Goal: Task Accomplishment & Management: Manage account settings

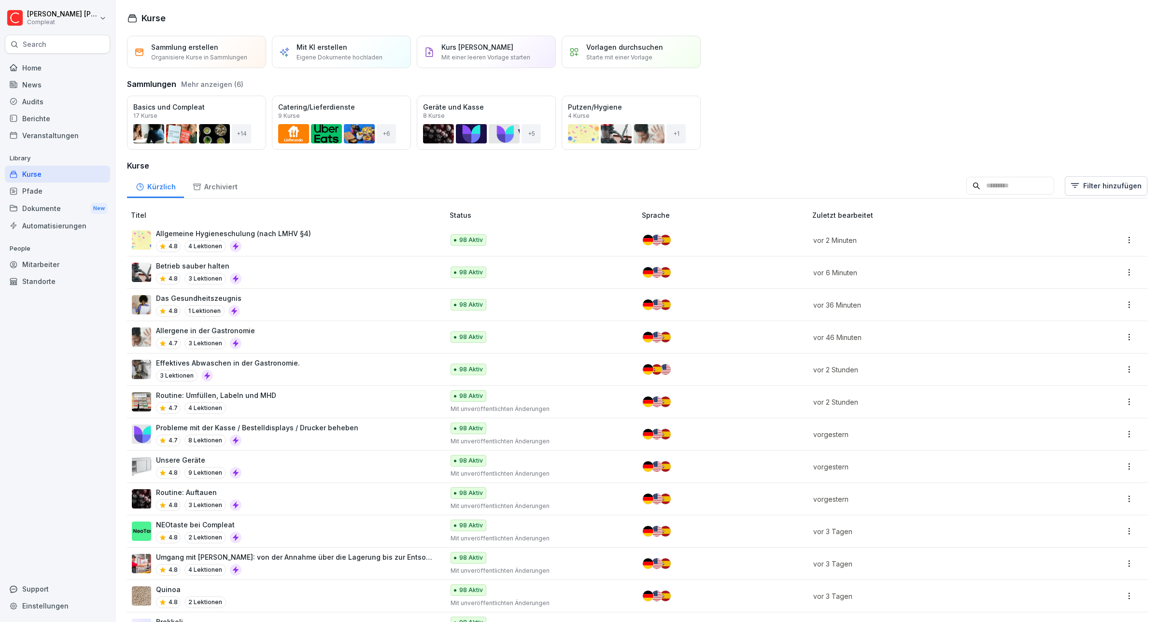
click at [41, 266] on div "Mitarbeiter" at bounding box center [57, 264] width 105 height 17
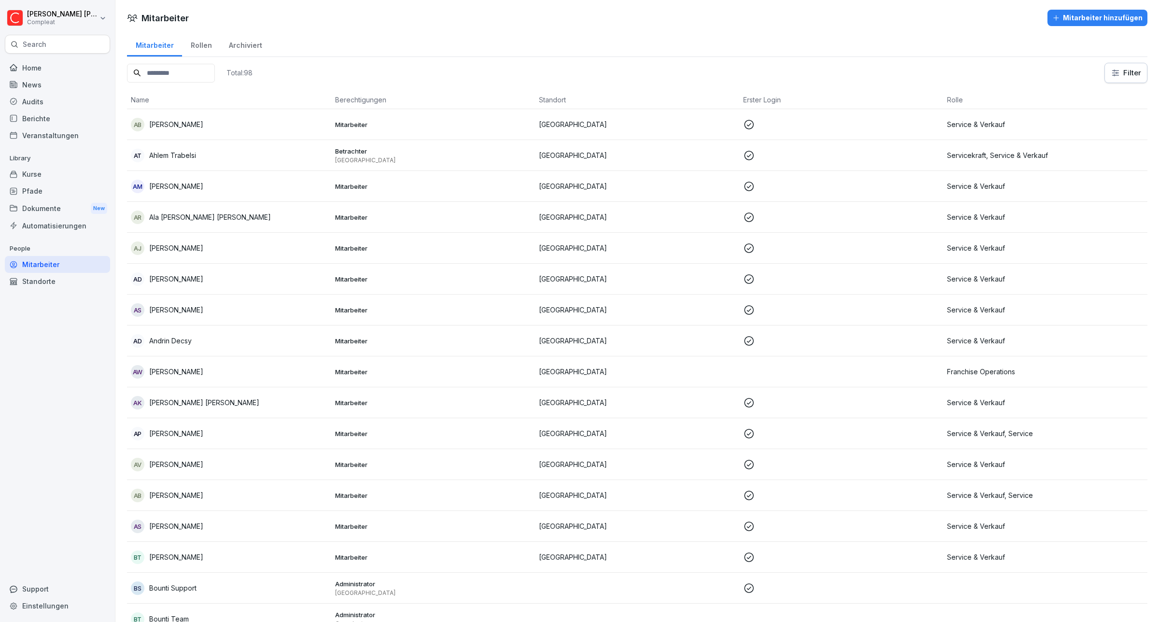
click at [1114, 73] on html "Daniel Dumbeck Compleat Search Home News Audits Berichte Veranstaltungen Librar…" at bounding box center [579, 311] width 1159 height 622
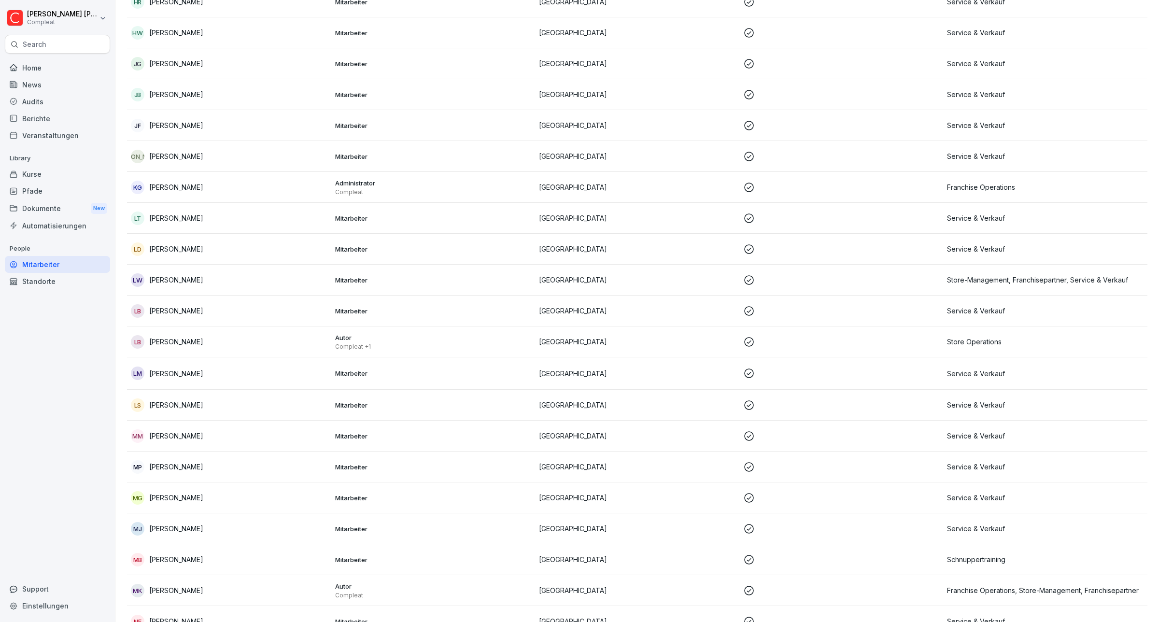
scroll to position [681, 0]
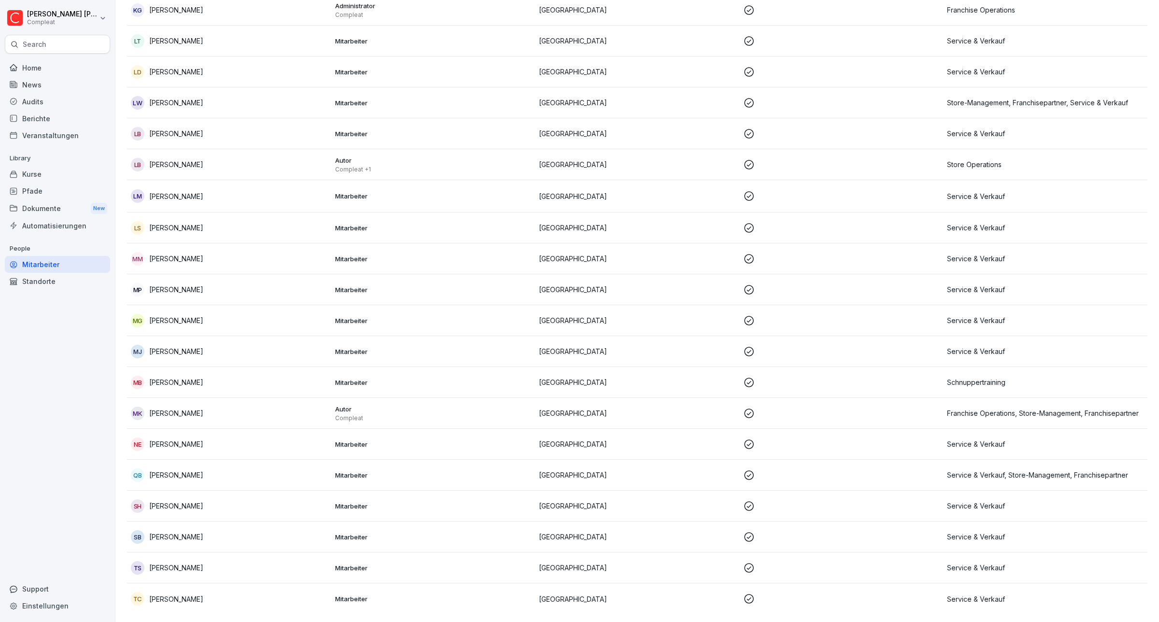
click at [238, 376] on div "MB Melanie Braun" at bounding box center [229, 383] width 197 height 14
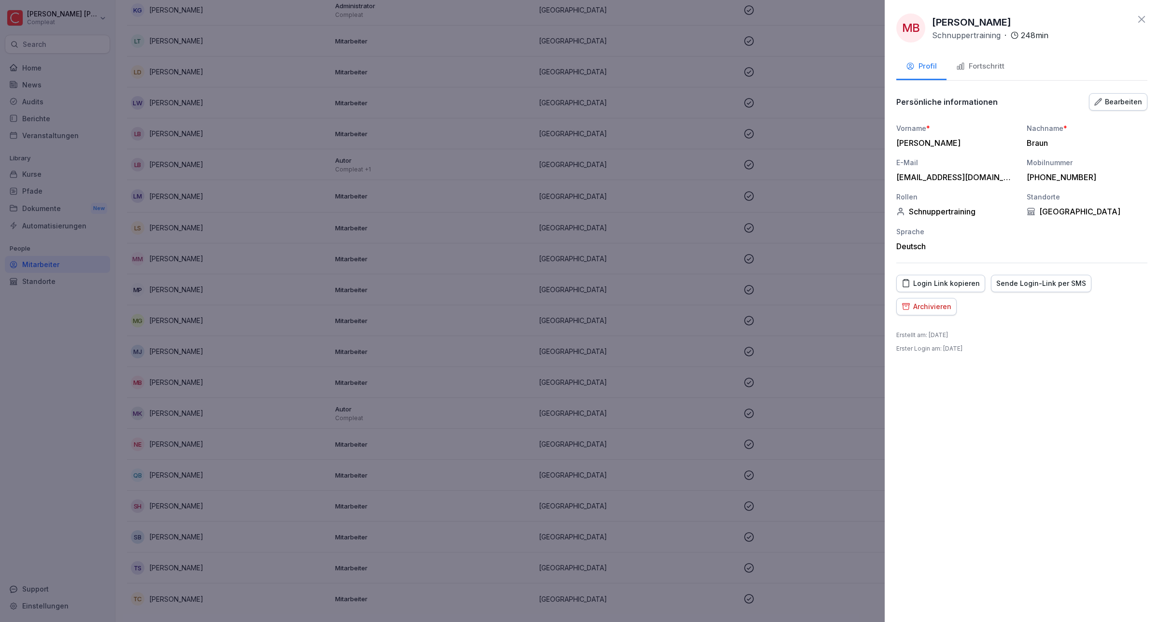
click at [931, 312] on div "Archivieren" at bounding box center [927, 306] width 50 height 11
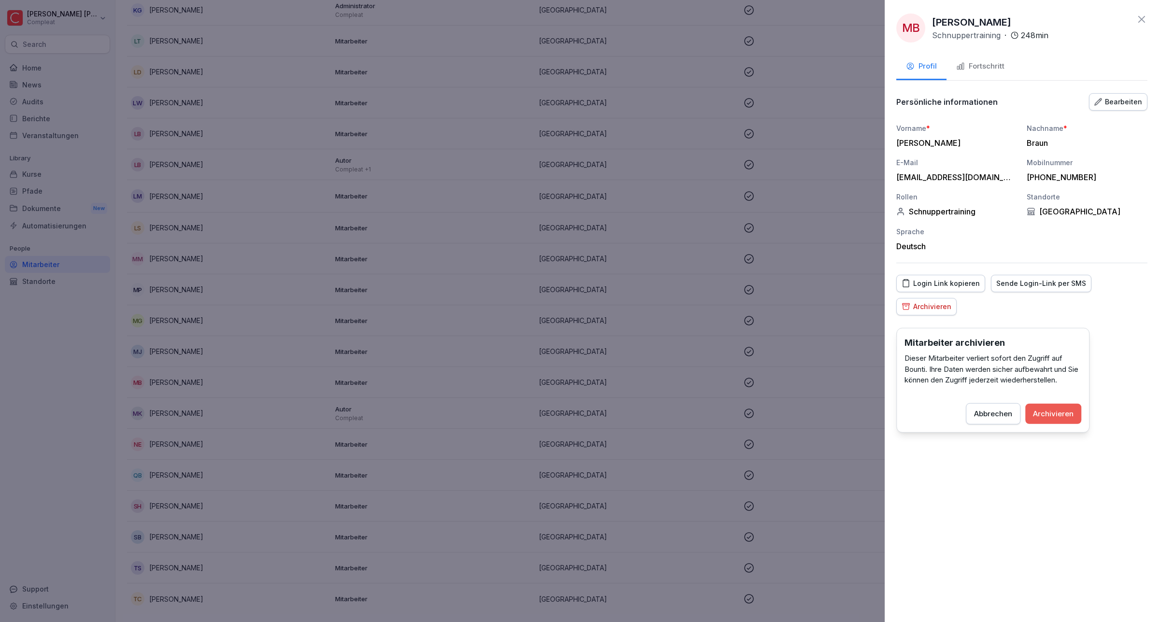
click at [1041, 411] on div "Archivieren" at bounding box center [1053, 413] width 41 height 11
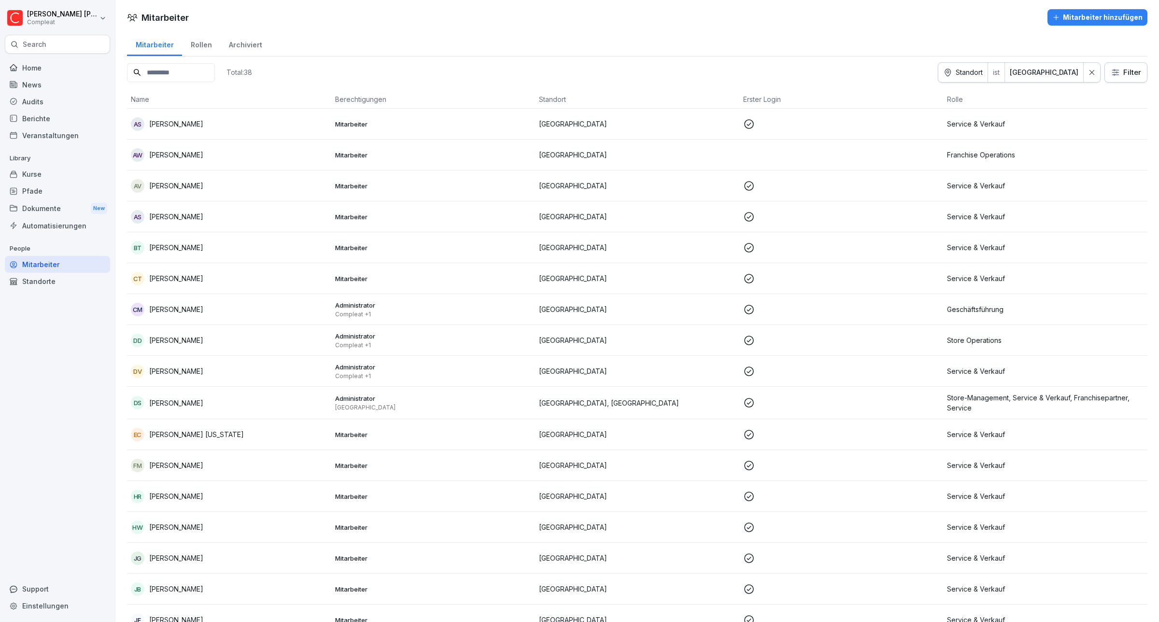
scroll to position [0, 0]
click at [244, 43] on div "Archiviert" at bounding box center [245, 44] width 50 height 25
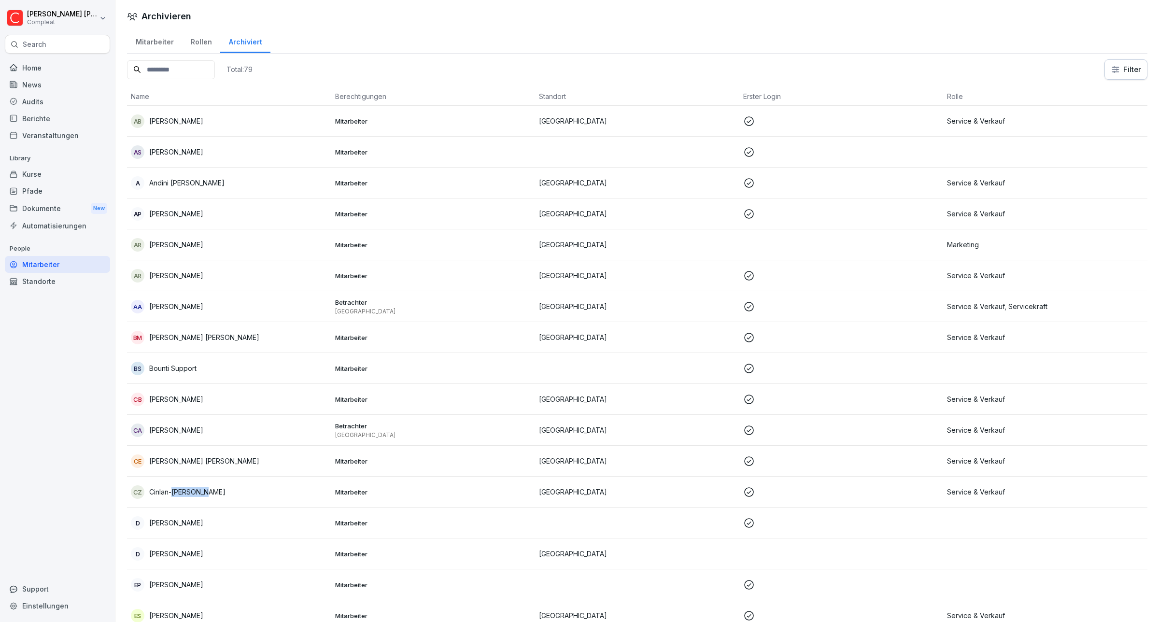
drag, startPoint x: 172, startPoint y: 490, endPoint x: 241, endPoint y: 491, distance: 69.5
click at [241, 491] on div "CZ Cinlan-Sofia Zhu" at bounding box center [229, 492] width 197 height 14
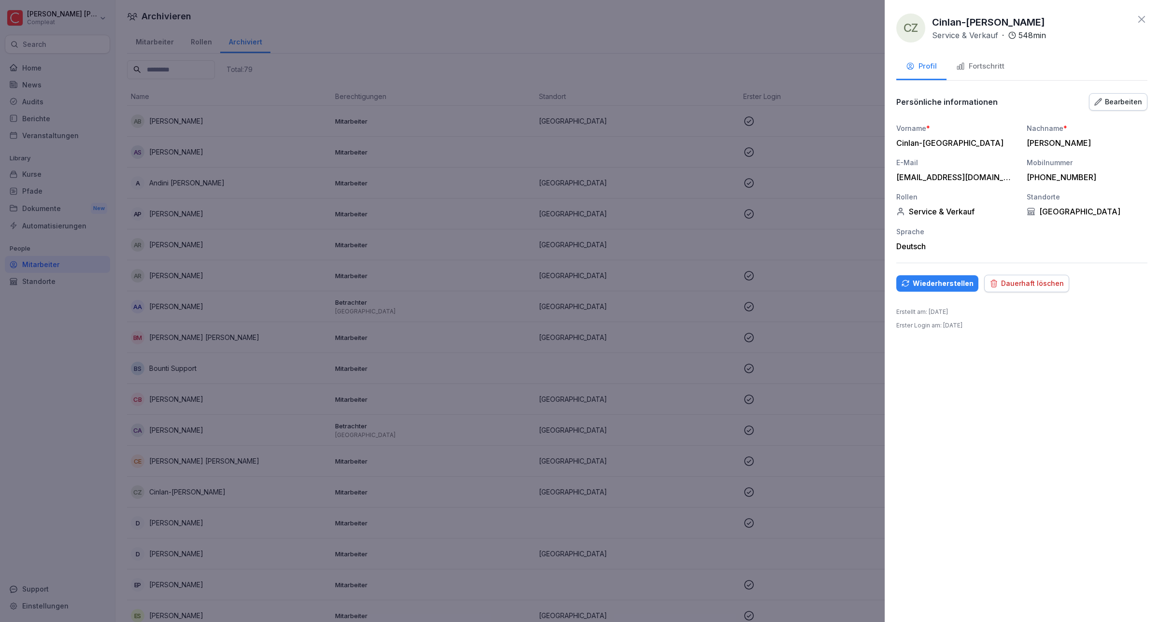
click at [1141, 21] on icon at bounding box center [1142, 20] width 12 height 12
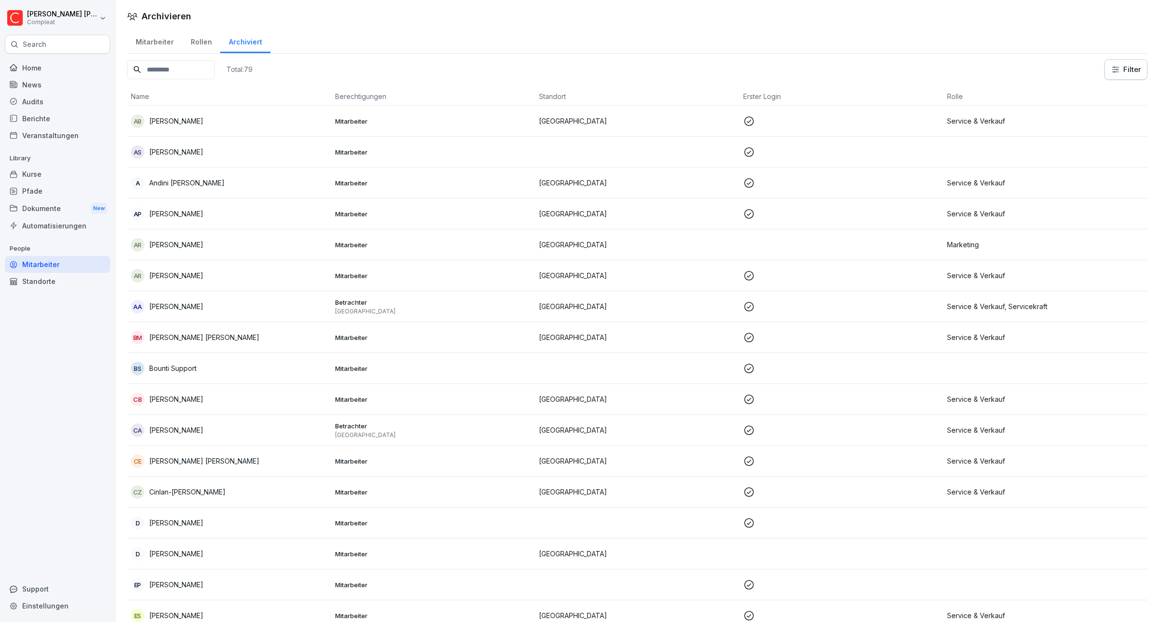
click at [57, 284] on div "Standorte" at bounding box center [57, 281] width 105 height 17
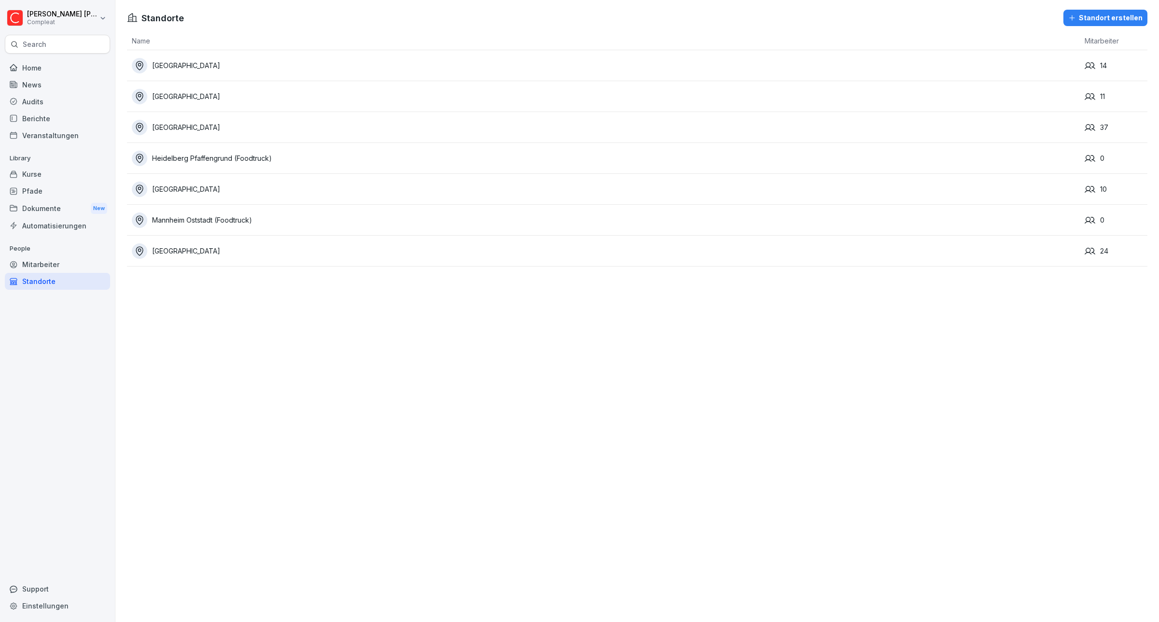
click at [57, 262] on div "Mitarbeiter" at bounding box center [57, 264] width 105 height 17
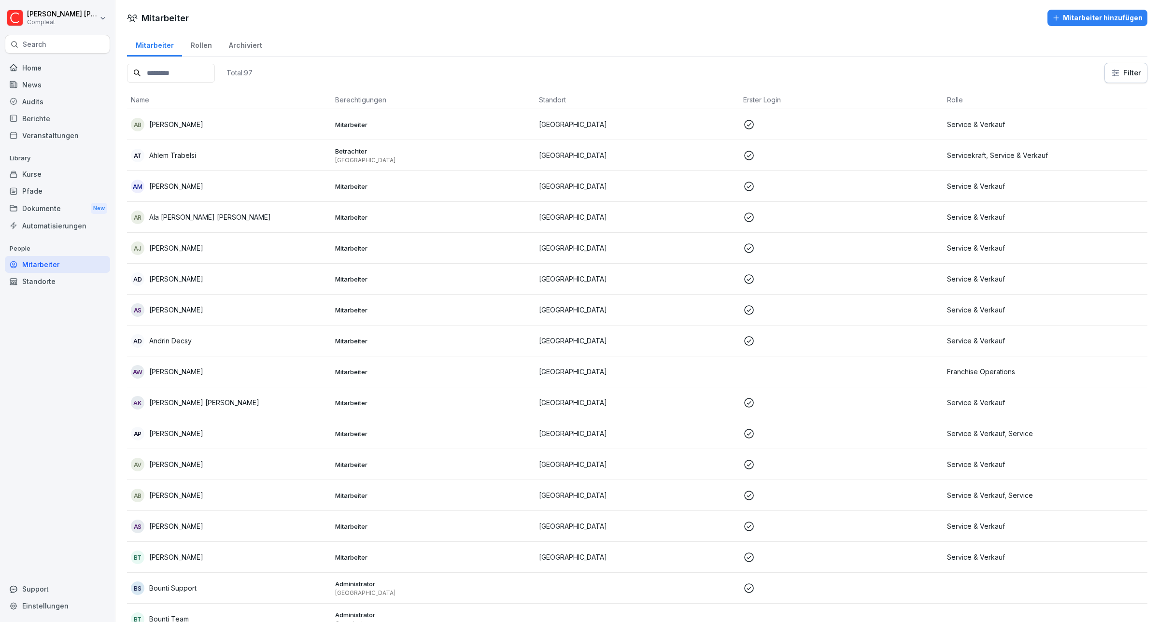
click at [197, 39] on div "Rollen" at bounding box center [201, 44] width 38 height 25
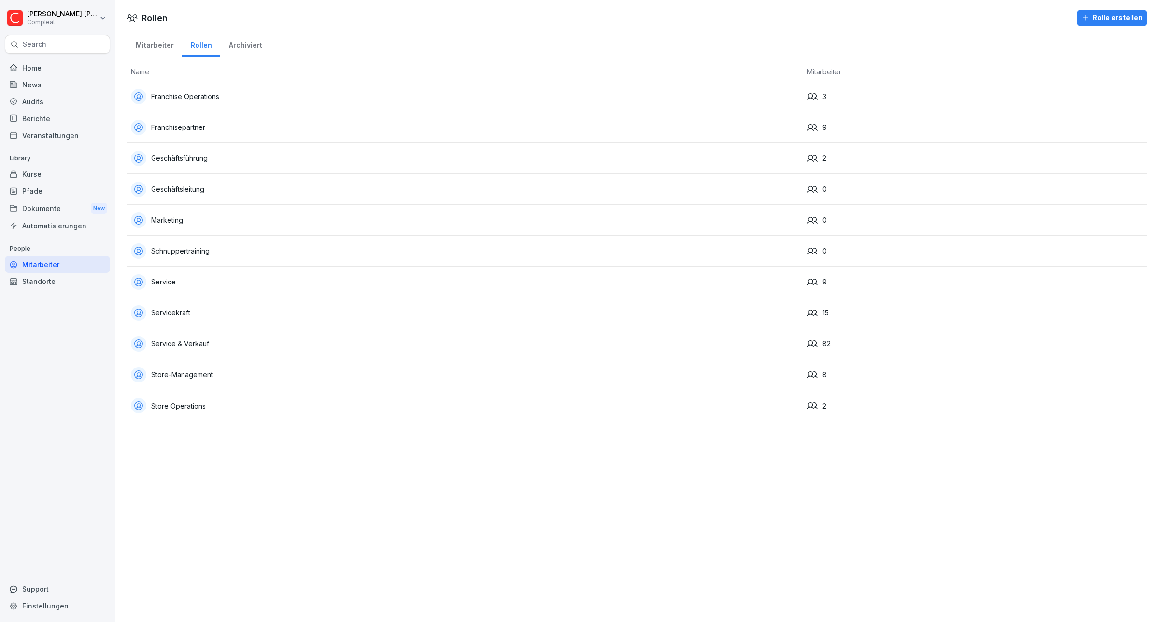
click at [189, 97] on div "Franchise Operations" at bounding box center [465, 96] width 668 height 15
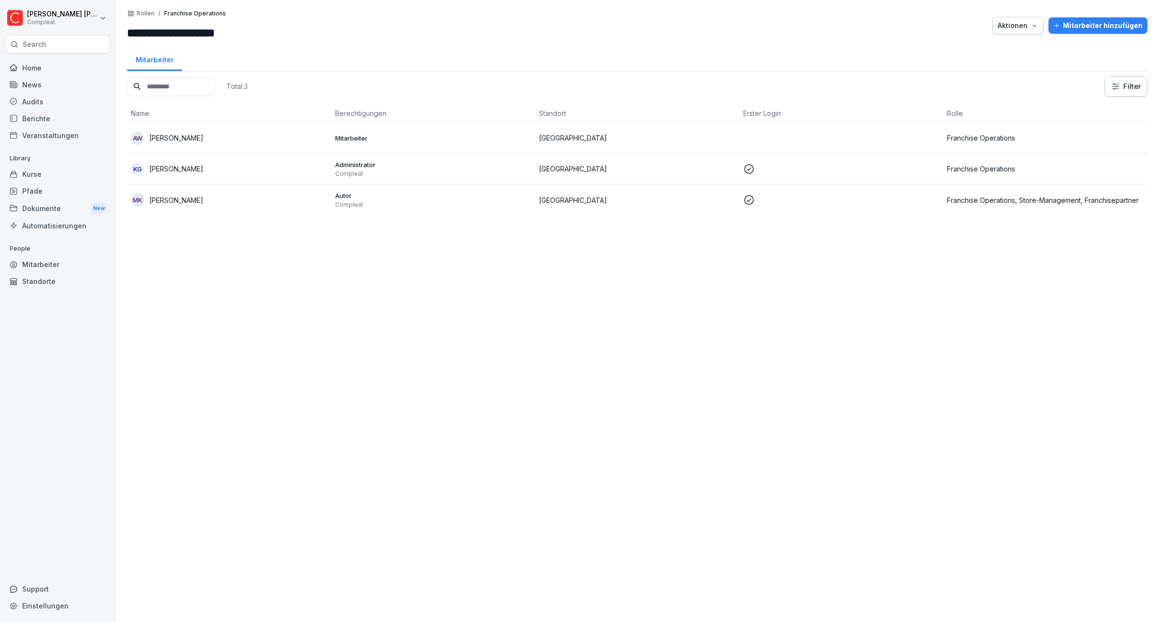
click at [144, 17] on p "Rollen" at bounding box center [146, 13] width 18 height 7
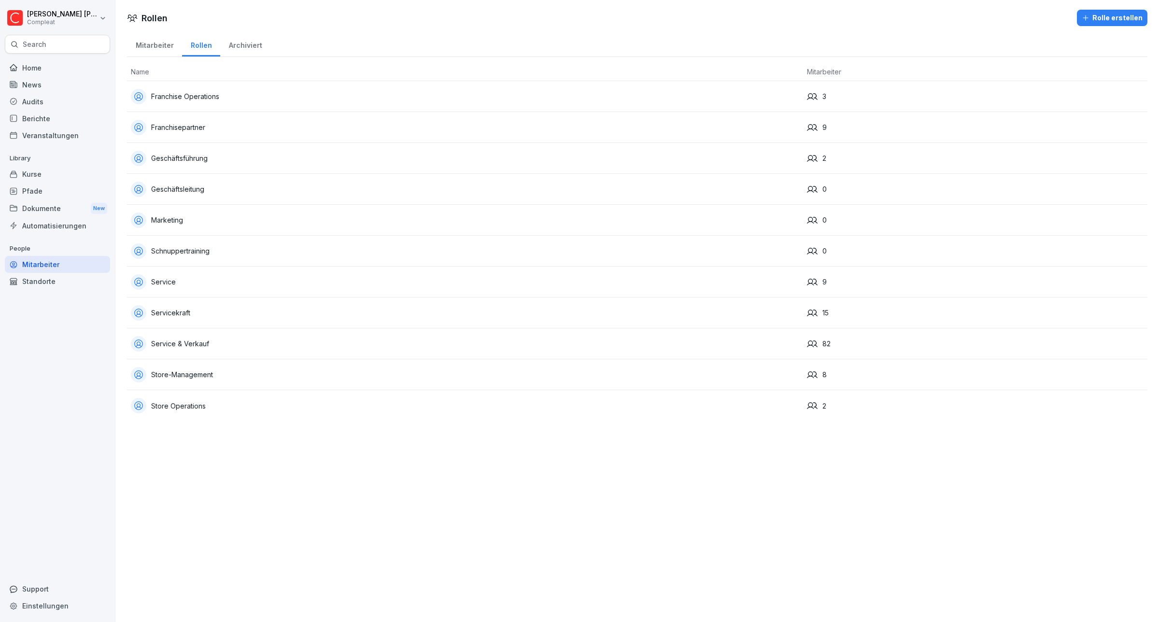
click at [172, 129] on div "Franchisepartner" at bounding box center [465, 127] width 668 height 15
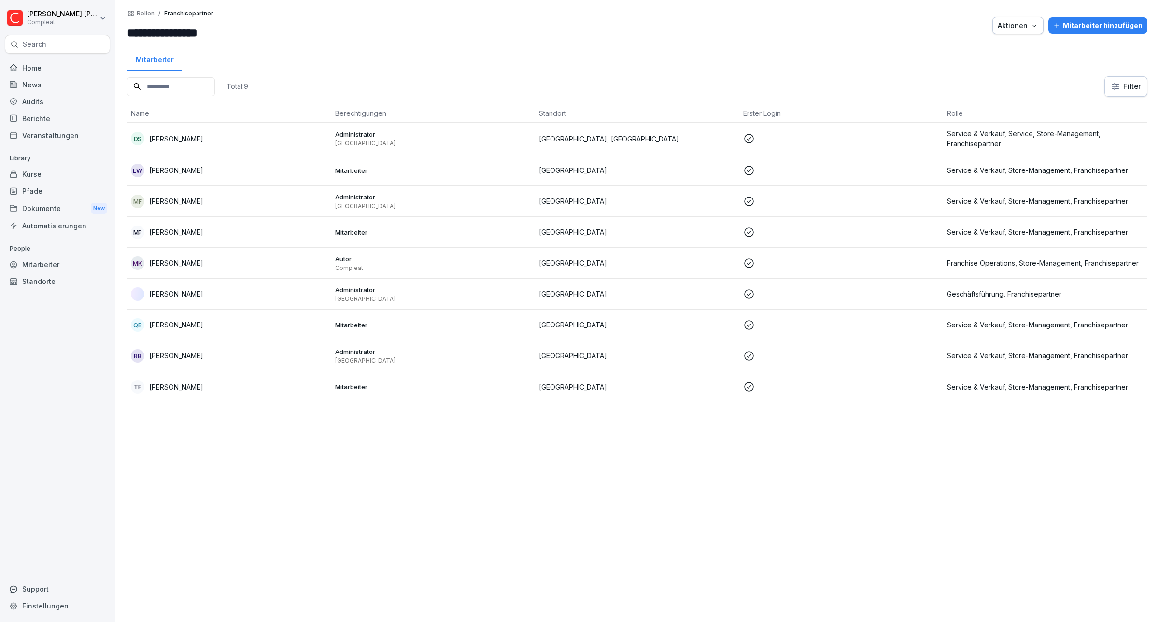
click at [143, 14] on p "Rollen" at bounding box center [146, 13] width 18 height 7
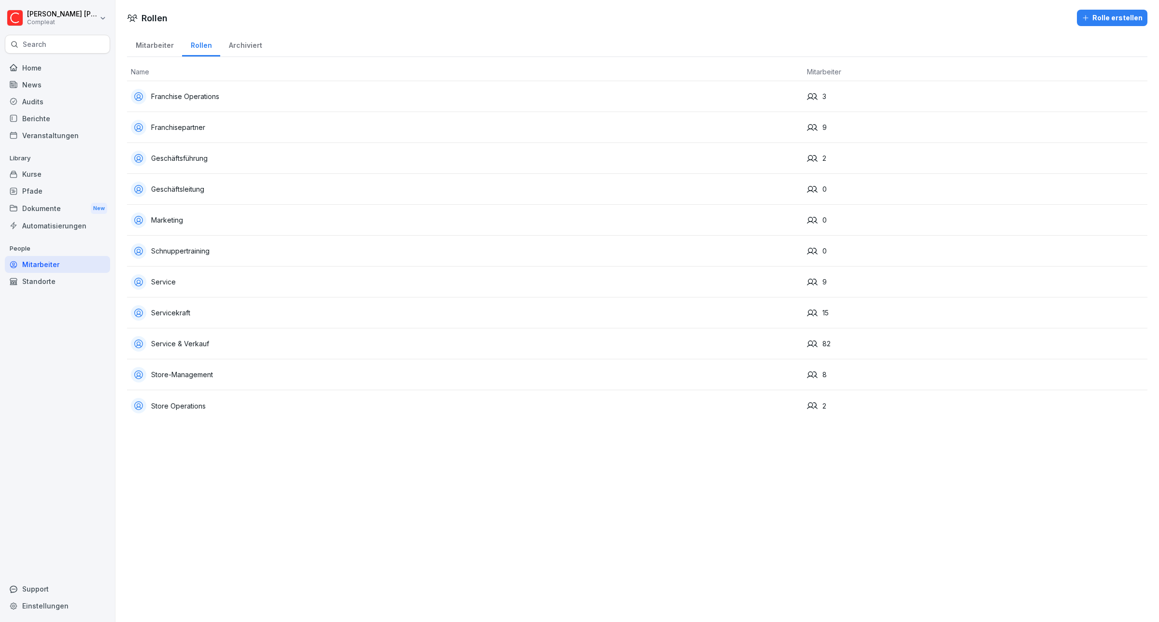
click at [177, 156] on div "Geschäftsführung" at bounding box center [465, 158] width 668 height 15
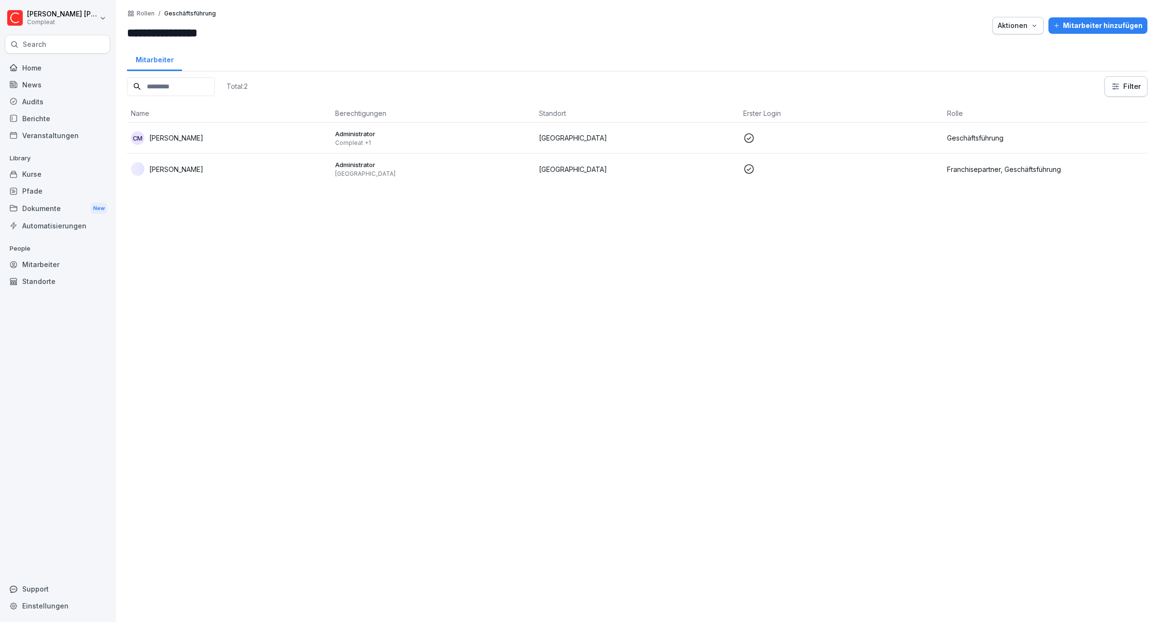
click at [143, 11] on p "Rollen" at bounding box center [146, 13] width 18 height 7
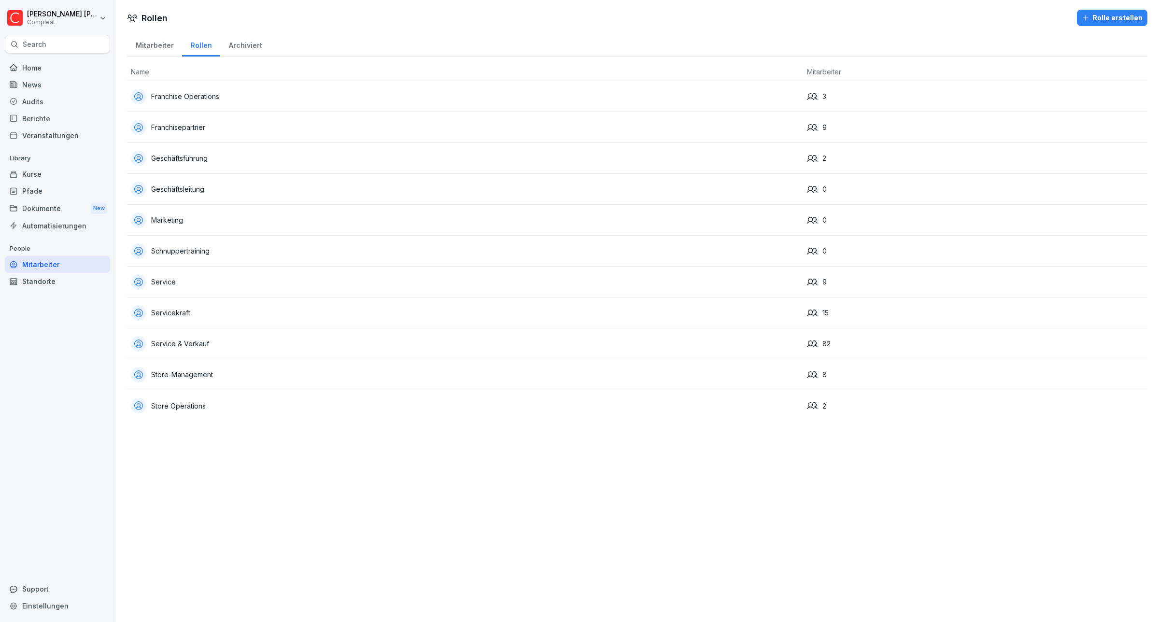
click at [191, 186] on div "Geschäftsleitung" at bounding box center [465, 189] width 668 height 15
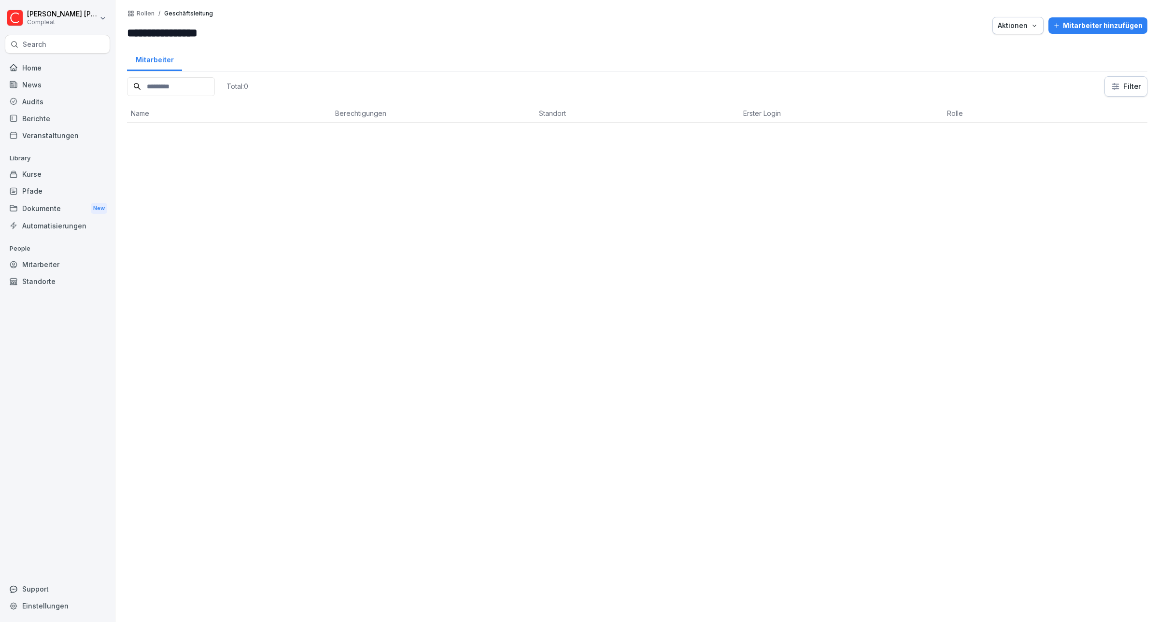
click at [147, 12] on p "Rollen" at bounding box center [146, 13] width 18 height 7
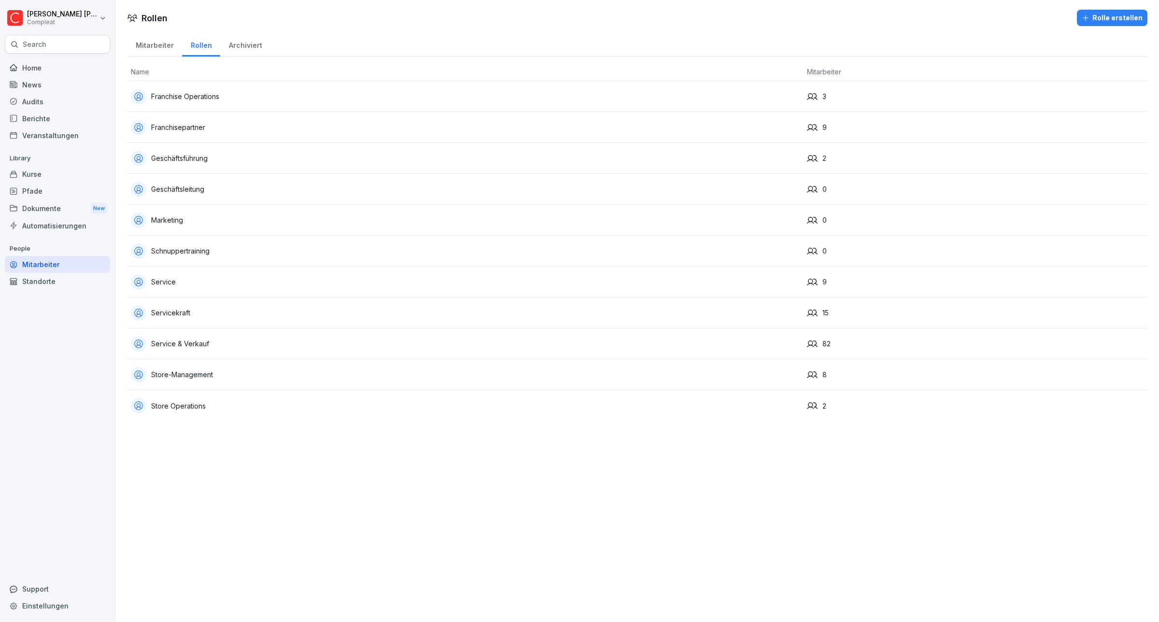
click at [164, 218] on div "Marketing" at bounding box center [465, 219] width 668 height 15
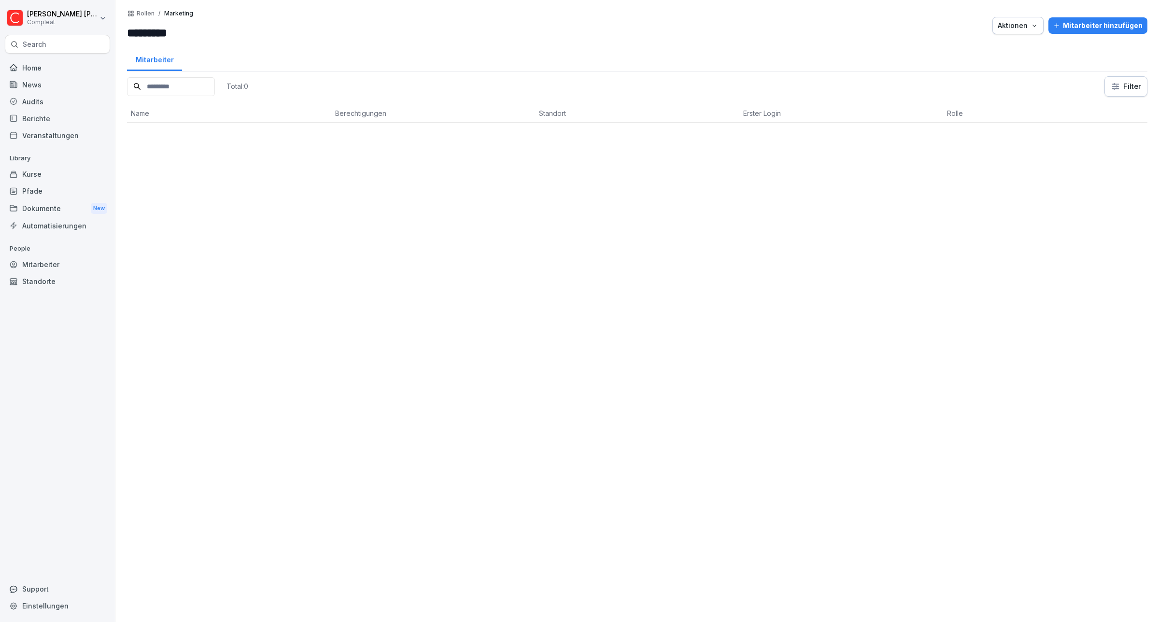
click at [145, 13] on p "Rollen" at bounding box center [146, 13] width 18 height 7
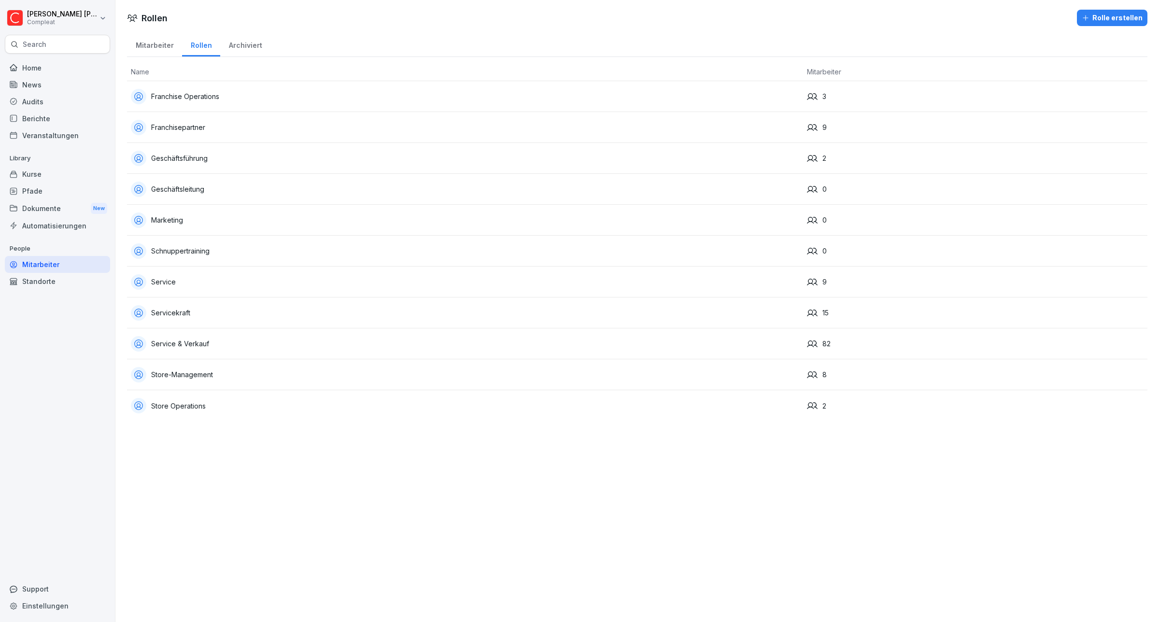
click at [186, 250] on div "Schnuppertraining" at bounding box center [465, 250] width 668 height 15
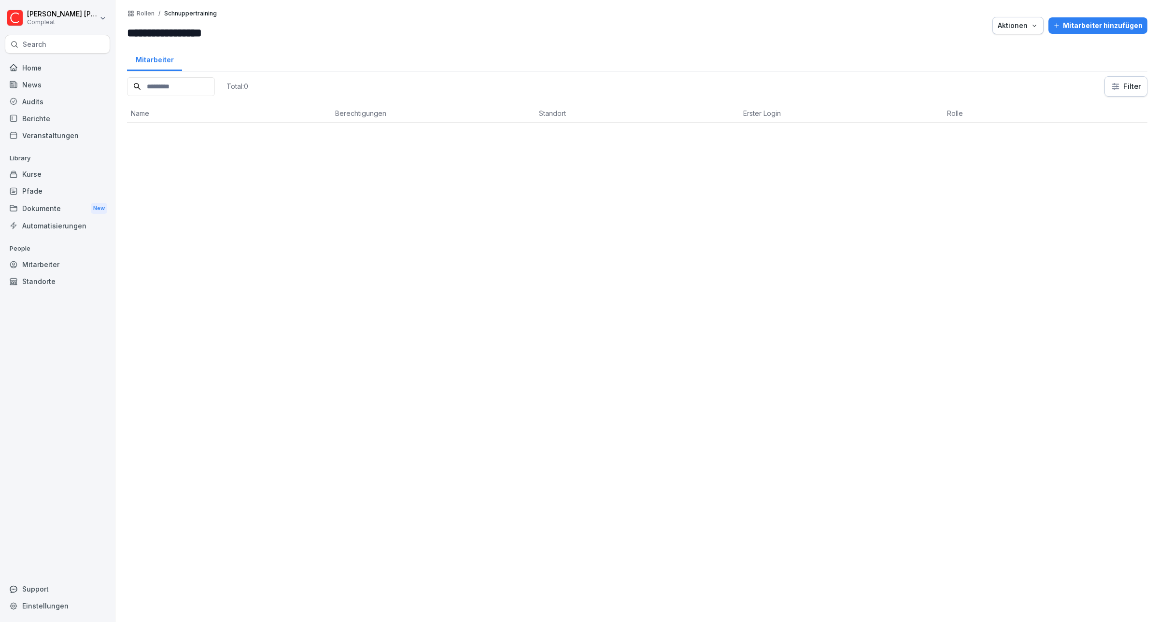
click at [141, 13] on p "Rollen" at bounding box center [146, 13] width 18 height 7
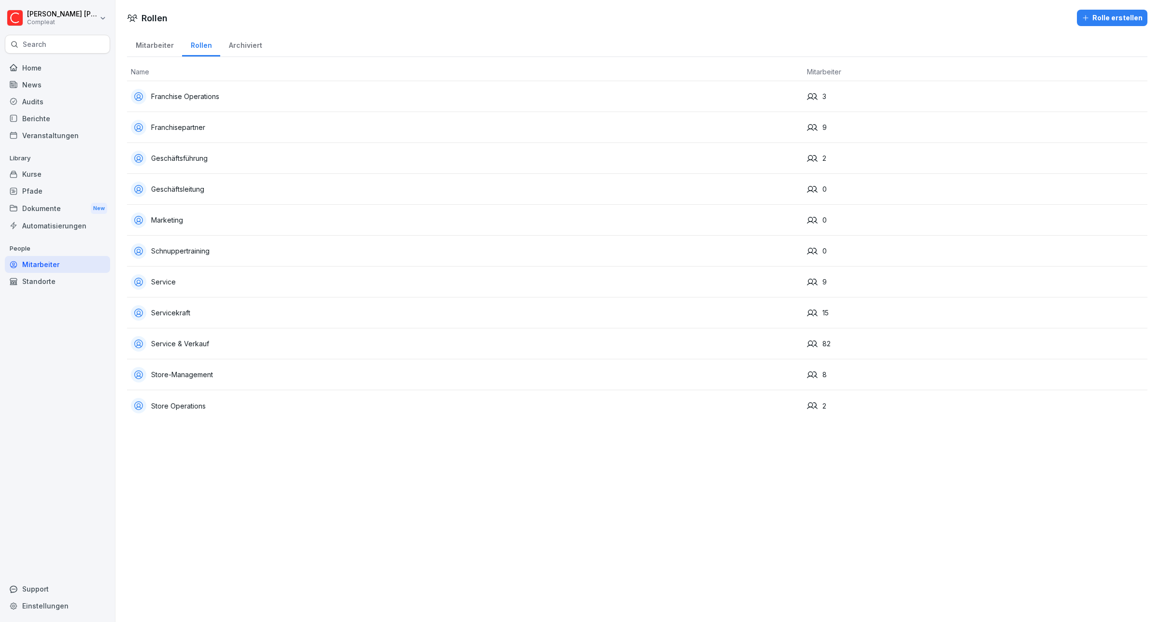
click at [160, 283] on div "Service" at bounding box center [465, 281] width 668 height 15
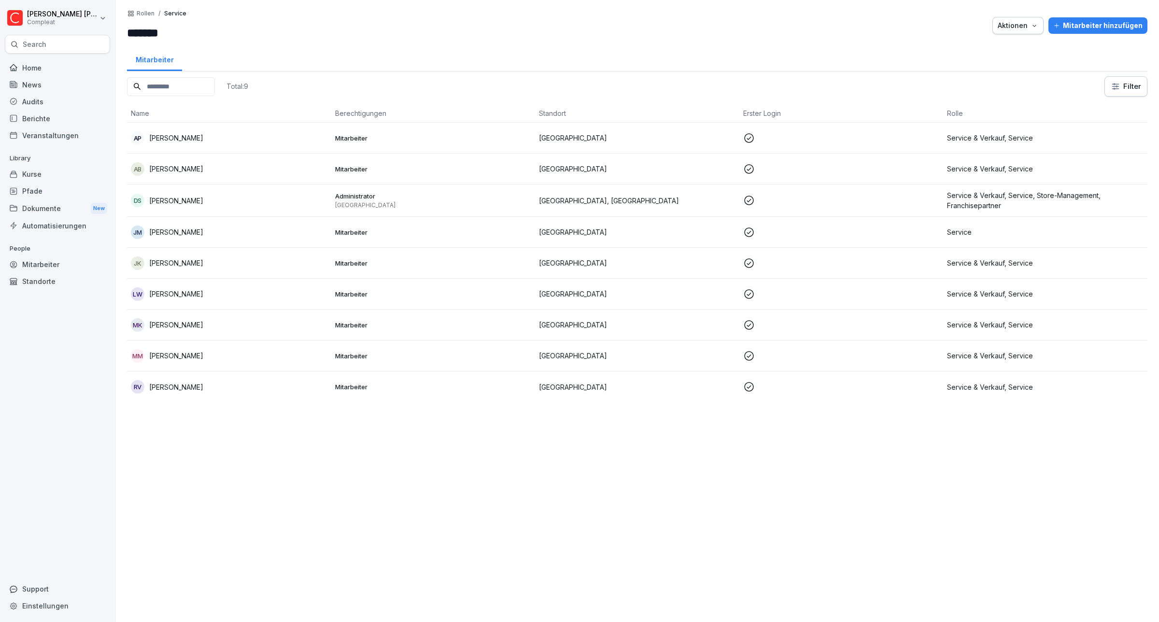
click at [145, 13] on p "Rollen" at bounding box center [146, 13] width 18 height 7
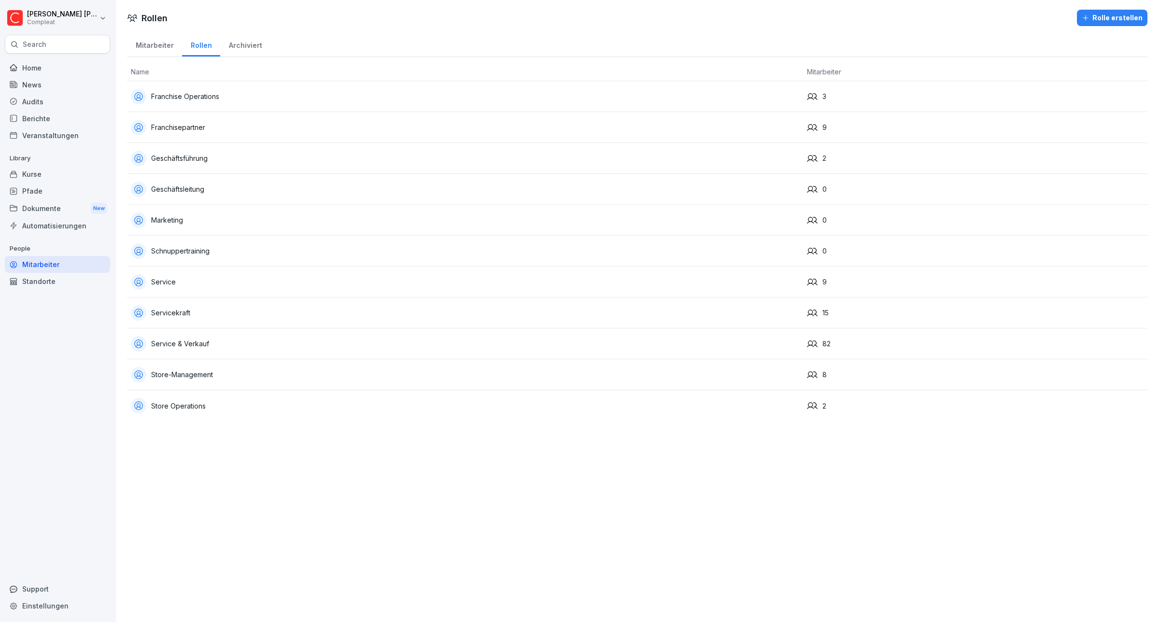
click at [172, 312] on div "Servicekraft" at bounding box center [465, 312] width 668 height 15
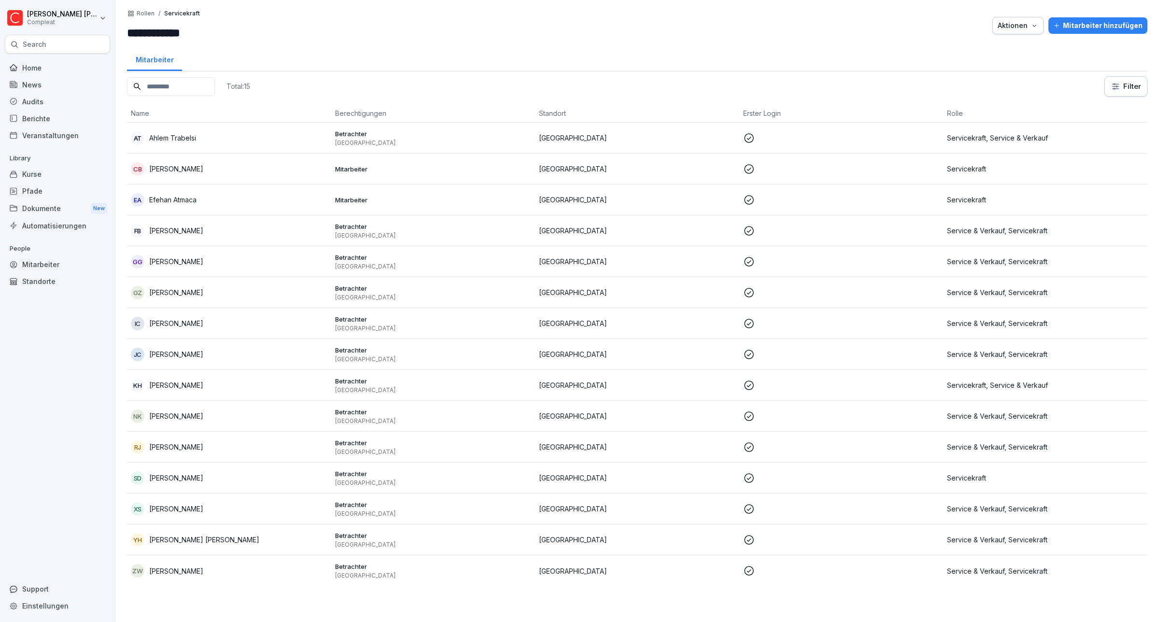
click at [150, 14] on p "Rollen" at bounding box center [146, 13] width 18 height 7
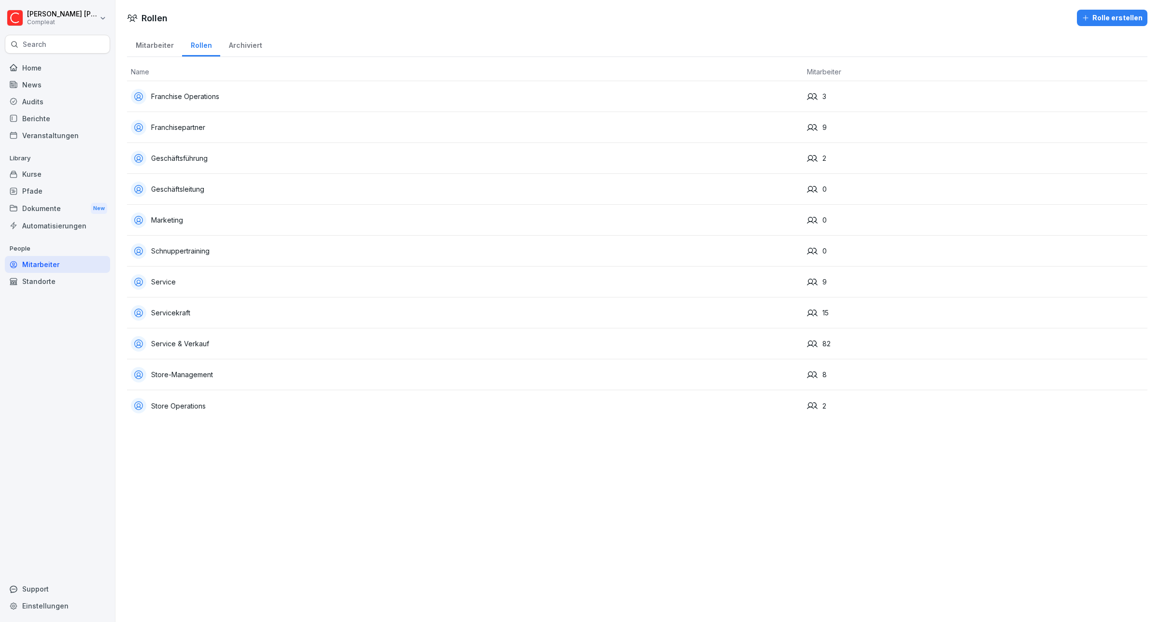
click at [170, 344] on div "Service & Verkauf" at bounding box center [465, 343] width 668 height 15
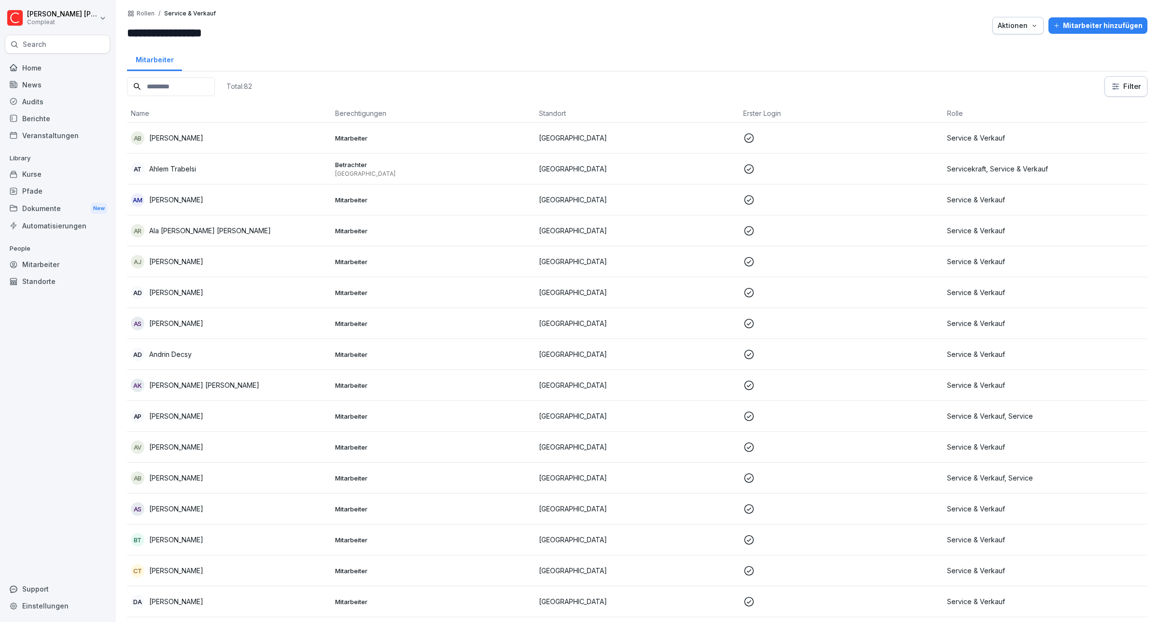
click at [148, 11] on p "Rollen" at bounding box center [146, 13] width 18 height 7
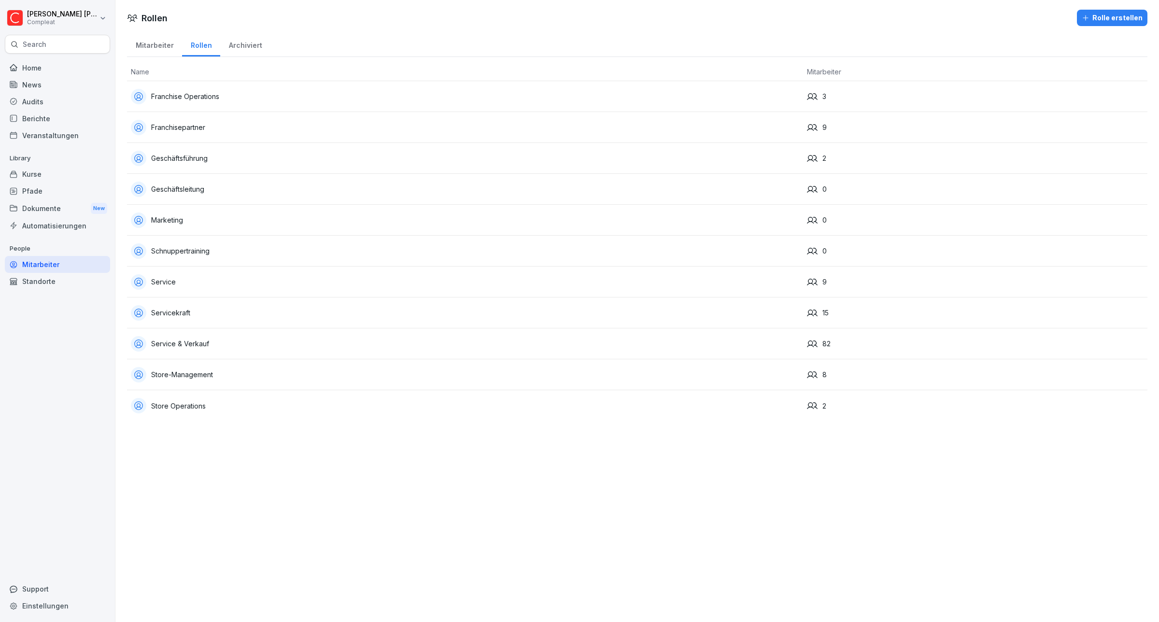
click at [186, 375] on div "Store-Management" at bounding box center [465, 374] width 668 height 15
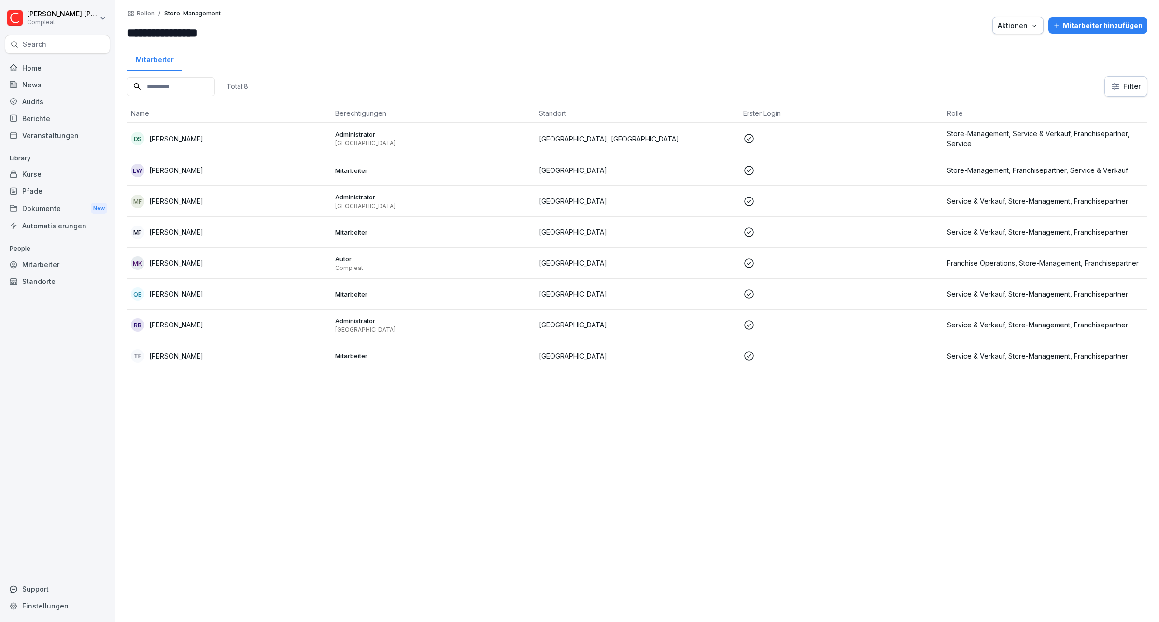
click at [135, 13] on div "Rollen / Store-Management" at bounding box center [174, 14] width 94 height 8
click at [141, 11] on p "Rollen" at bounding box center [146, 13] width 18 height 7
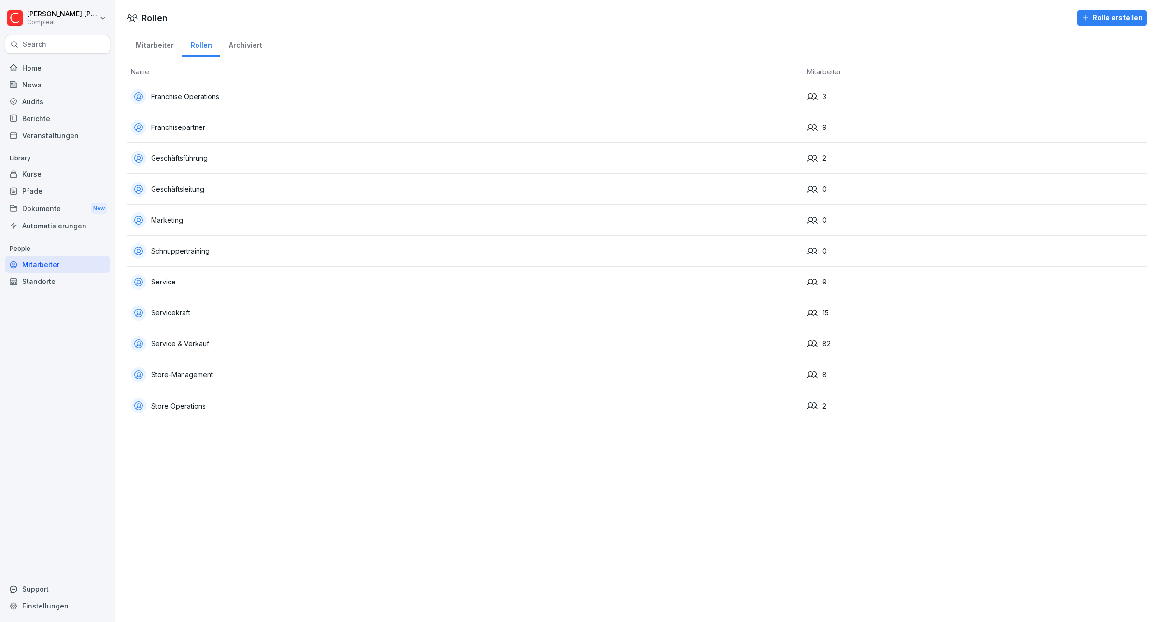
click at [174, 340] on div "Service & Verkauf" at bounding box center [465, 343] width 668 height 15
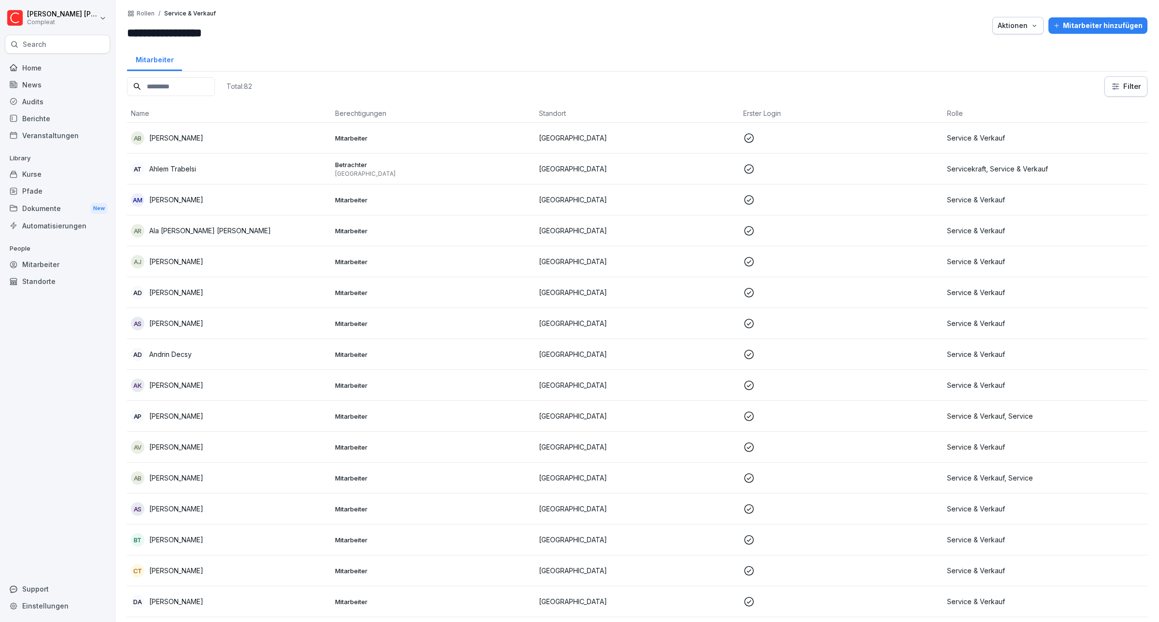
click at [1113, 97] on div "Filter" at bounding box center [1125, 86] width 43 height 20
click at [1117, 85] on html "**********" at bounding box center [579, 311] width 1159 height 622
click at [1106, 78] on html "**********" at bounding box center [579, 311] width 1159 height 622
click at [1116, 80] on html "**********" at bounding box center [579, 311] width 1159 height 622
click at [1138, 78] on html "**********" at bounding box center [579, 311] width 1159 height 622
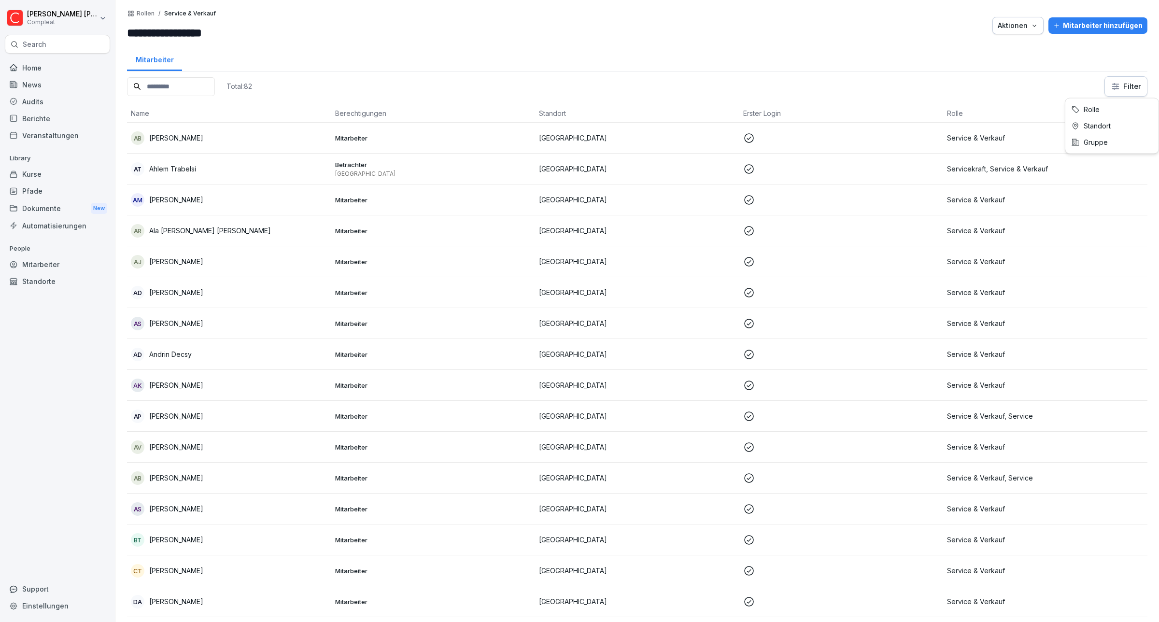
click at [1122, 86] on html "**********" at bounding box center [579, 311] width 1159 height 622
click at [1114, 87] on html "**********" at bounding box center [579, 311] width 1159 height 622
click at [1115, 85] on html "**********" at bounding box center [579, 311] width 1159 height 622
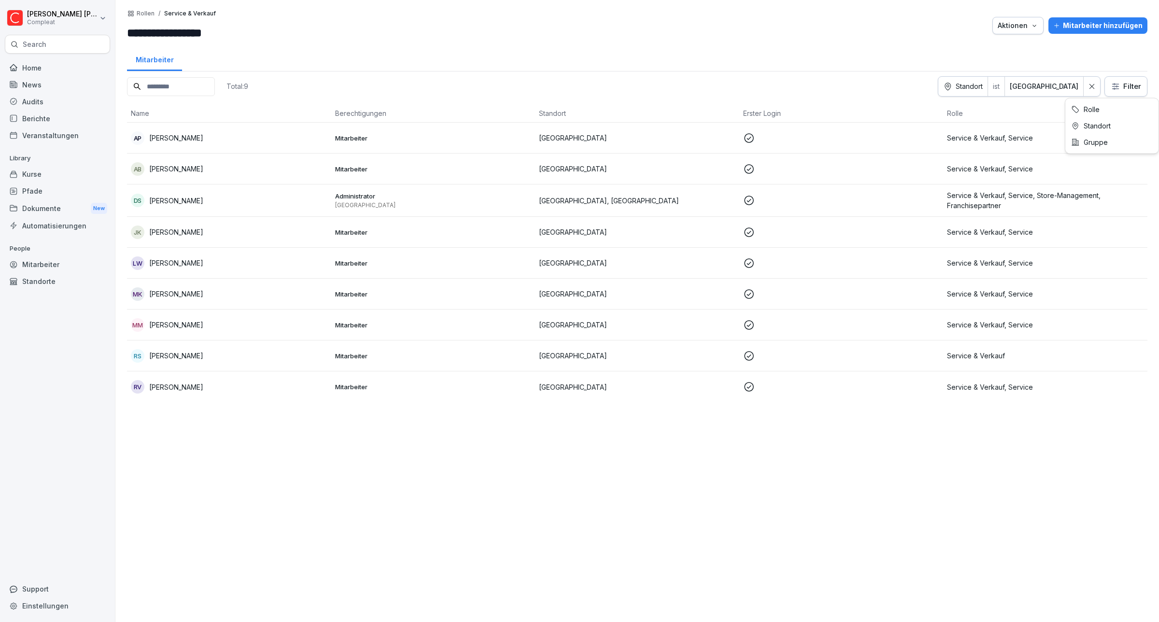
click at [1107, 85] on html "**********" at bounding box center [579, 311] width 1159 height 622
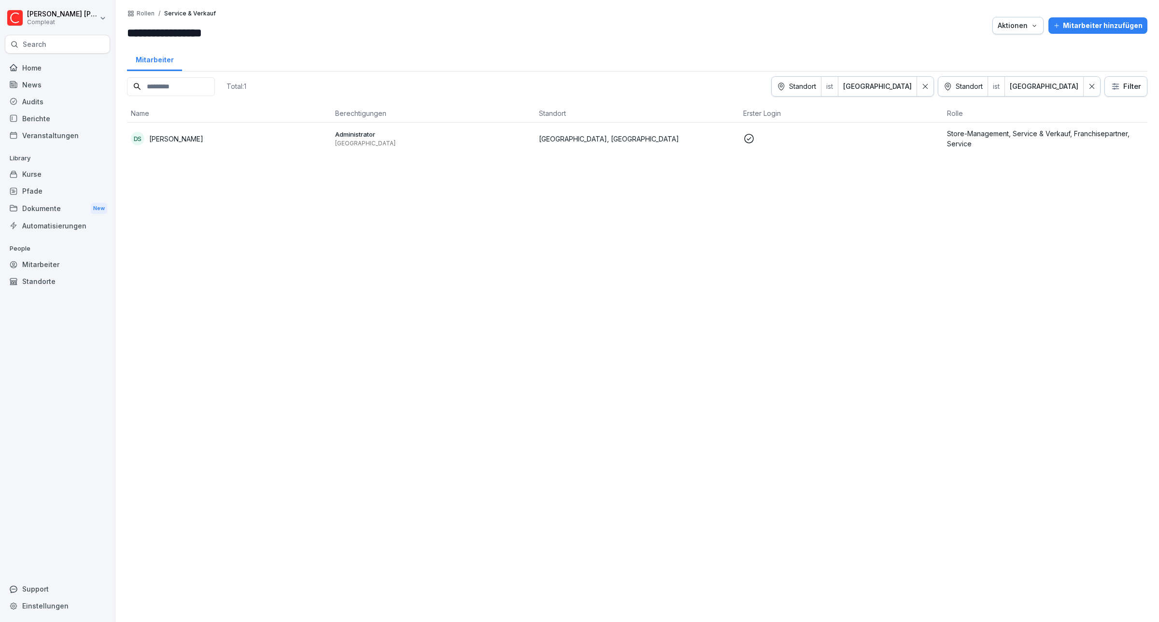
click at [1088, 88] on icon at bounding box center [1091, 86] width 7 height 7
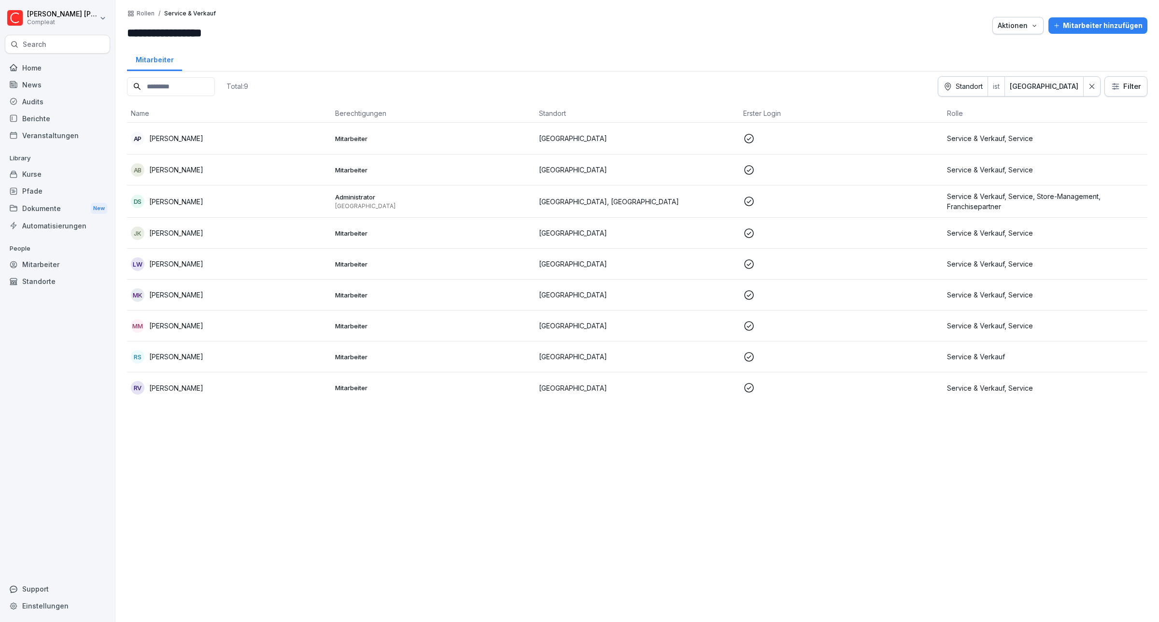
click at [1088, 83] on icon at bounding box center [1091, 86] width 7 height 7
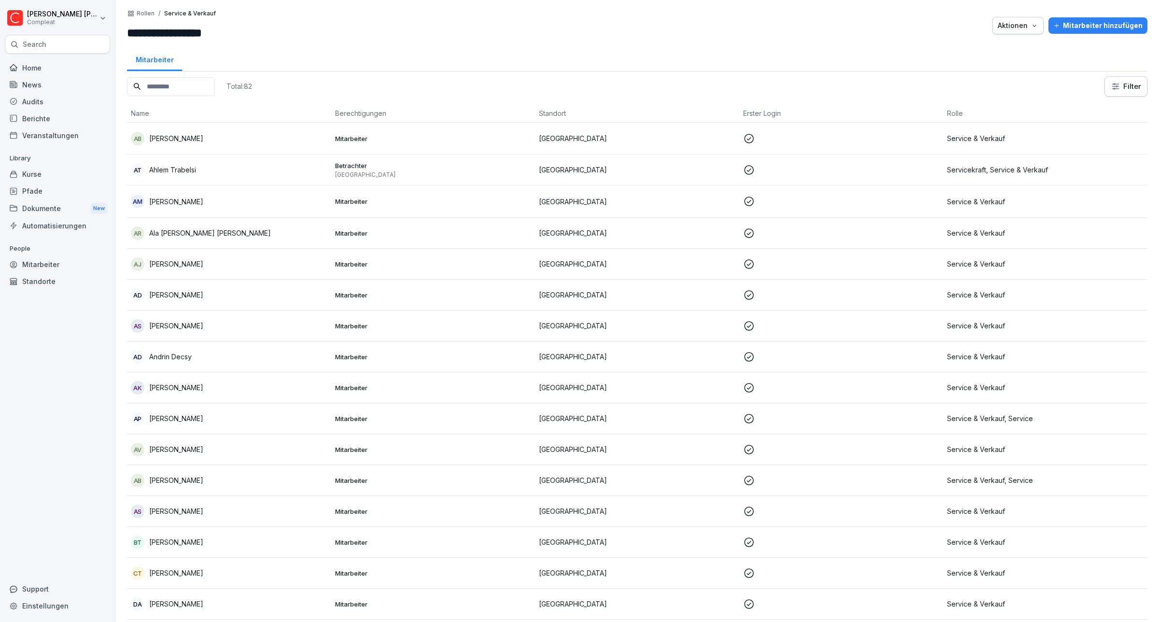
click at [1119, 83] on html "**********" at bounding box center [579, 311] width 1159 height 622
click at [148, 15] on html "**********" at bounding box center [579, 311] width 1159 height 622
click at [142, 15] on p "Rollen" at bounding box center [146, 13] width 18 height 7
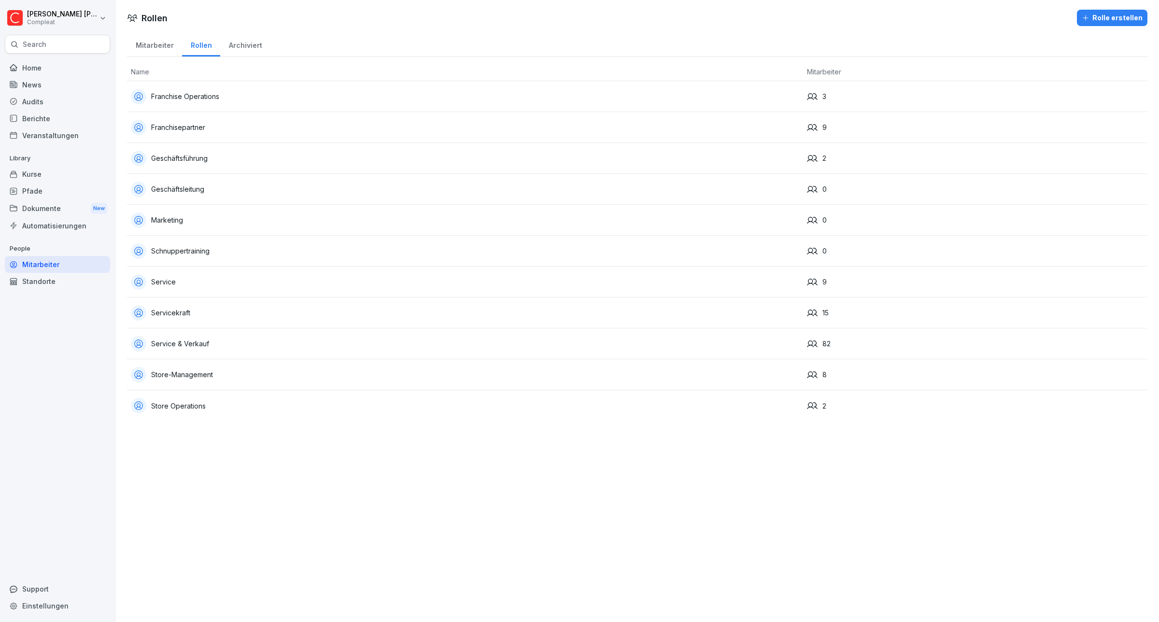
click at [51, 267] on div "Mitarbeiter" at bounding box center [57, 264] width 105 height 17
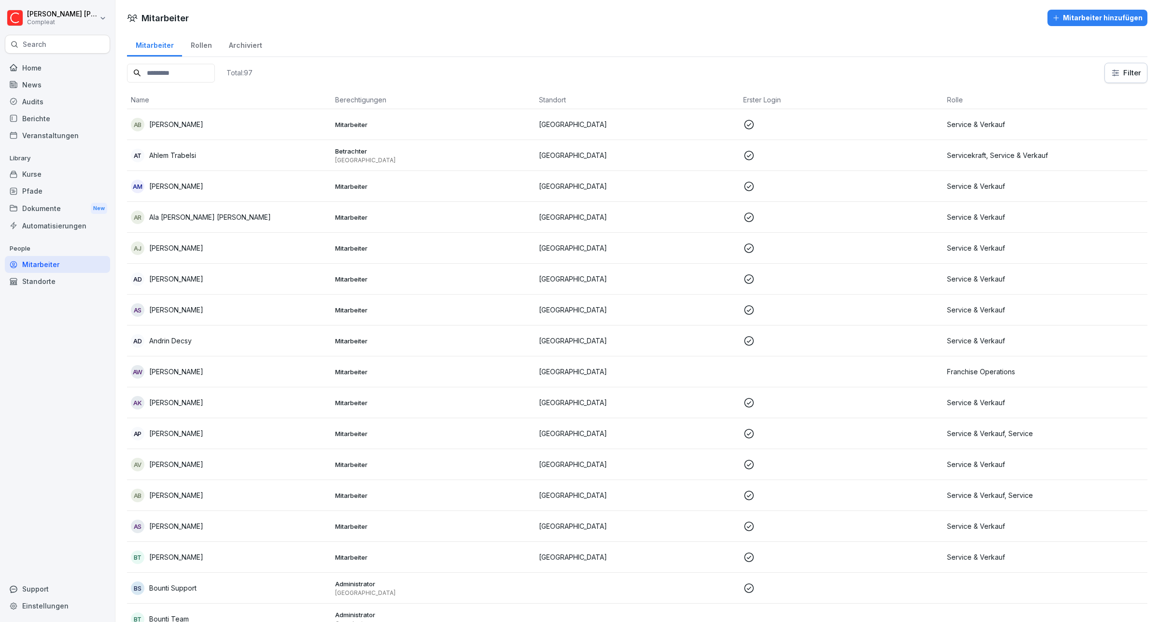
click at [235, 43] on div "Archiviert" at bounding box center [245, 44] width 50 height 25
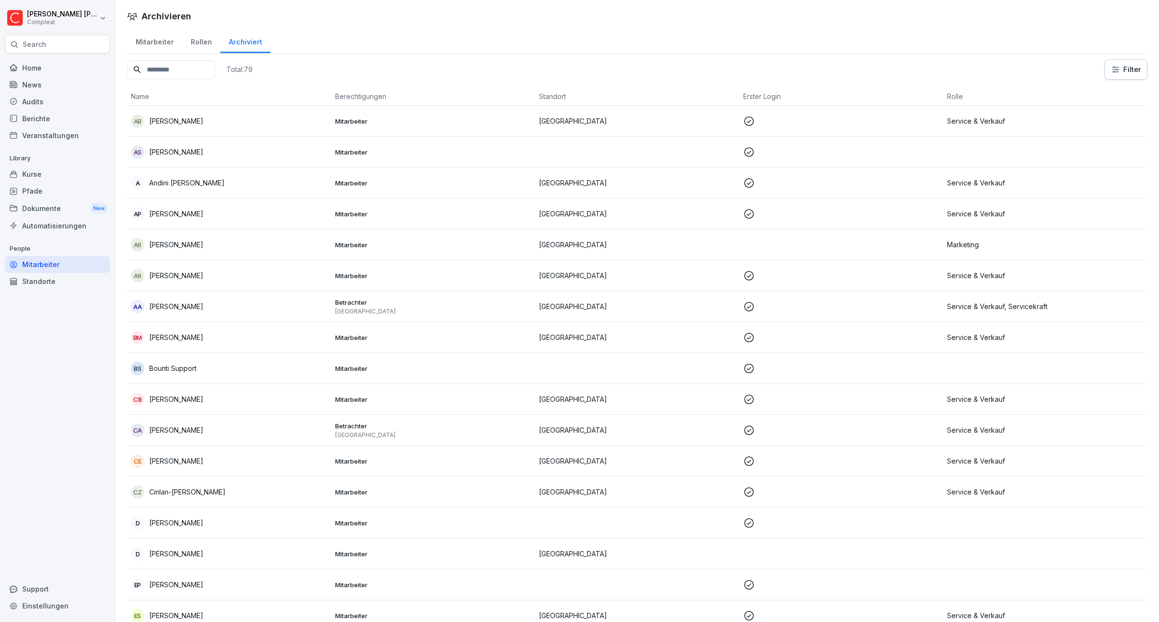
click at [345, 244] on p "Mitarbeiter" at bounding box center [433, 244] width 197 height 9
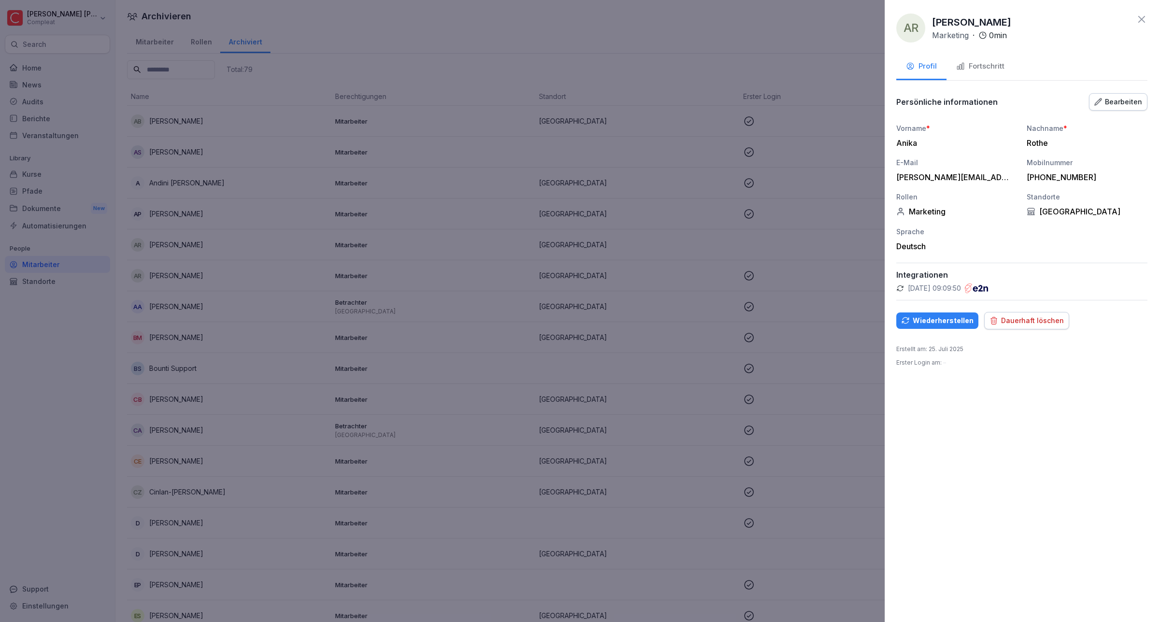
click at [1018, 326] on div "Dauerhaft löschen" at bounding box center [1026, 320] width 74 height 11
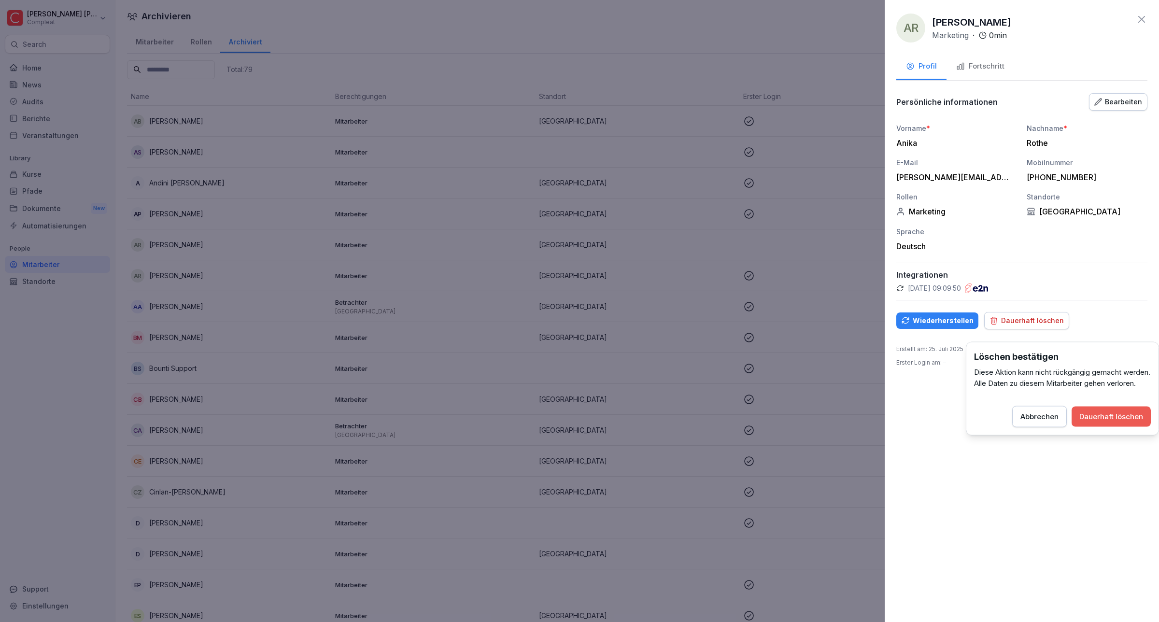
click at [1116, 422] on div "Dauerhaft löschen" at bounding box center [1111, 416] width 64 height 11
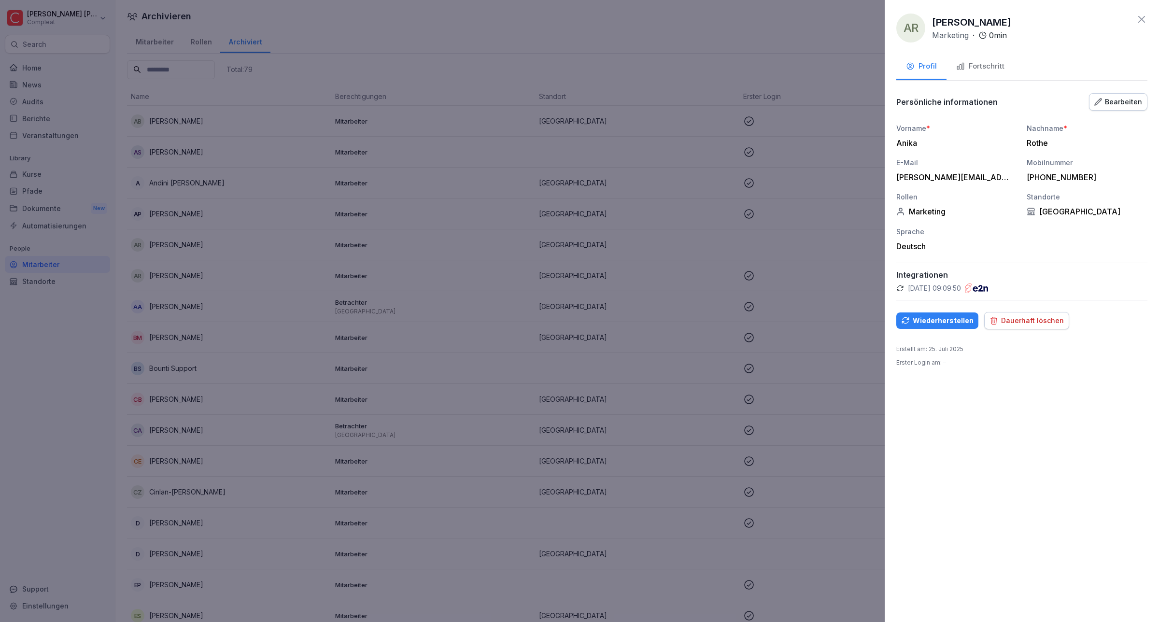
drag, startPoint x: 954, startPoint y: 327, endPoint x: 980, endPoint y: 325, distance: 26.2
click at [978, 325] on div "Wiederherstellen Dauerhaft löschen" at bounding box center [1021, 320] width 251 height 17
click at [1039, 326] on div "Dauerhaft löschen" at bounding box center [1026, 320] width 74 height 11
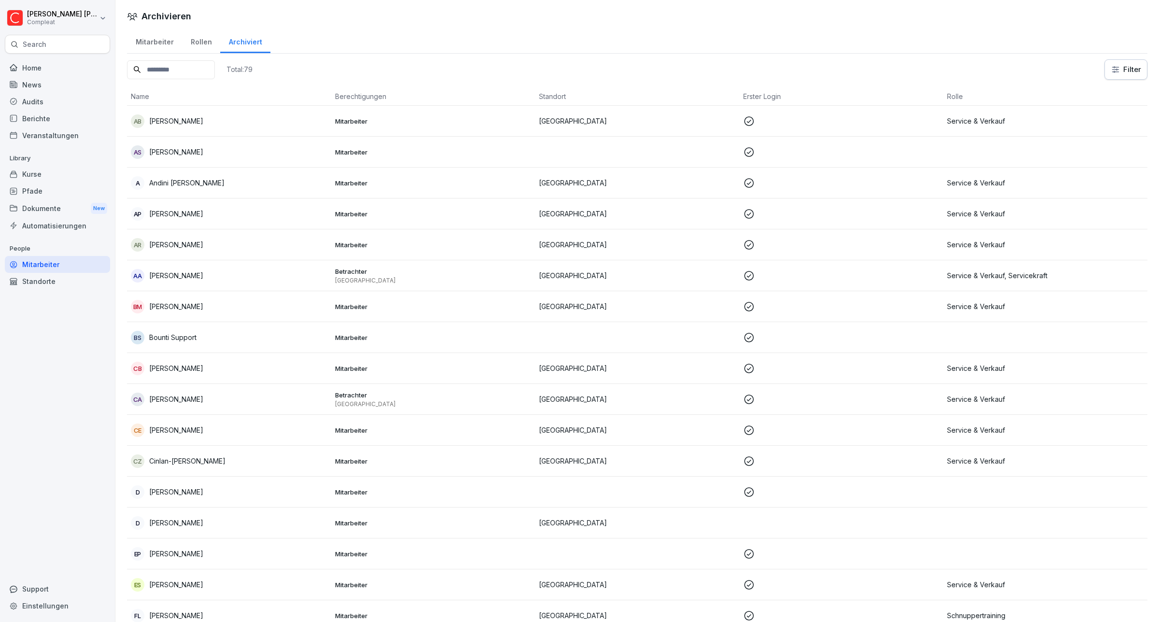
click at [351, 370] on p "Mitarbeiter" at bounding box center [433, 368] width 197 height 9
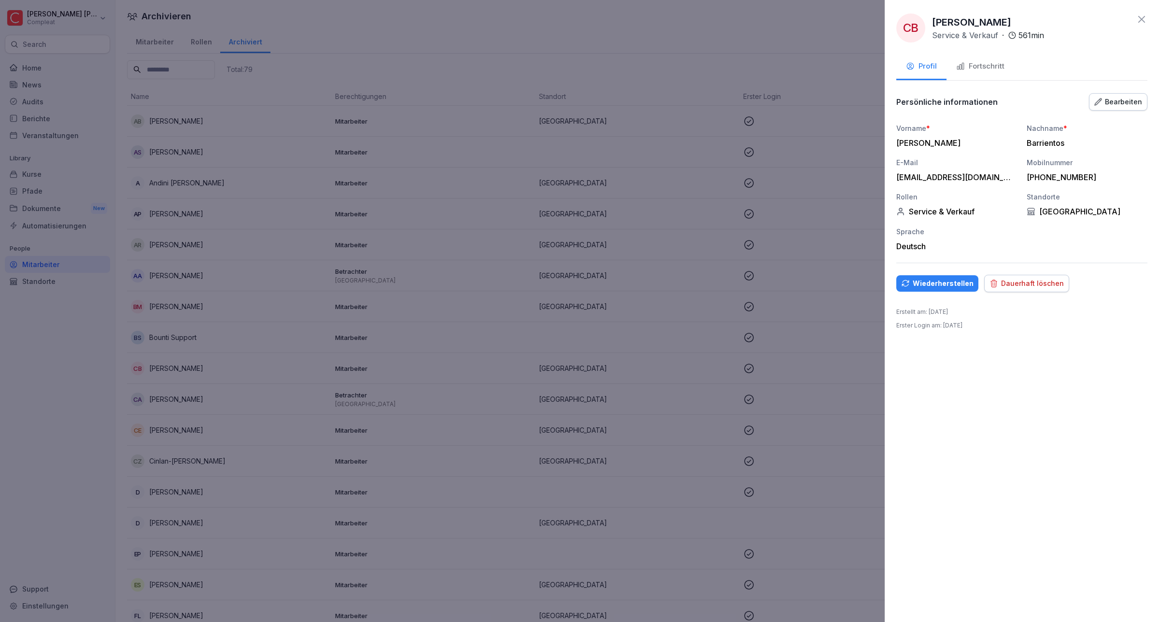
click at [1012, 289] on div "Dauerhaft löschen" at bounding box center [1026, 283] width 74 height 11
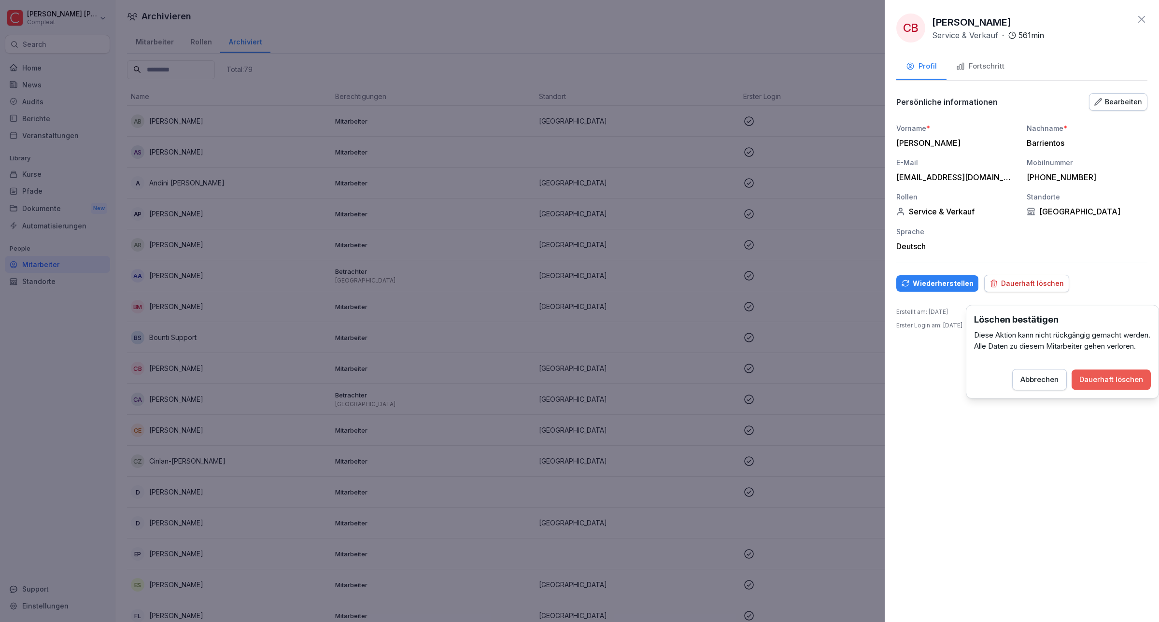
click at [1099, 385] on div "Dauerhaft löschen" at bounding box center [1111, 379] width 64 height 11
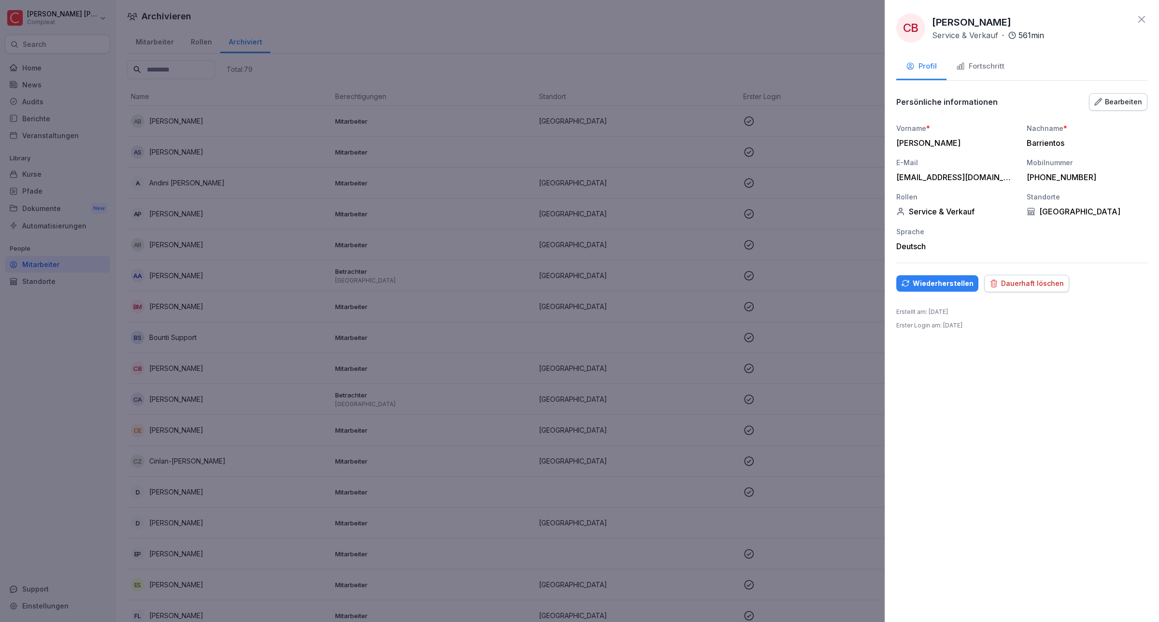
click at [1029, 289] on div "Dauerhaft löschen" at bounding box center [1026, 283] width 74 height 11
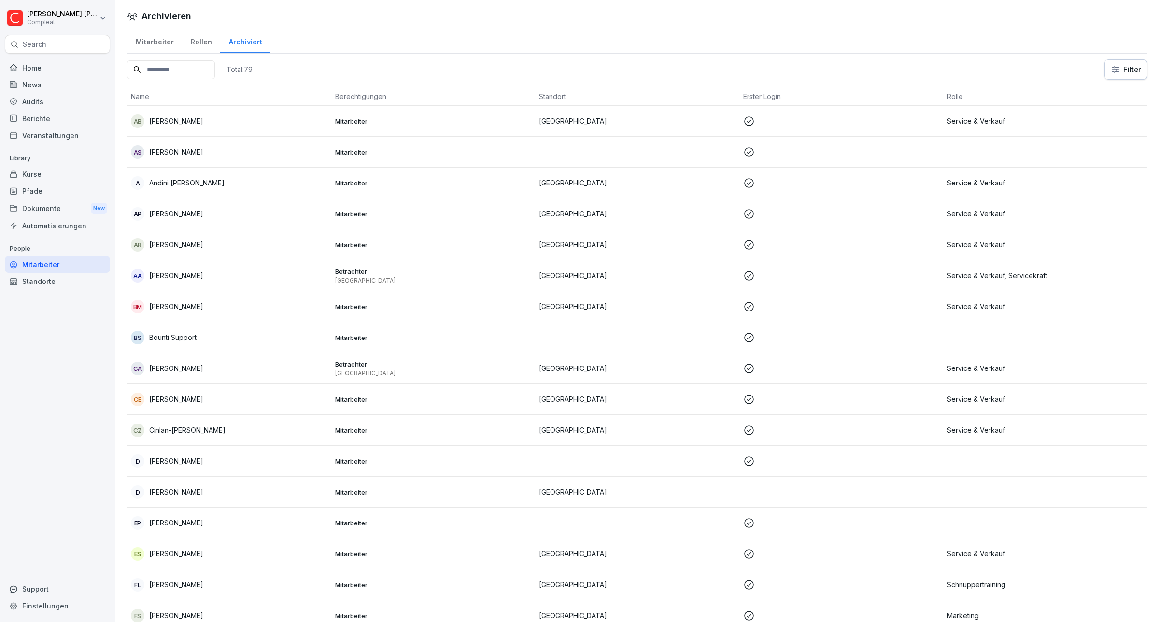
click at [547, 303] on p "[GEOGRAPHIC_DATA]" at bounding box center [637, 306] width 197 height 10
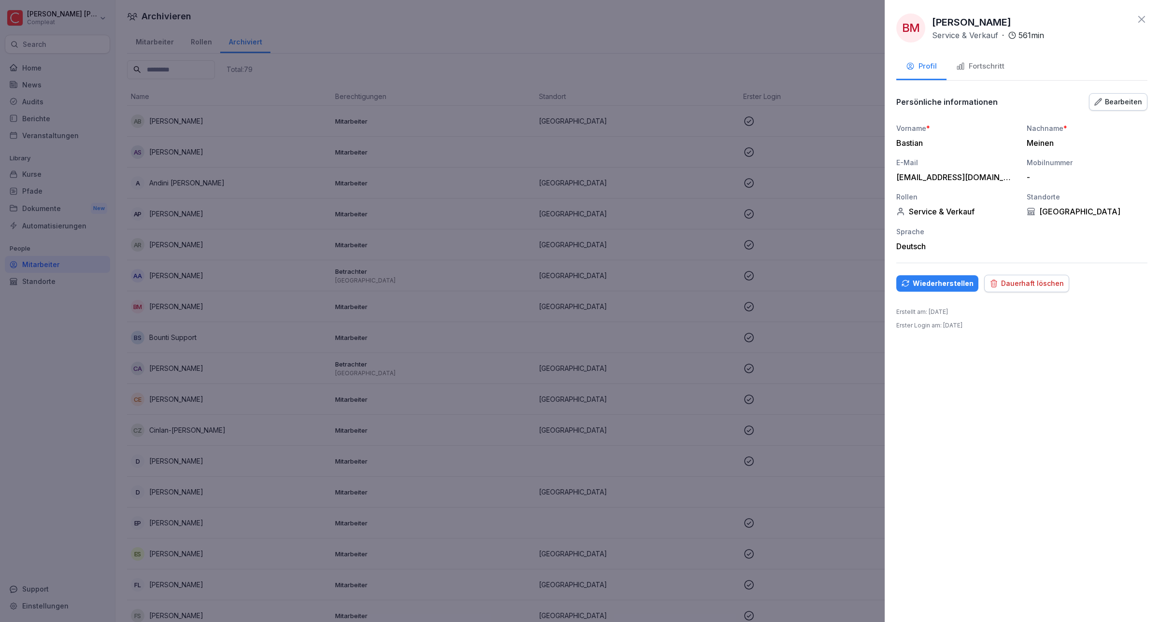
click at [1012, 289] on div "Dauerhaft löschen" at bounding box center [1026, 283] width 74 height 11
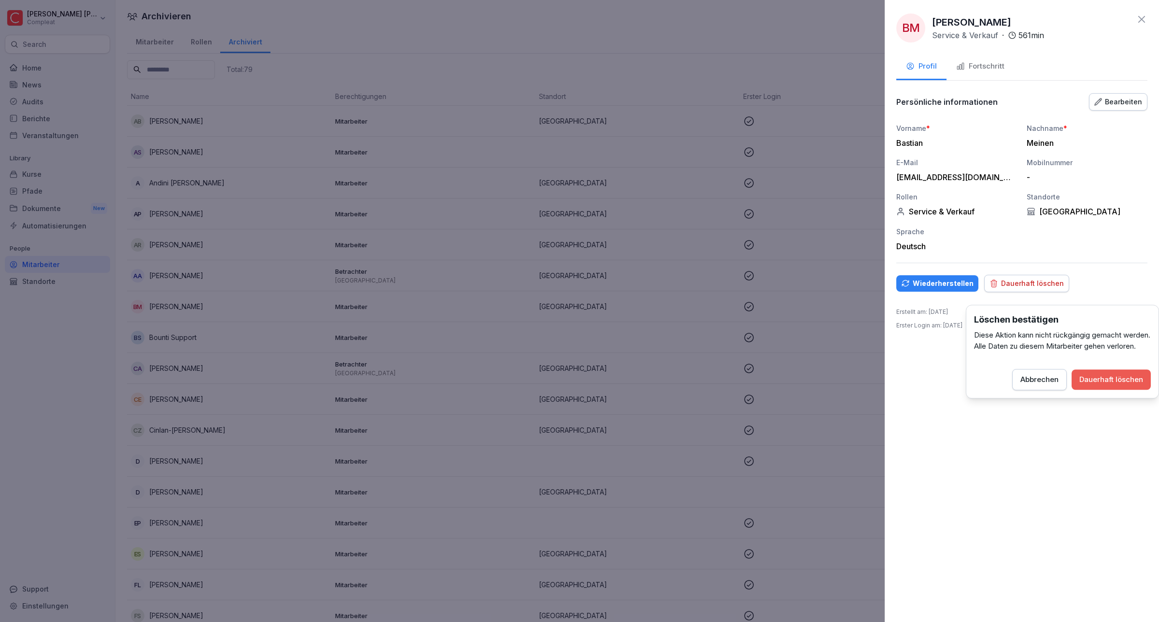
click at [1109, 384] on button "Dauerhaft löschen" at bounding box center [1111, 379] width 79 height 20
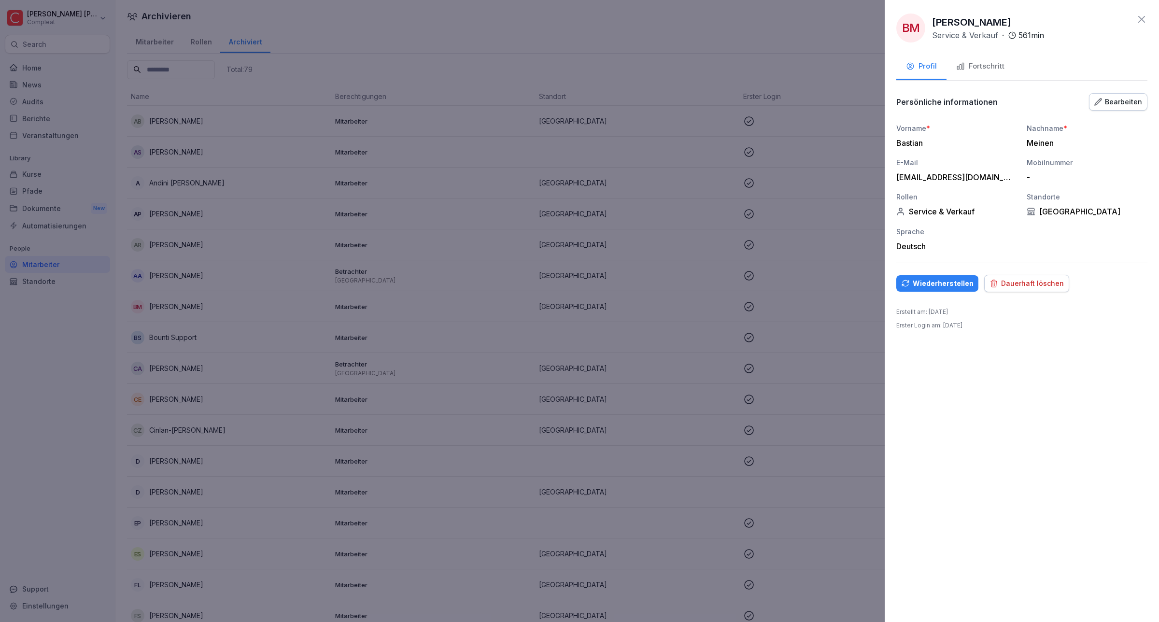
click at [1022, 289] on div "Dauerhaft löschen" at bounding box center [1026, 283] width 74 height 11
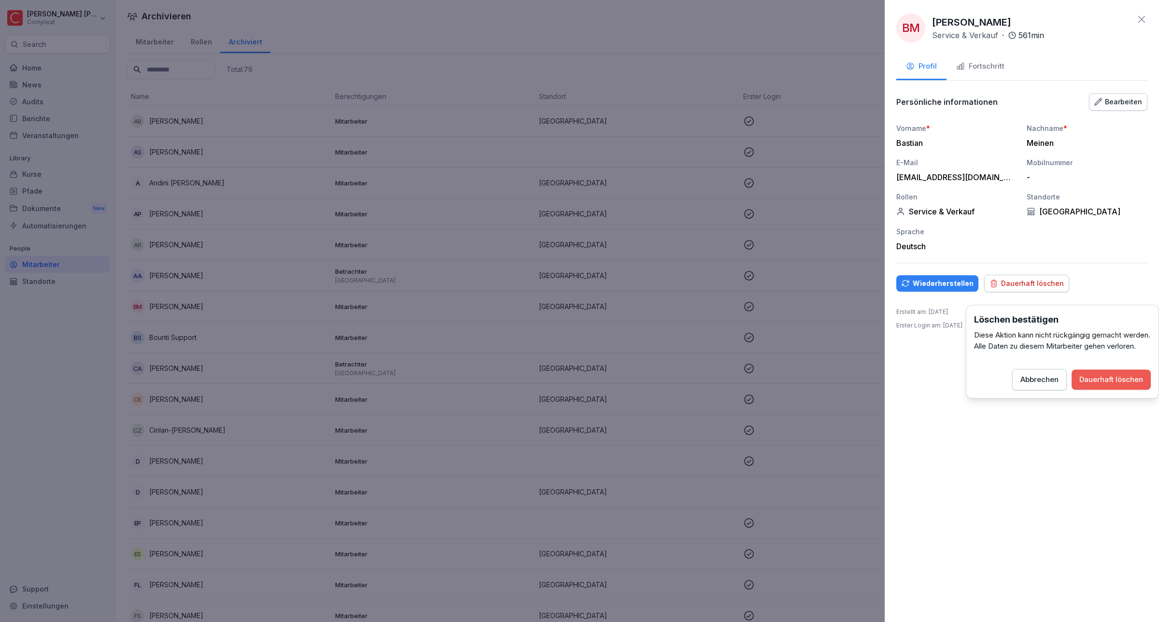
click at [1128, 385] on div "Dauerhaft löschen" at bounding box center [1111, 379] width 64 height 11
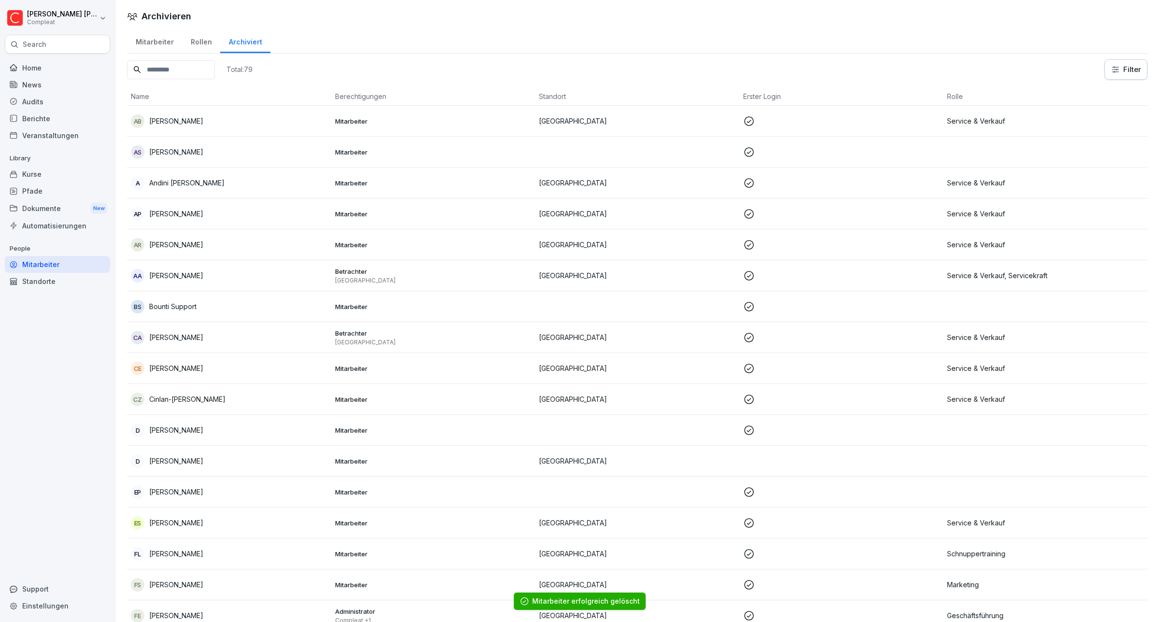
click at [559, 395] on p "[GEOGRAPHIC_DATA]" at bounding box center [637, 399] width 197 height 10
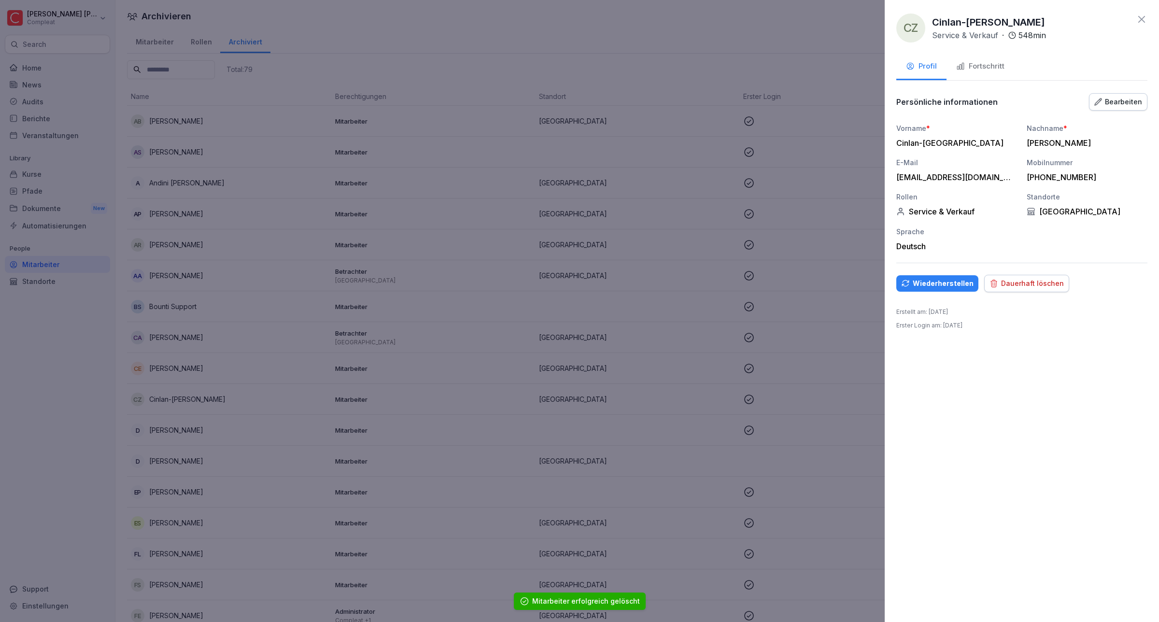
click at [950, 458] on div "CZ Cinlan-Sofia Zhu Service & Verkauf · 548 min Profil Fortschritt Persönliche …" at bounding box center [1022, 311] width 274 height 622
click at [793, 25] on div at bounding box center [579, 311] width 1159 height 622
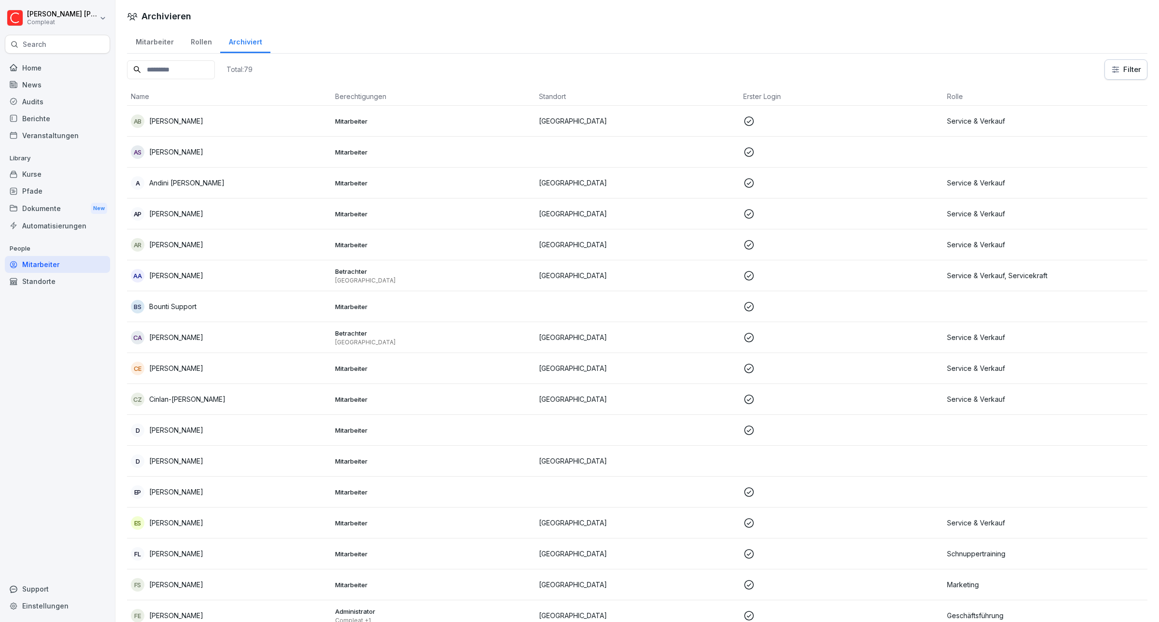
click at [966, 397] on p "Service & Verkauf" at bounding box center [1045, 399] width 197 height 10
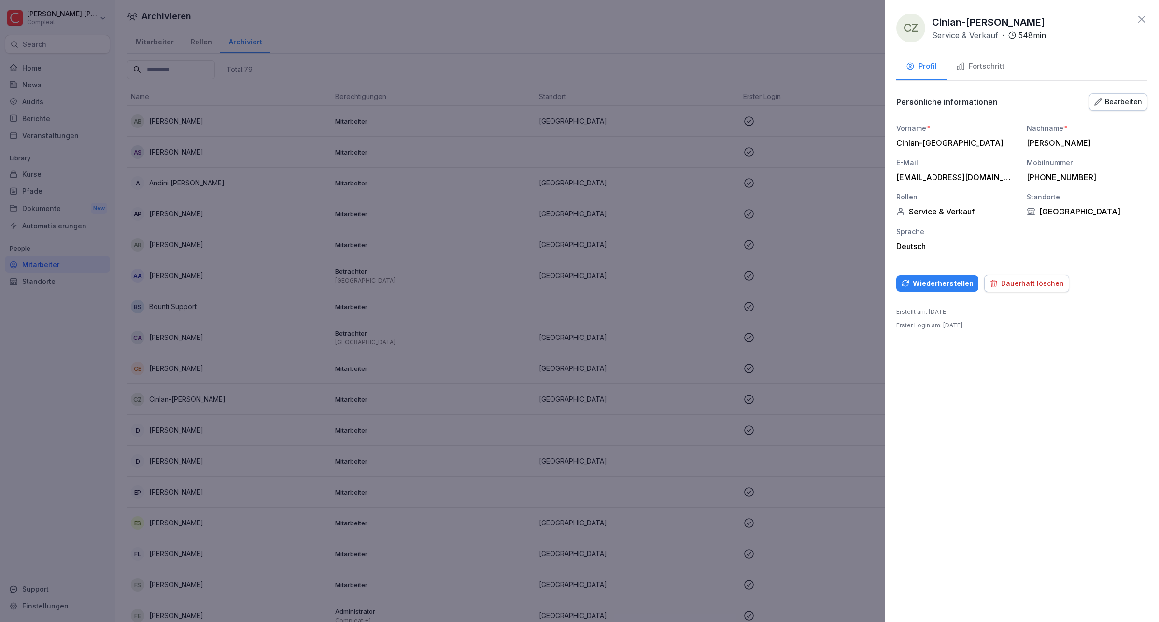
click at [1011, 288] on div "Dauerhaft löschen" at bounding box center [1026, 283] width 74 height 11
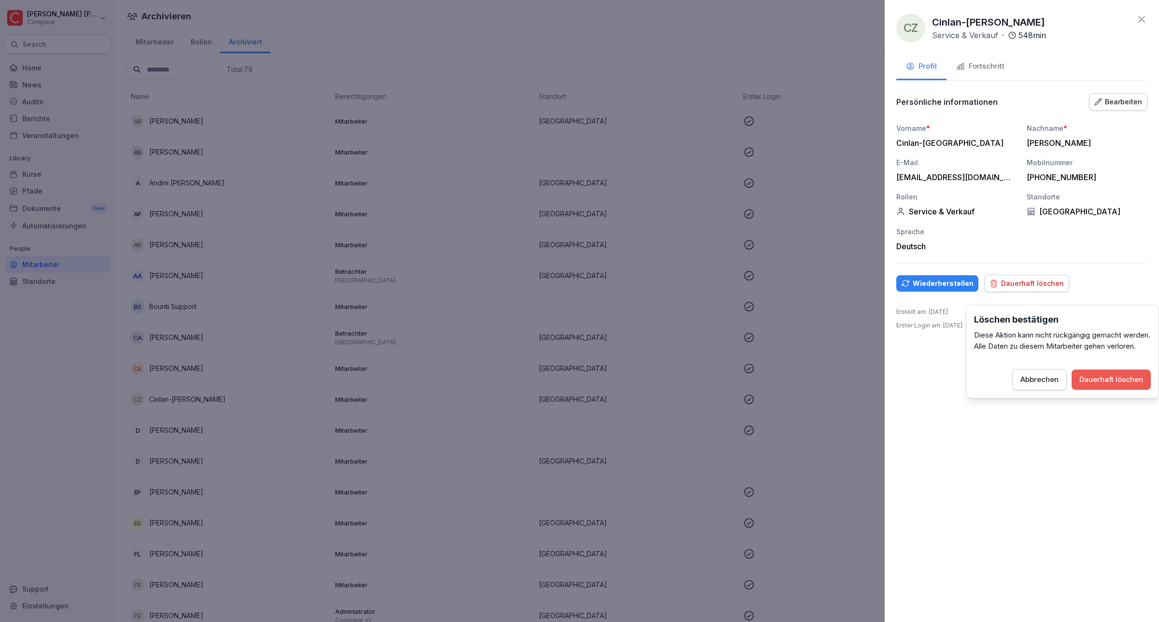
click at [1082, 385] on div "Dauerhaft löschen" at bounding box center [1111, 379] width 64 height 11
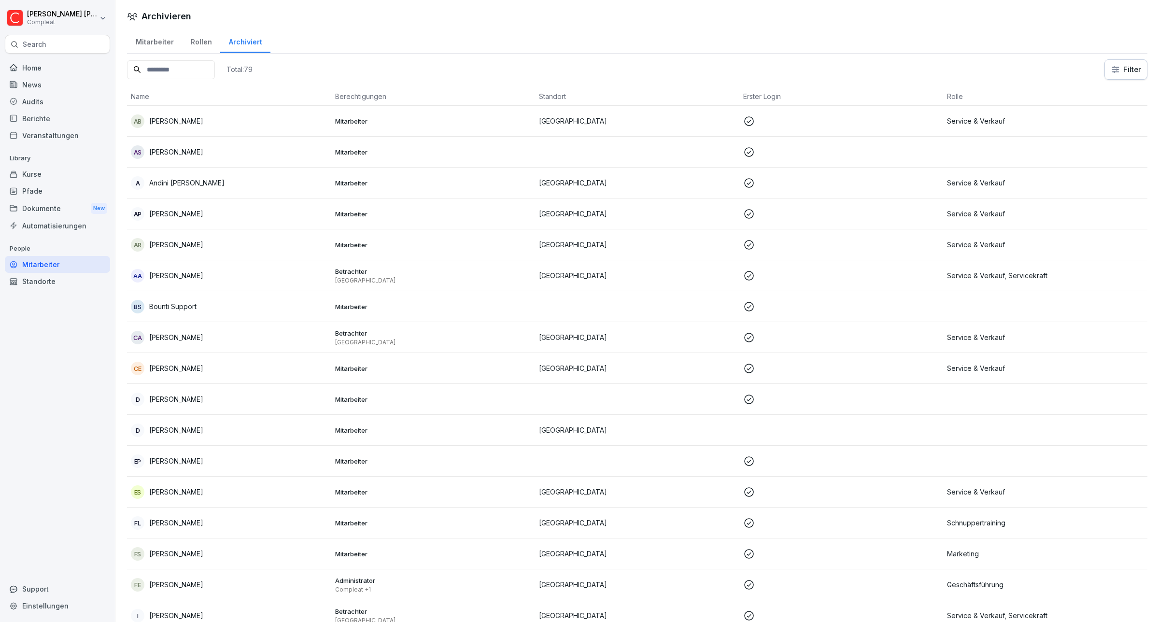
click at [35, 184] on div "Pfade" at bounding box center [57, 191] width 105 height 17
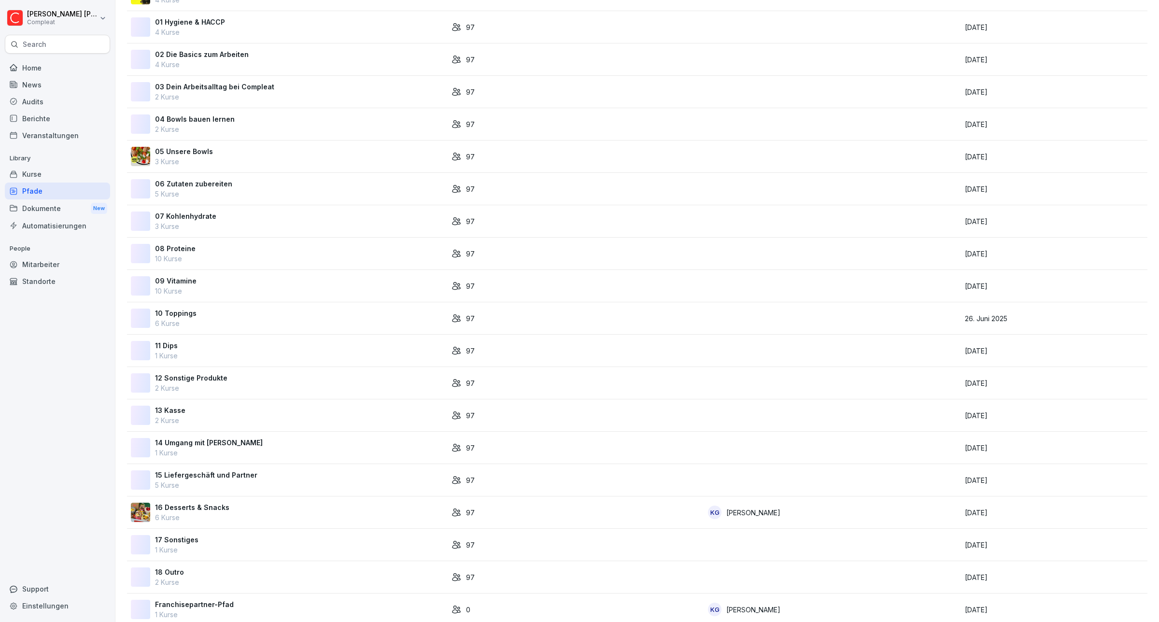
scroll to position [191, 0]
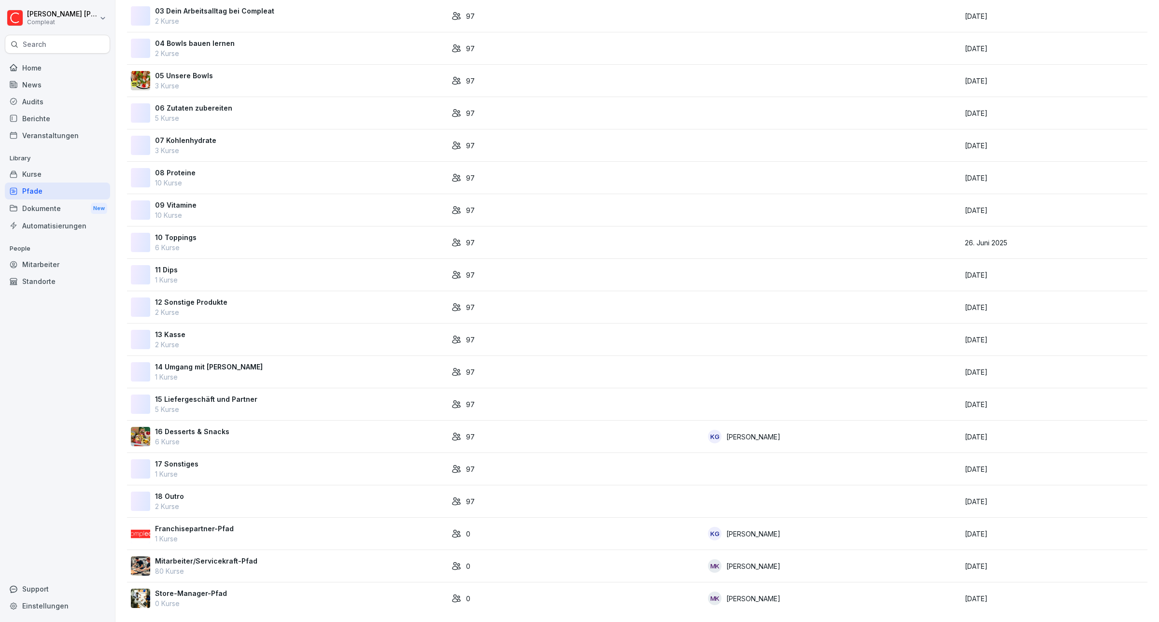
click at [182, 556] on p "Mitarbeiter/Servicekraft-Pfad" at bounding box center [206, 561] width 102 height 10
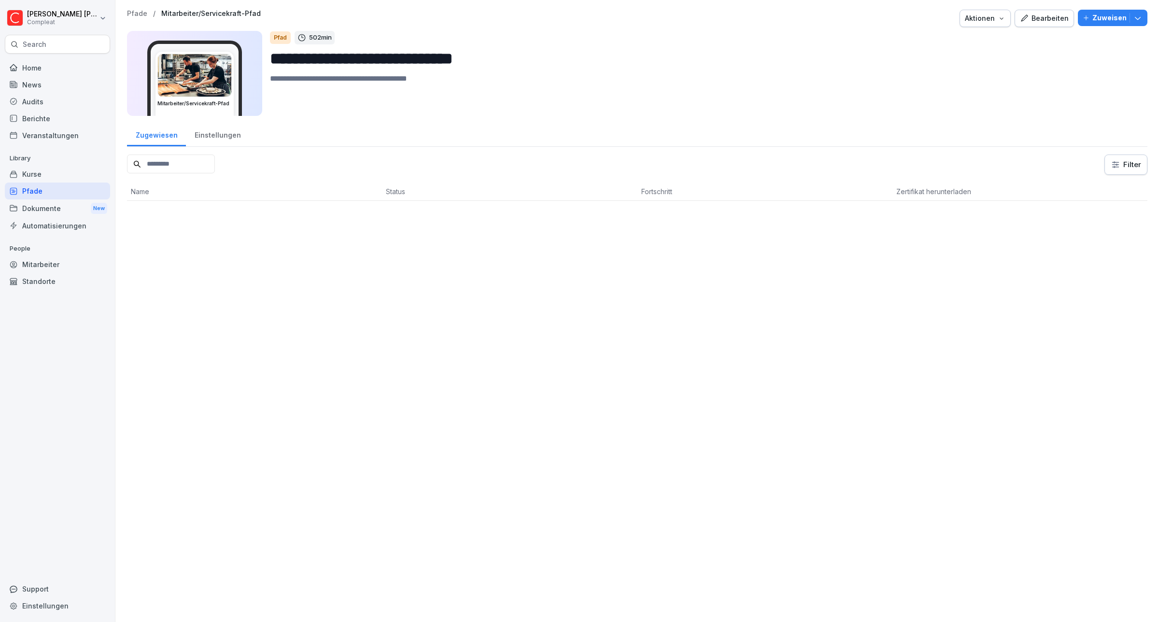
click at [1051, 17] on div "Bearbeiten" at bounding box center [1044, 18] width 49 height 11
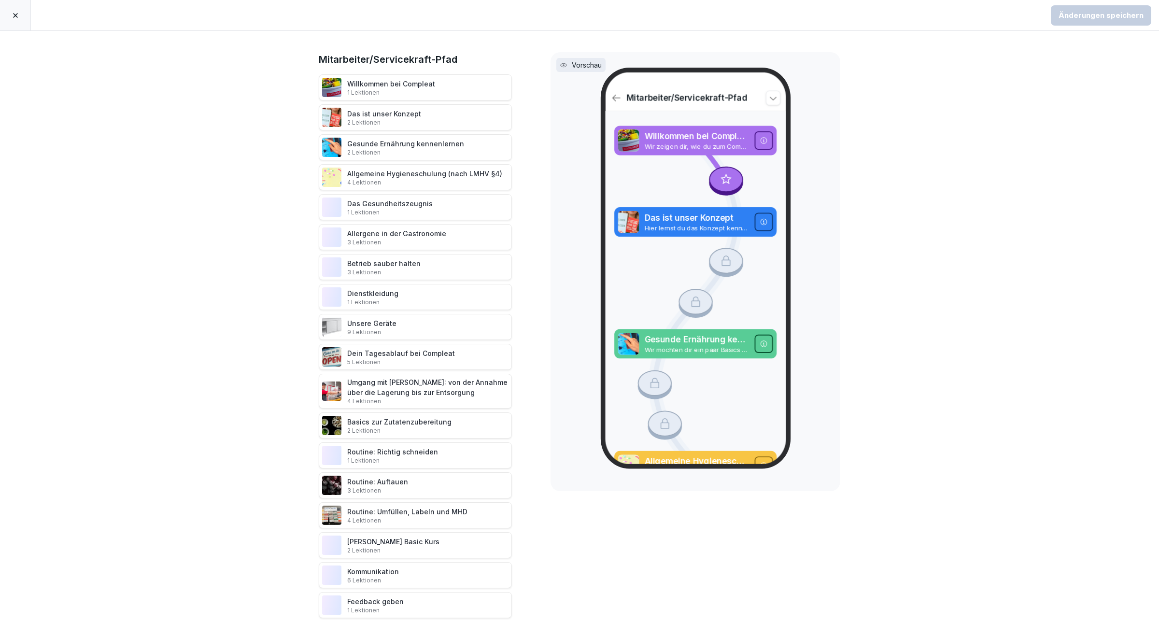
click at [16, 8] on div at bounding box center [15, 15] width 31 height 30
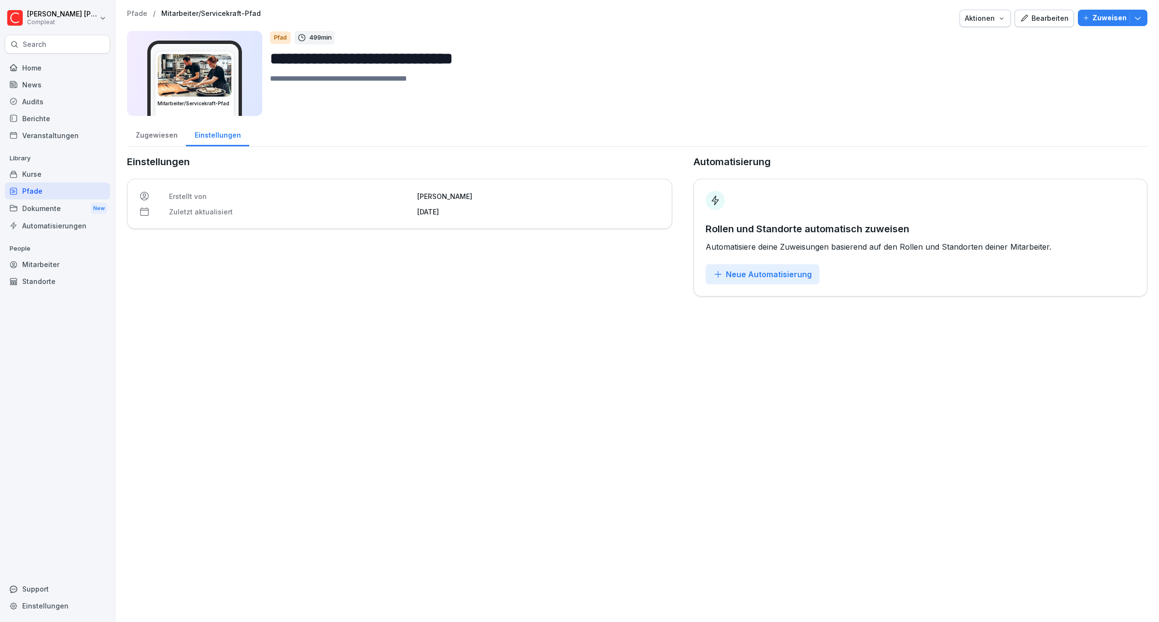
click at [56, 267] on div "Mitarbeiter" at bounding box center [57, 264] width 105 height 17
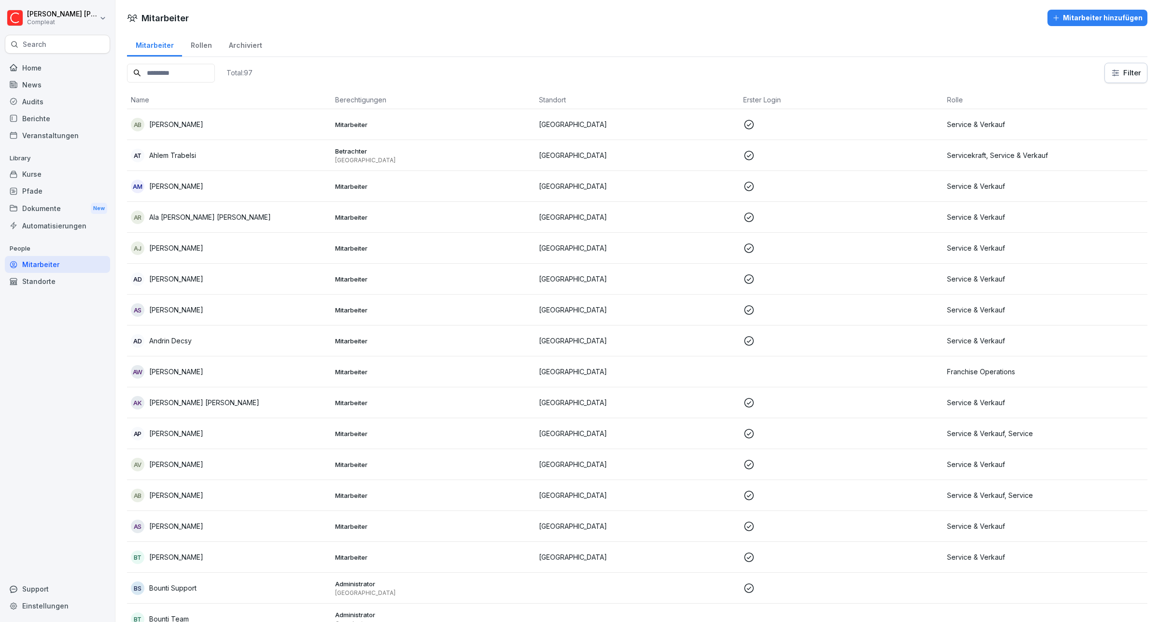
click at [249, 37] on div "Archiviert" at bounding box center [245, 44] width 50 height 25
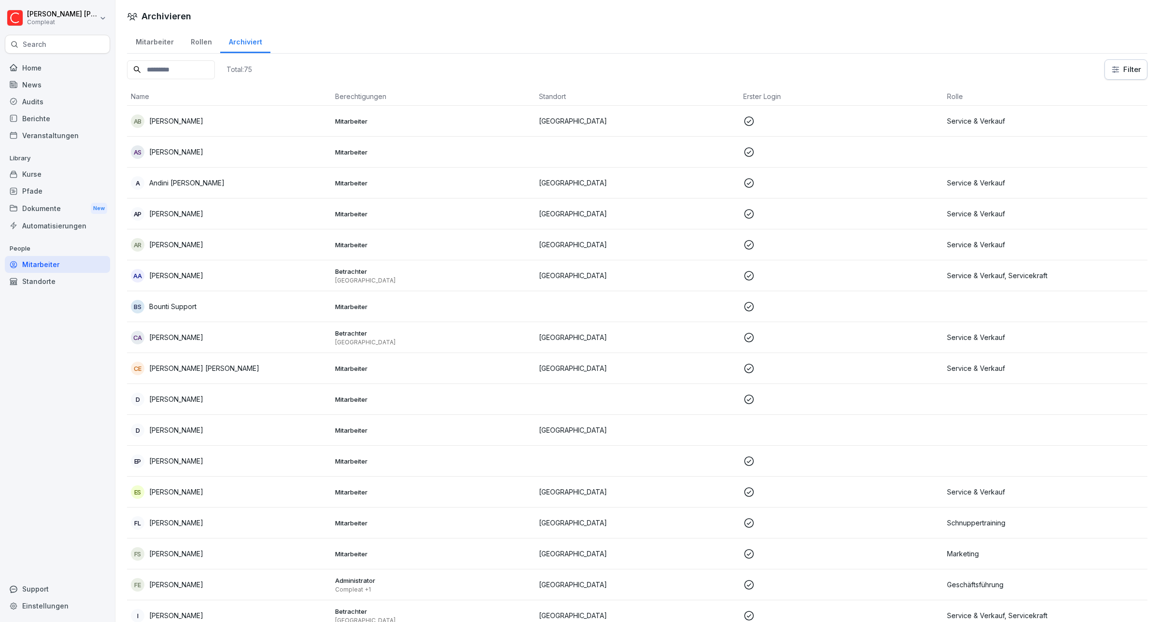
click at [242, 47] on div "Archiviert" at bounding box center [245, 40] width 50 height 25
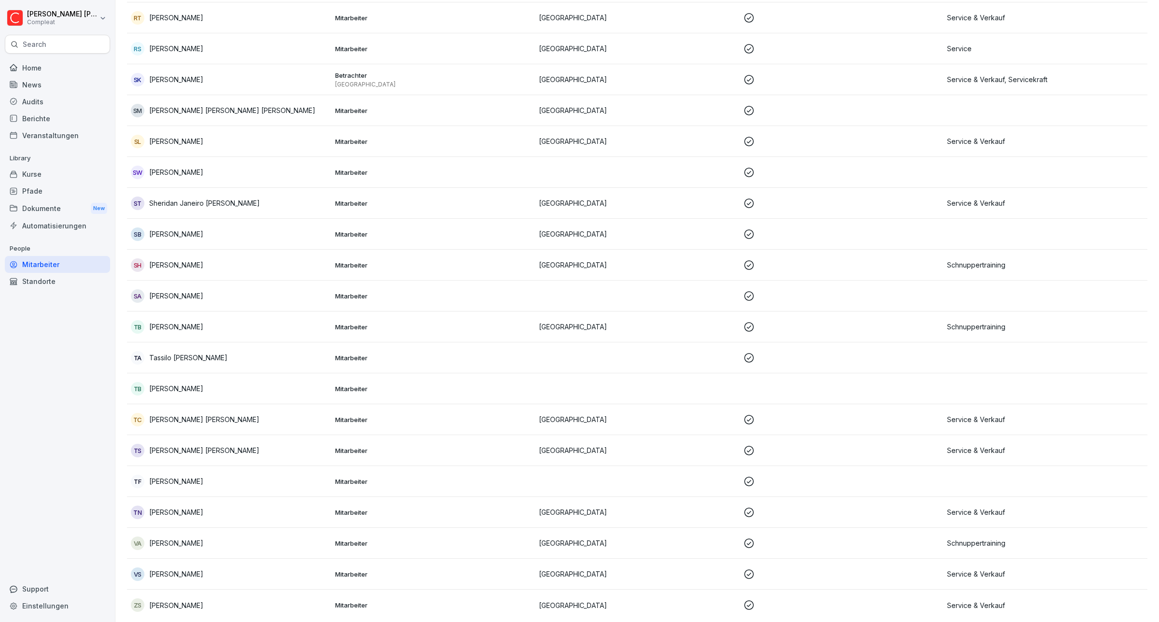
scroll to position [1819, 0]
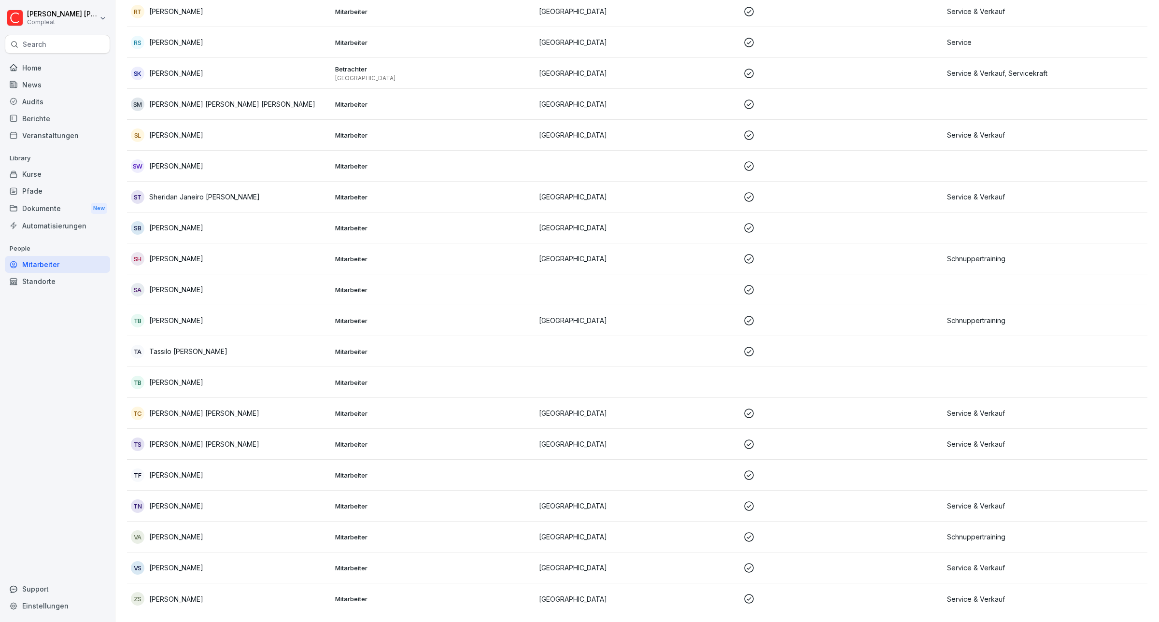
click at [196, 408] on p "Tim Vande Capelle" at bounding box center [204, 413] width 110 height 10
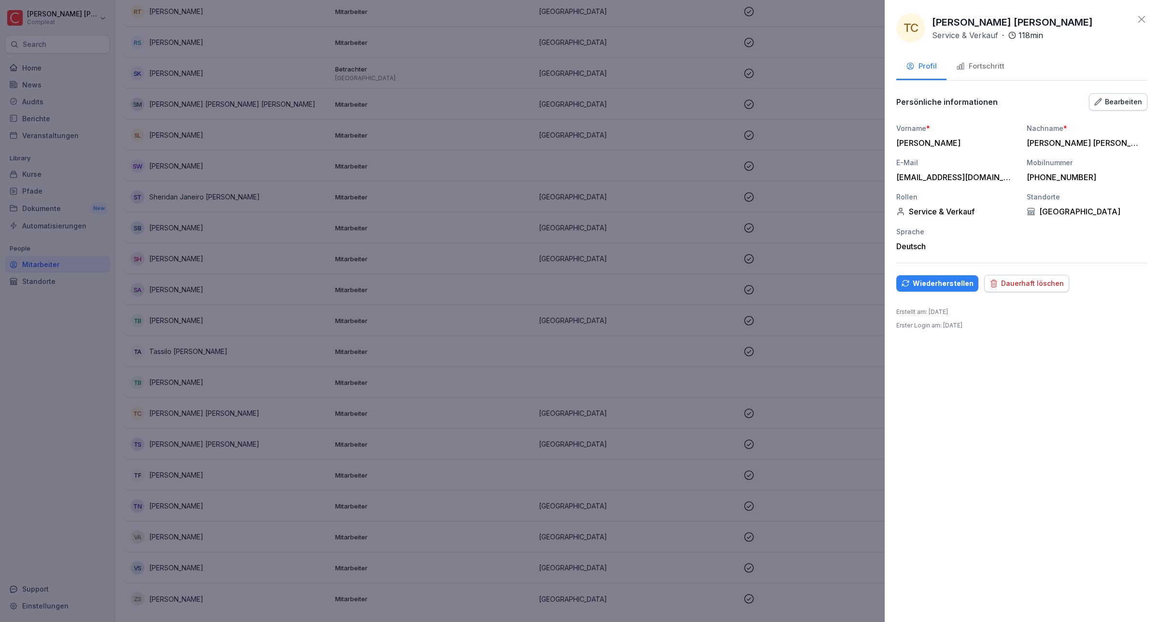
click at [998, 288] on div "Dauerhaft löschen" at bounding box center [1026, 283] width 74 height 11
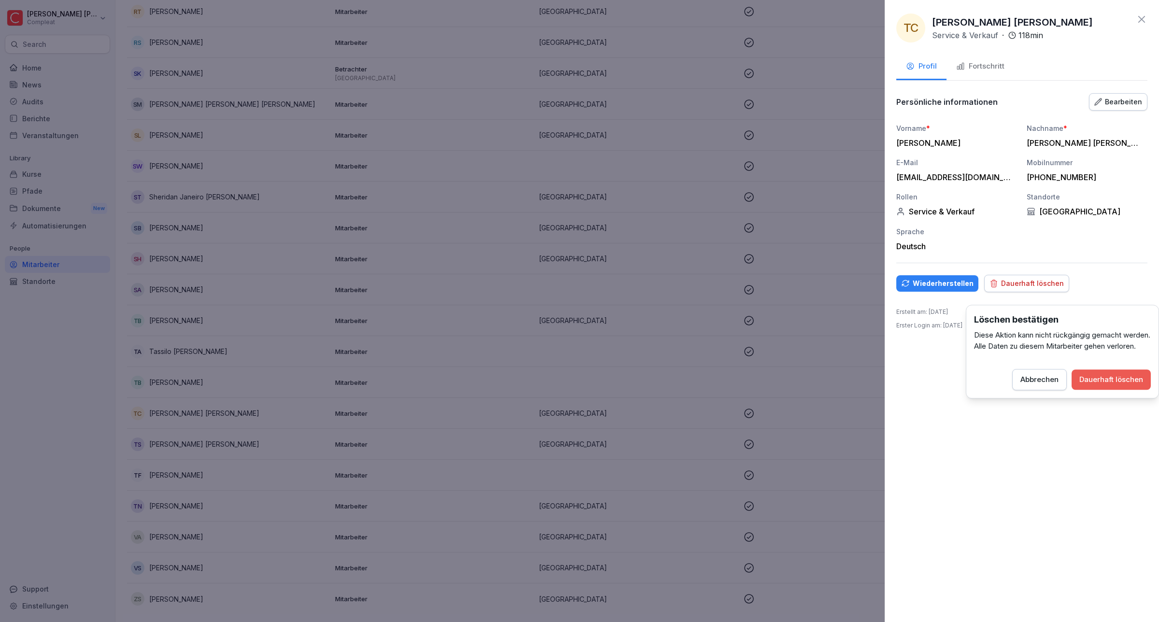
click at [1131, 385] on div "Dauerhaft löschen" at bounding box center [1111, 379] width 64 height 11
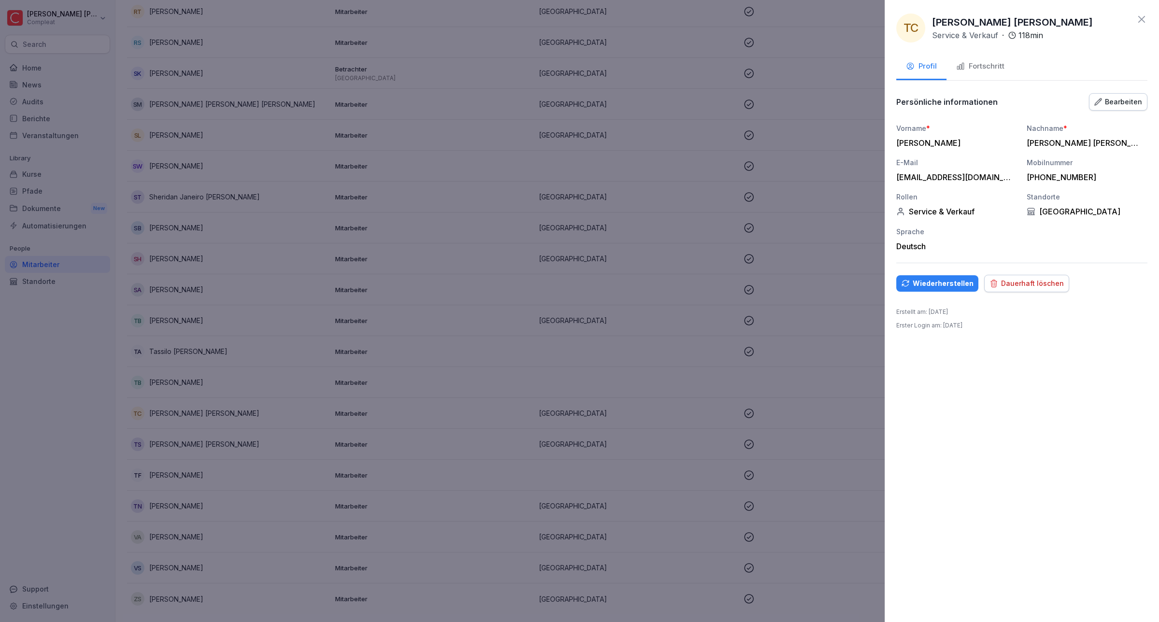
click at [1048, 289] on div "Dauerhaft löschen" at bounding box center [1026, 283] width 74 height 11
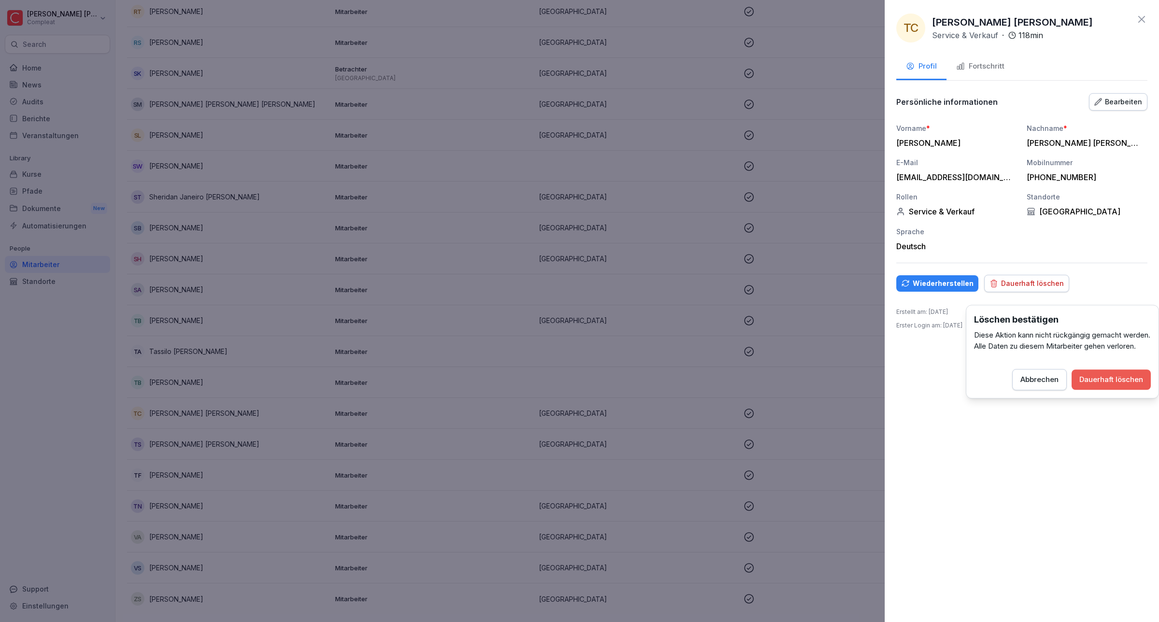
click at [1093, 384] on button "Dauerhaft löschen" at bounding box center [1111, 379] width 79 height 20
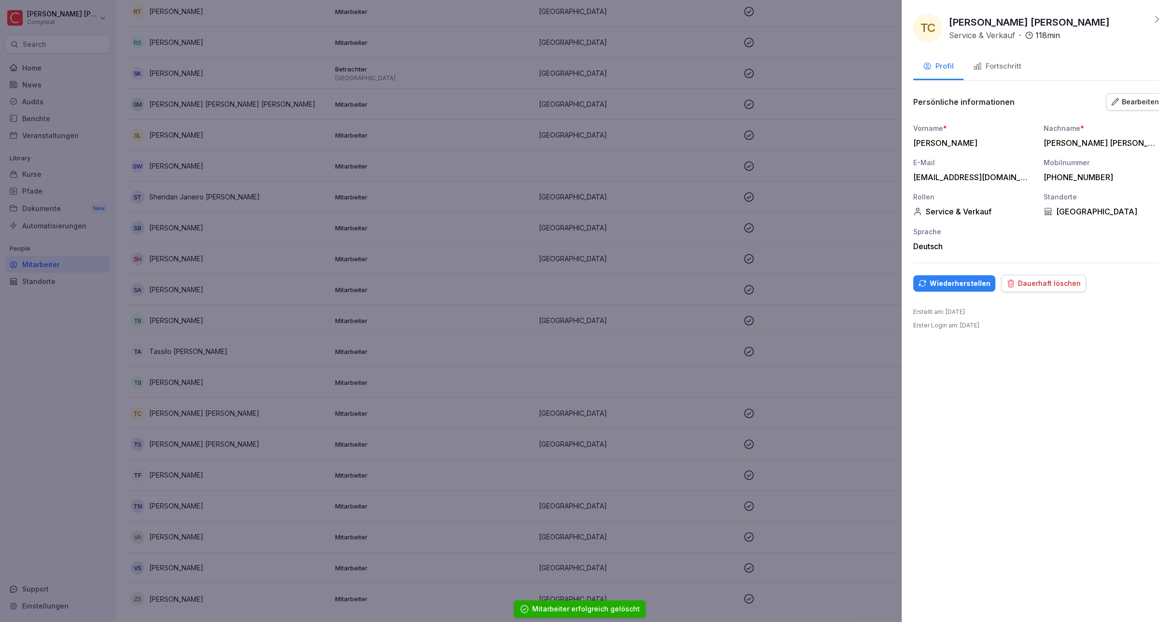
scroll to position [1788, 0]
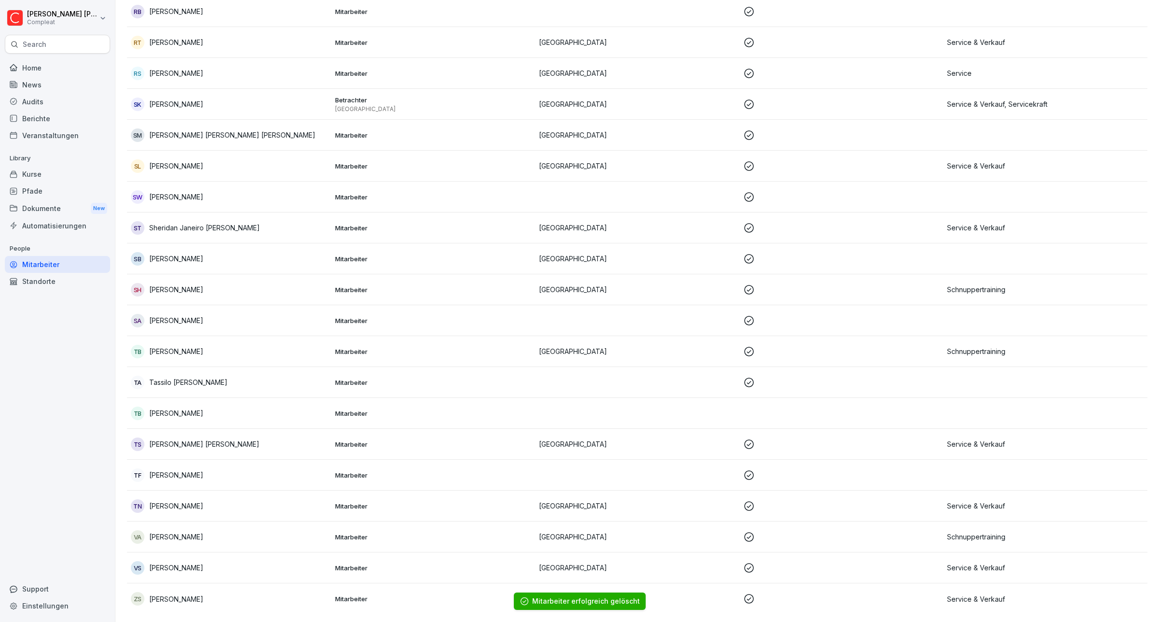
click at [200, 592] on div "ZS Zoe Stroh" at bounding box center [229, 599] width 197 height 14
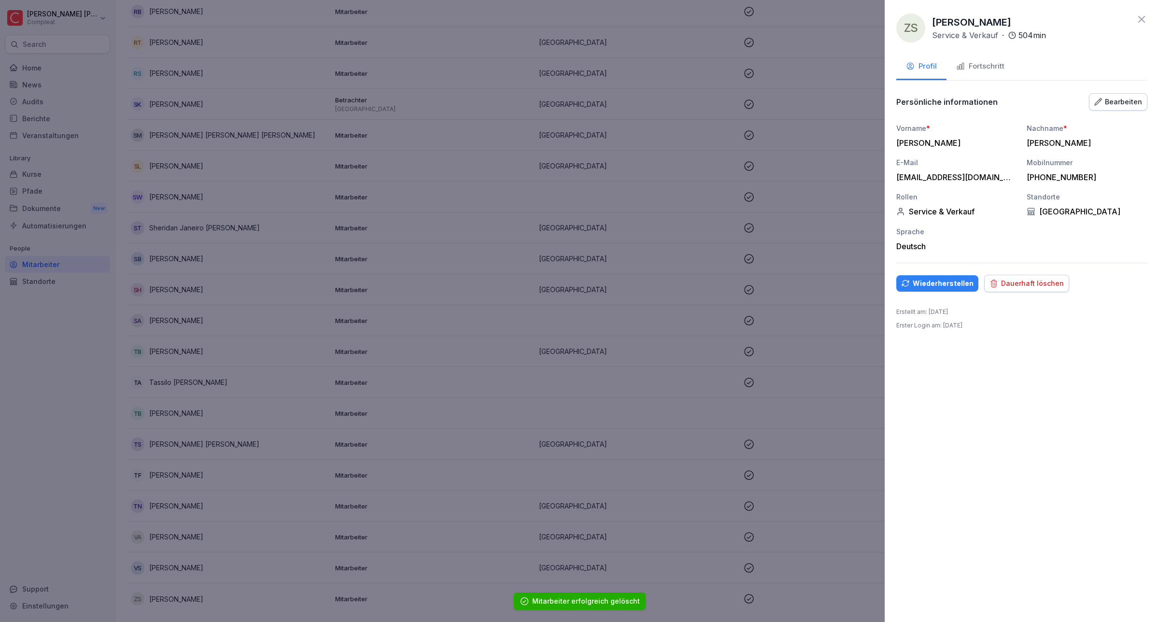
click at [1024, 286] on button "Dauerhaft löschen" at bounding box center [1026, 283] width 85 height 17
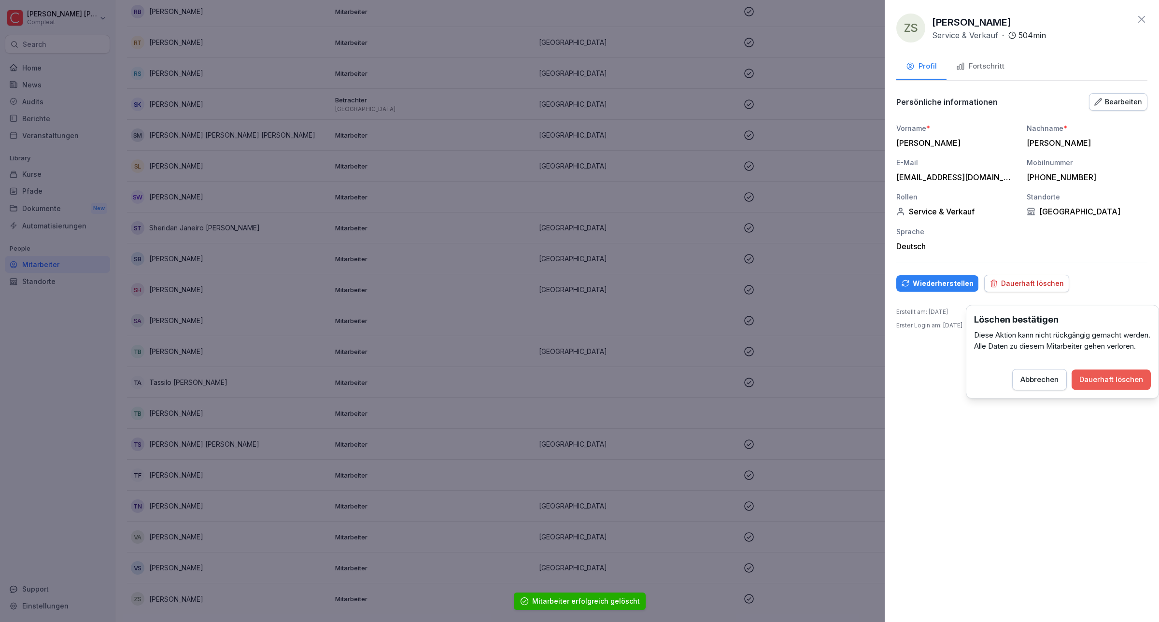
click at [1095, 390] on button "Dauerhaft löschen" at bounding box center [1111, 379] width 79 height 20
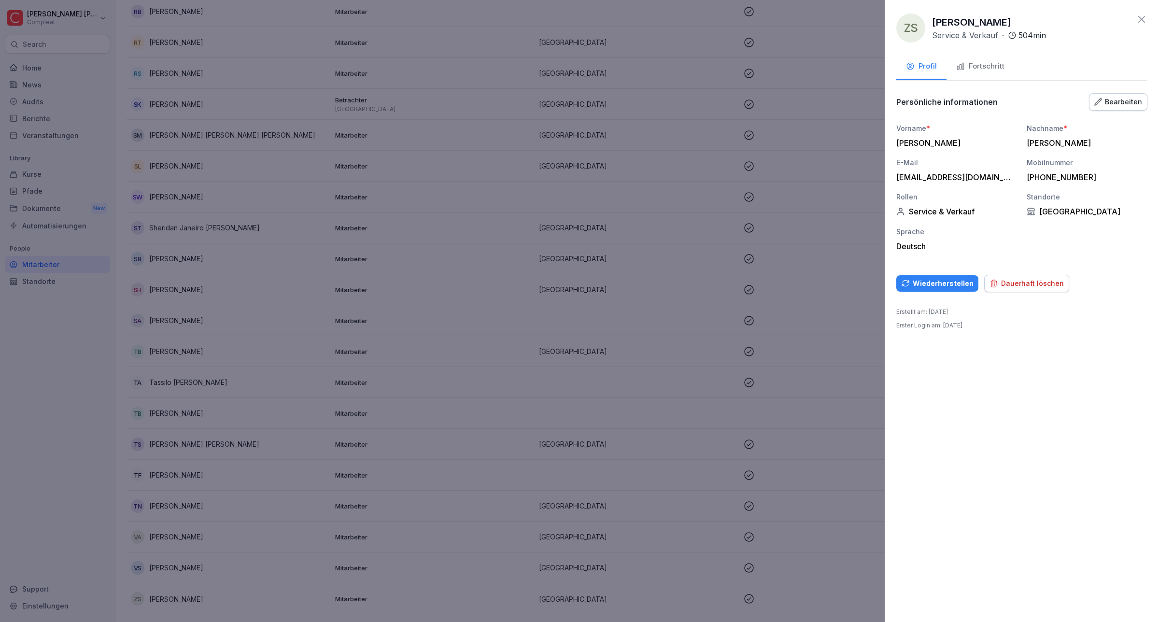
click at [1033, 289] on div "Dauerhaft löschen" at bounding box center [1026, 283] width 74 height 11
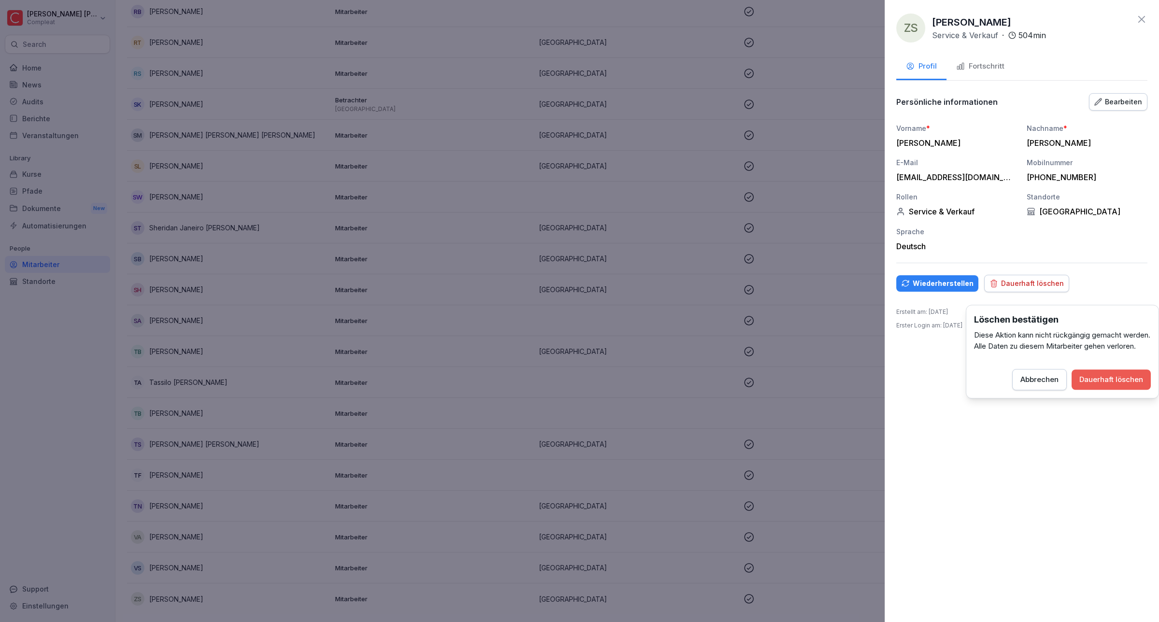
click at [1091, 385] on div "Dauerhaft löschen" at bounding box center [1111, 379] width 64 height 11
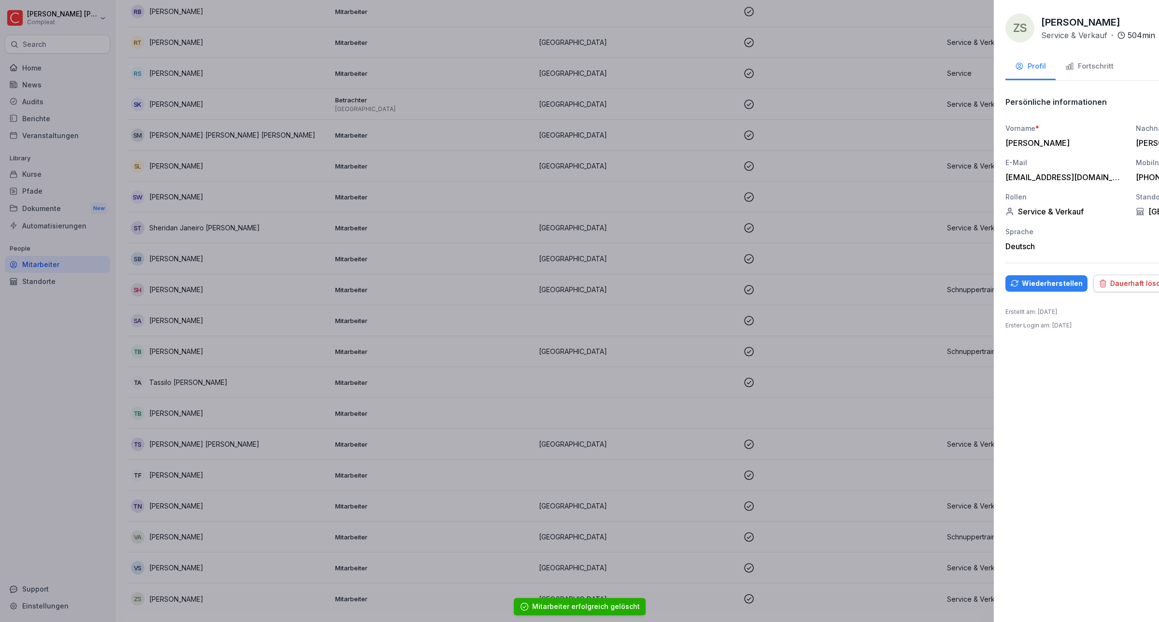
scroll to position [1758, 0]
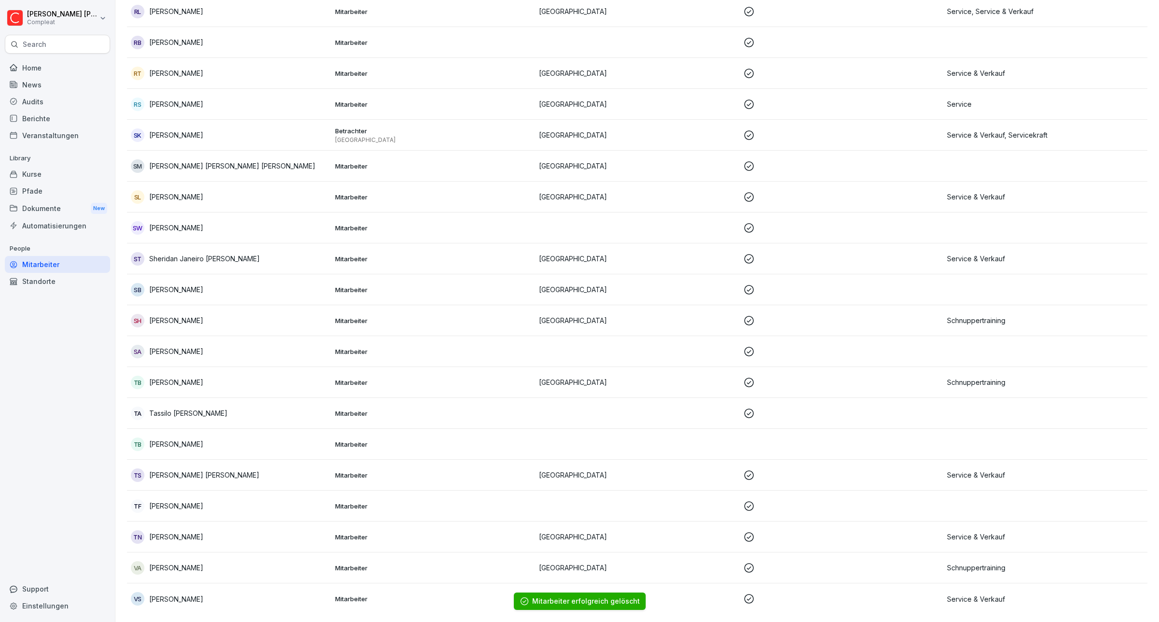
click at [170, 563] on p "Vanessa Ax" at bounding box center [176, 568] width 54 height 10
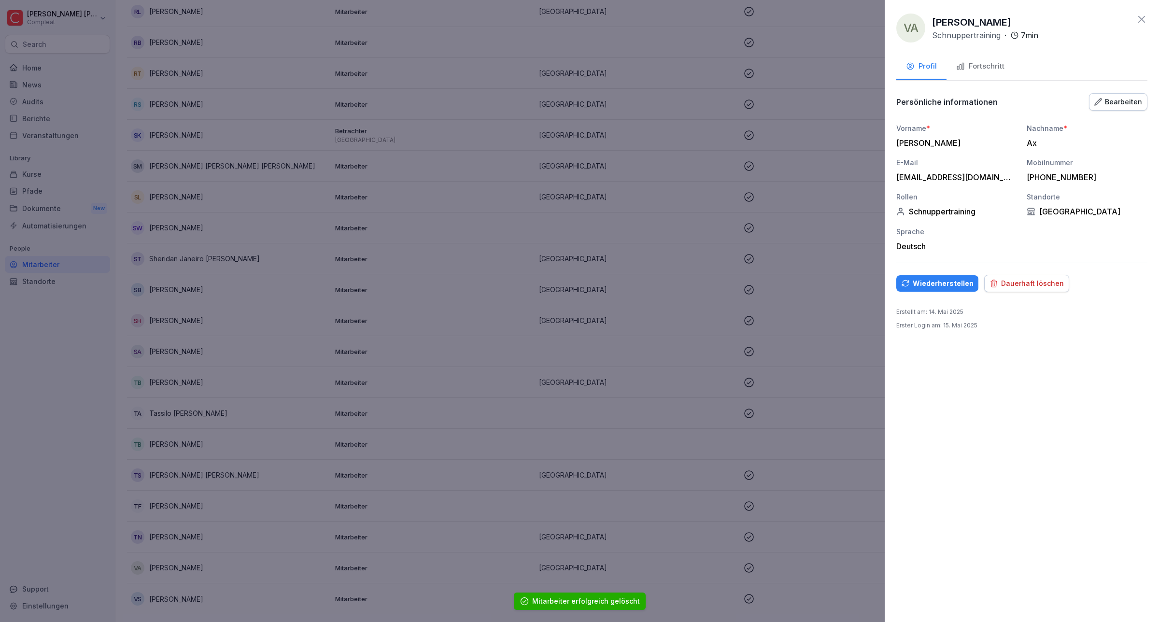
click at [1001, 292] on button "Dauerhaft löschen" at bounding box center [1026, 283] width 85 height 17
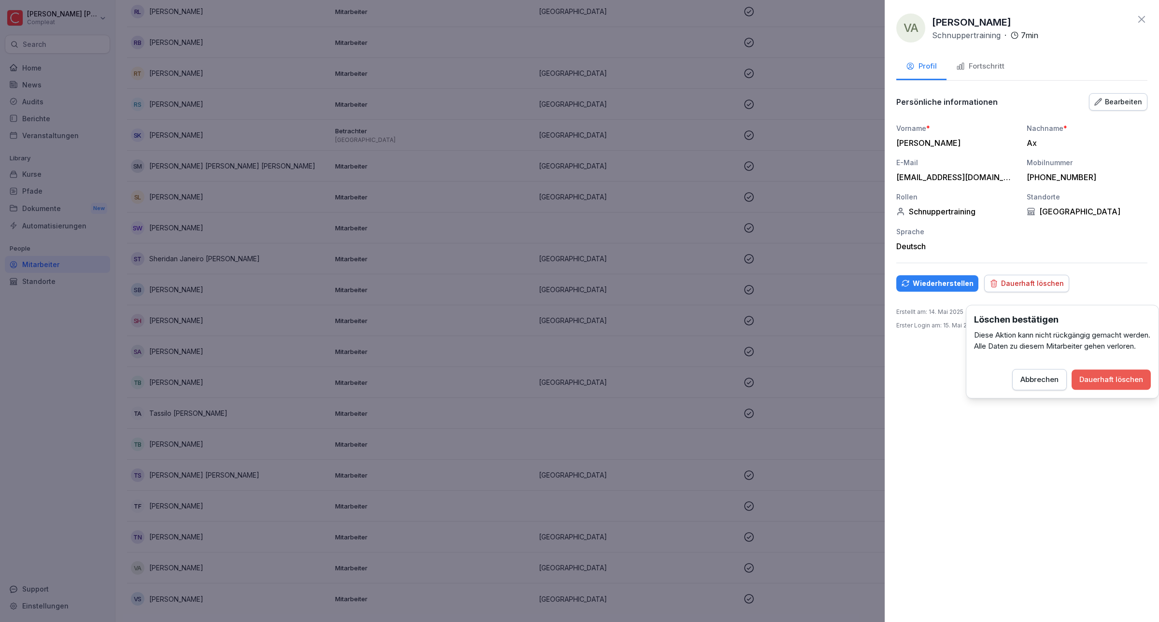
click at [1092, 385] on div "Dauerhaft löschen" at bounding box center [1111, 379] width 64 height 11
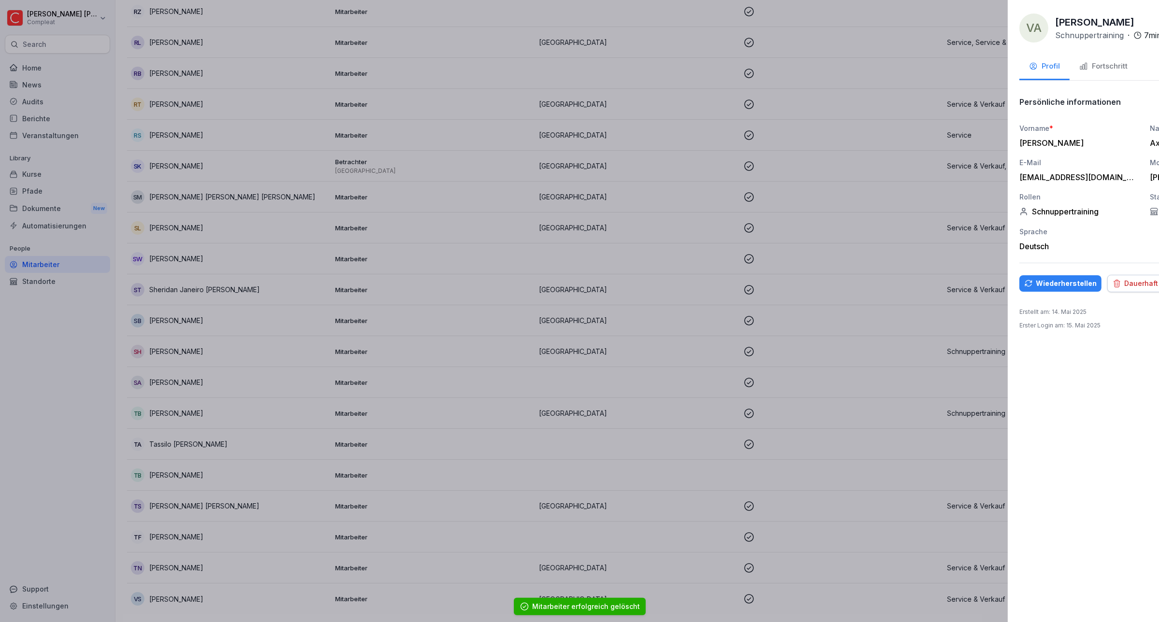
scroll to position [1726, 0]
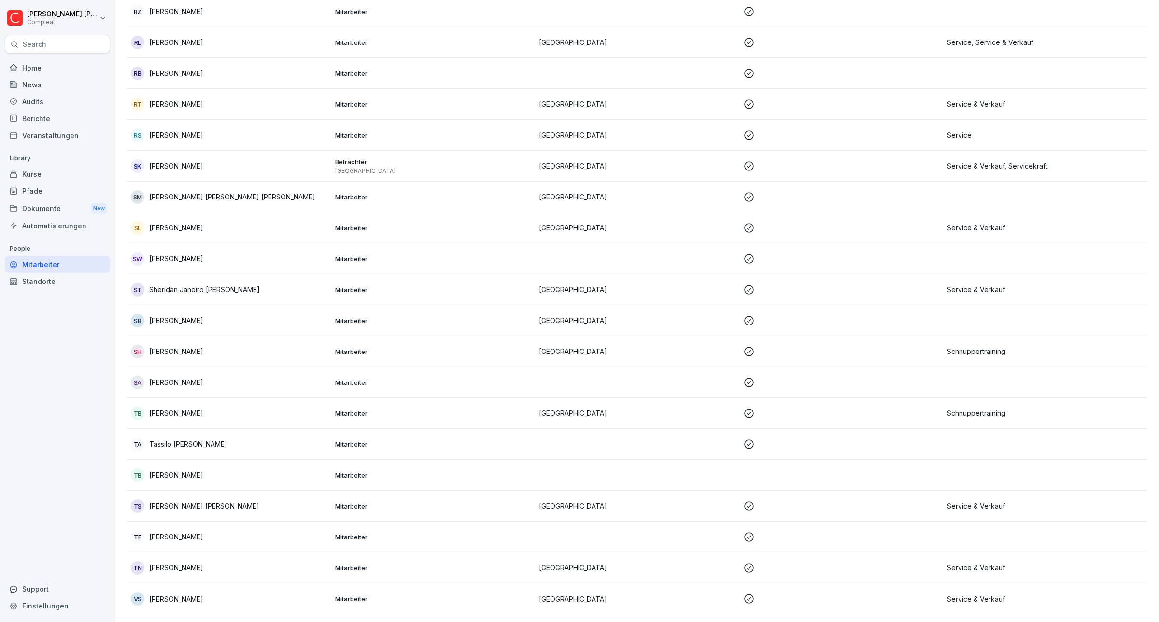
click at [247, 284] on p "Sheridan Janeiro Bomfim Tavares" at bounding box center [204, 289] width 111 height 10
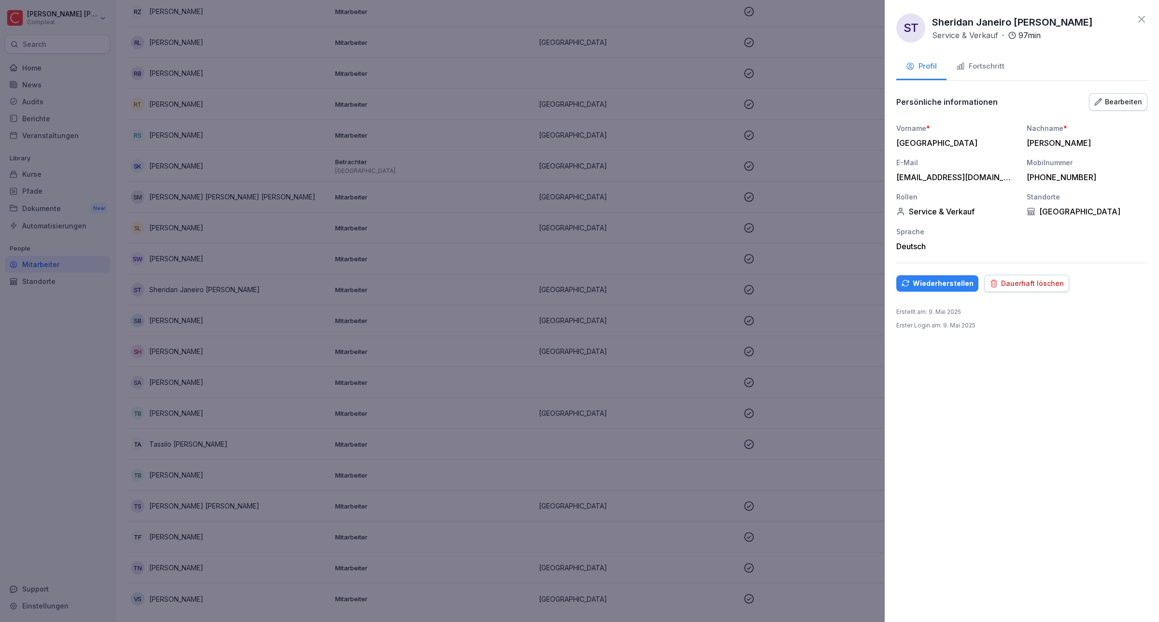
click at [1012, 285] on button "Dauerhaft löschen" at bounding box center [1026, 283] width 85 height 17
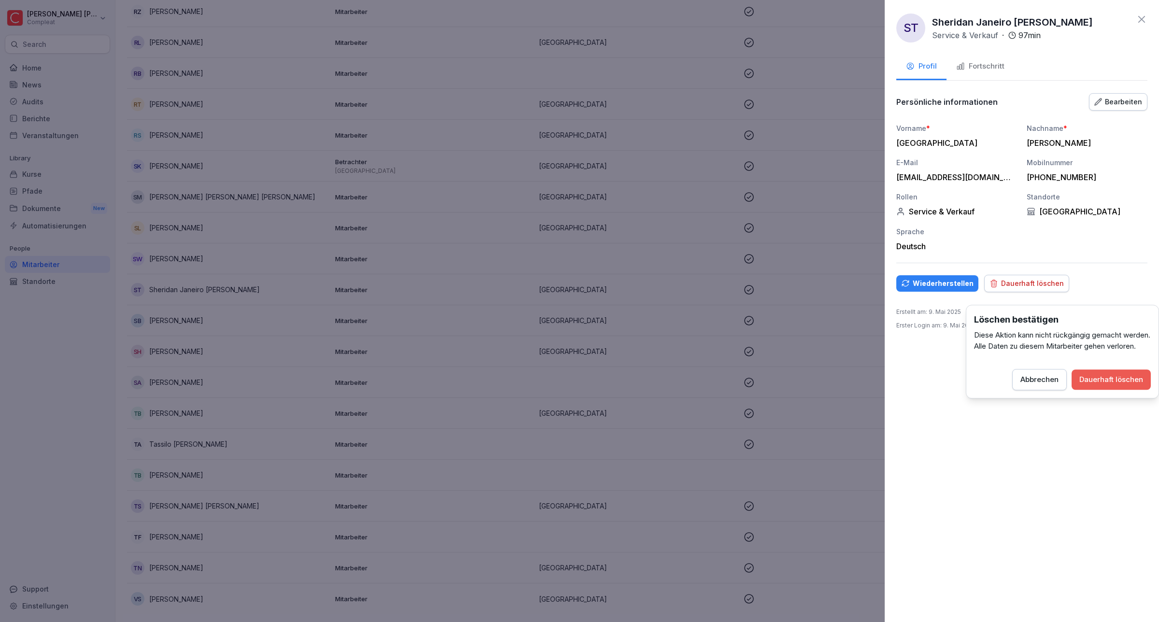
click at [1095, 385] on div "Dauerhaft löschen" at bounding box center [1111, 379] width 64 height 11
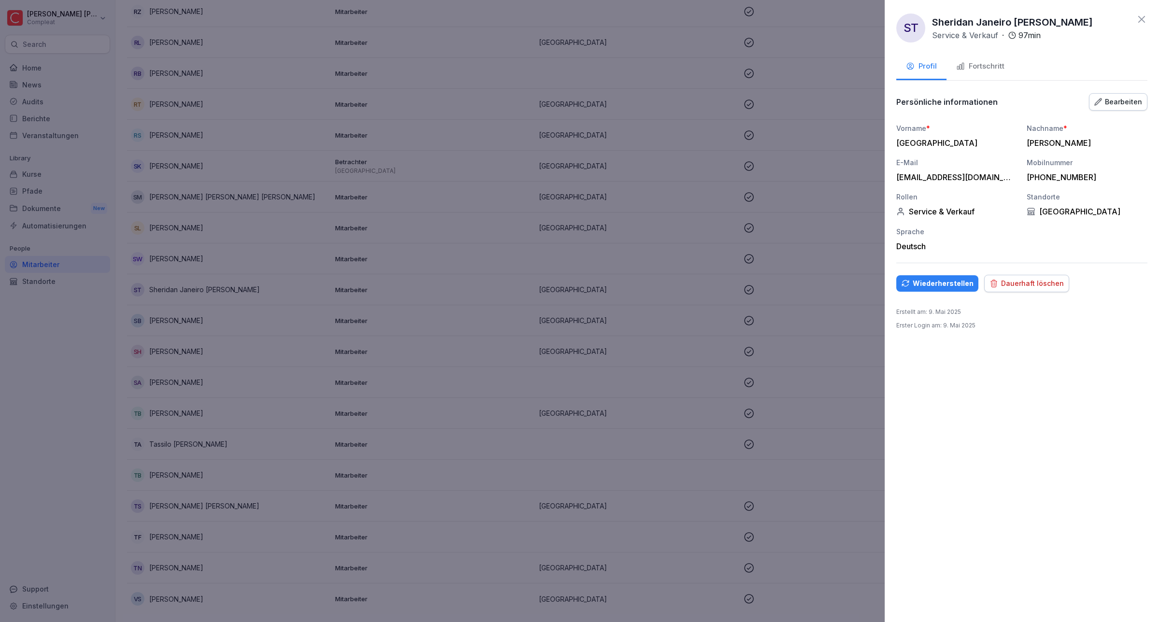
click at [1043, 289] on div "Dauerhaft löschen" at bounding box center [1026, 283] width 74 height 11
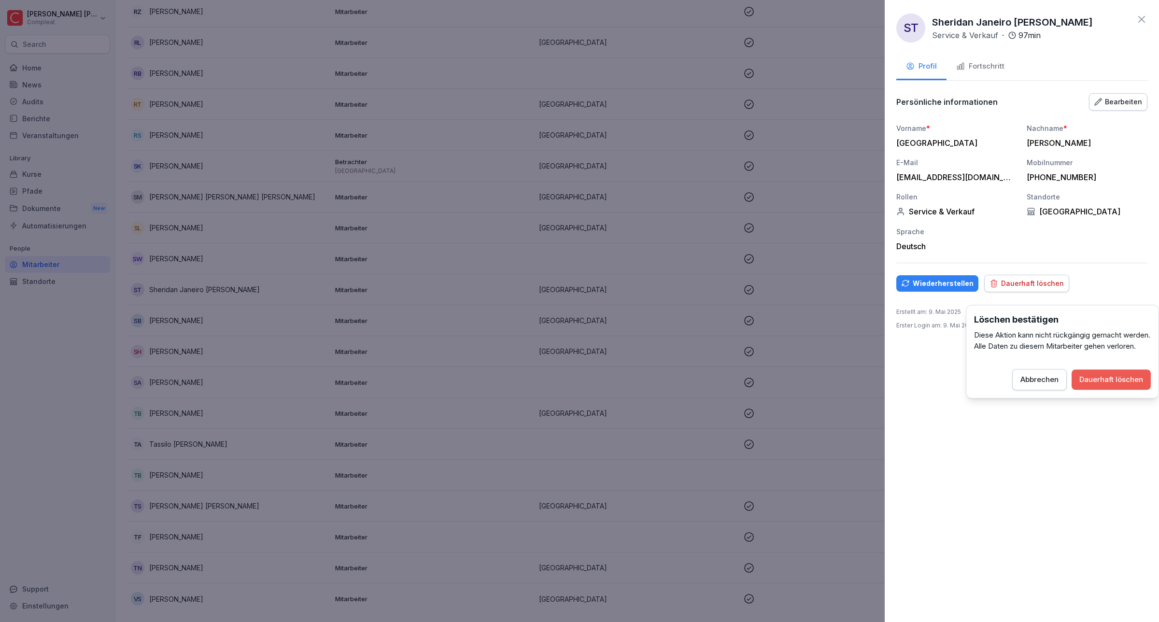
click at [1123, 385] on div "Dauerhaft löschen" at bounding box center [1111, 379] width 64 height 11
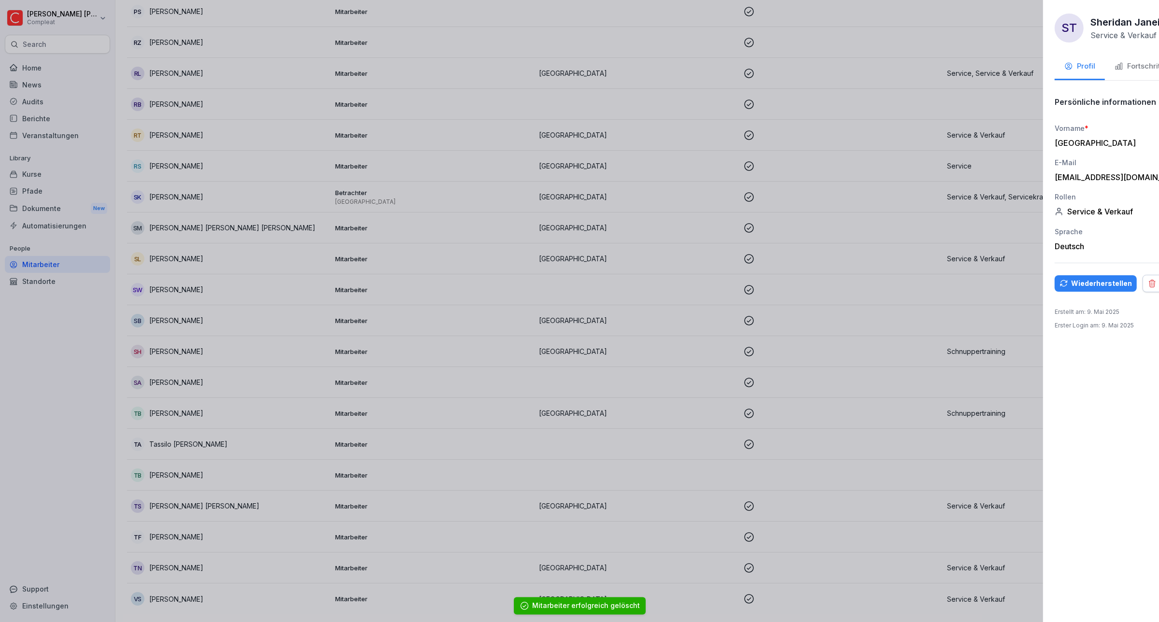
scroll to position [1696, 0]
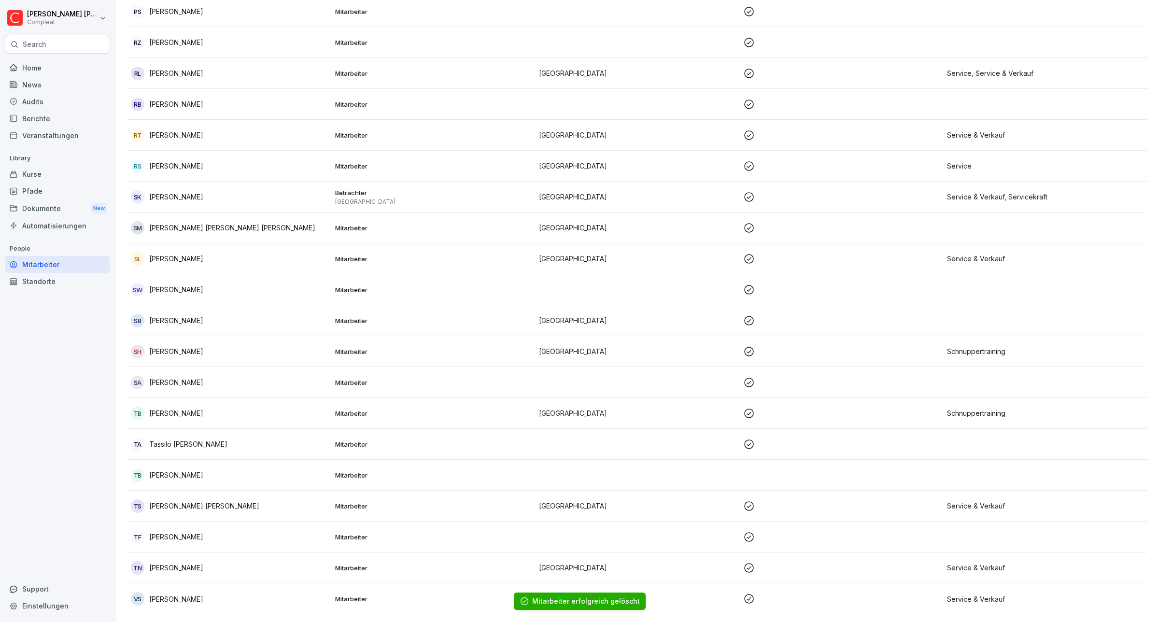
click at [170, 130] on p "René Torner" at bounding box center [176, 135] width 54 height 10
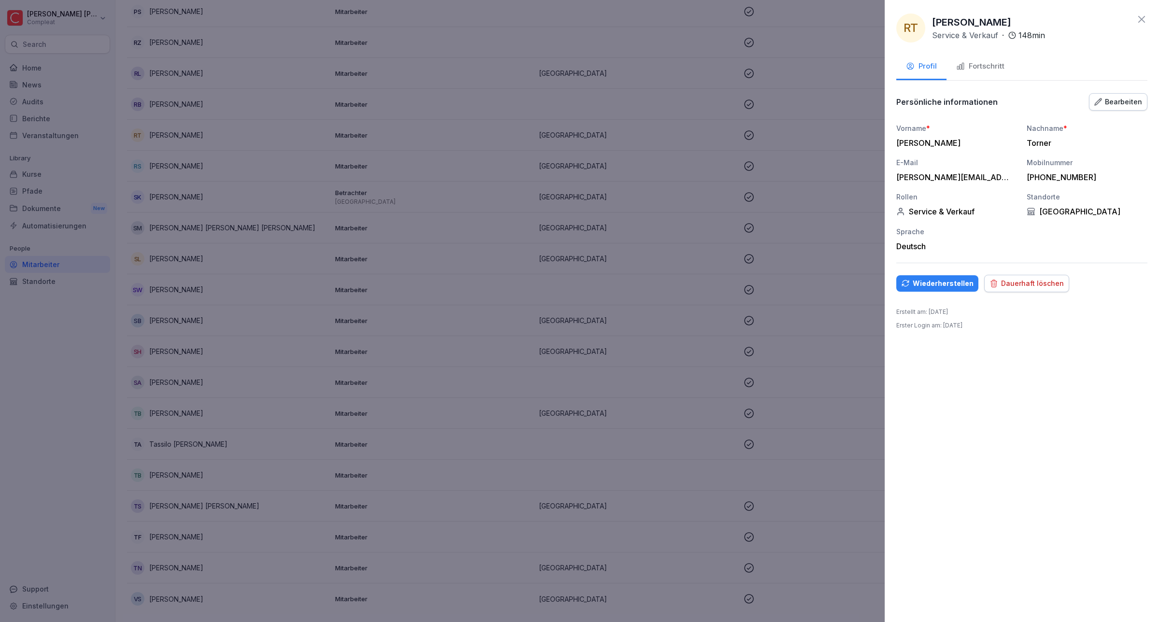
click at [1013, 289] on div "Dauerhaft löschen" at bounding box center [1026, 283] width 74 height 11
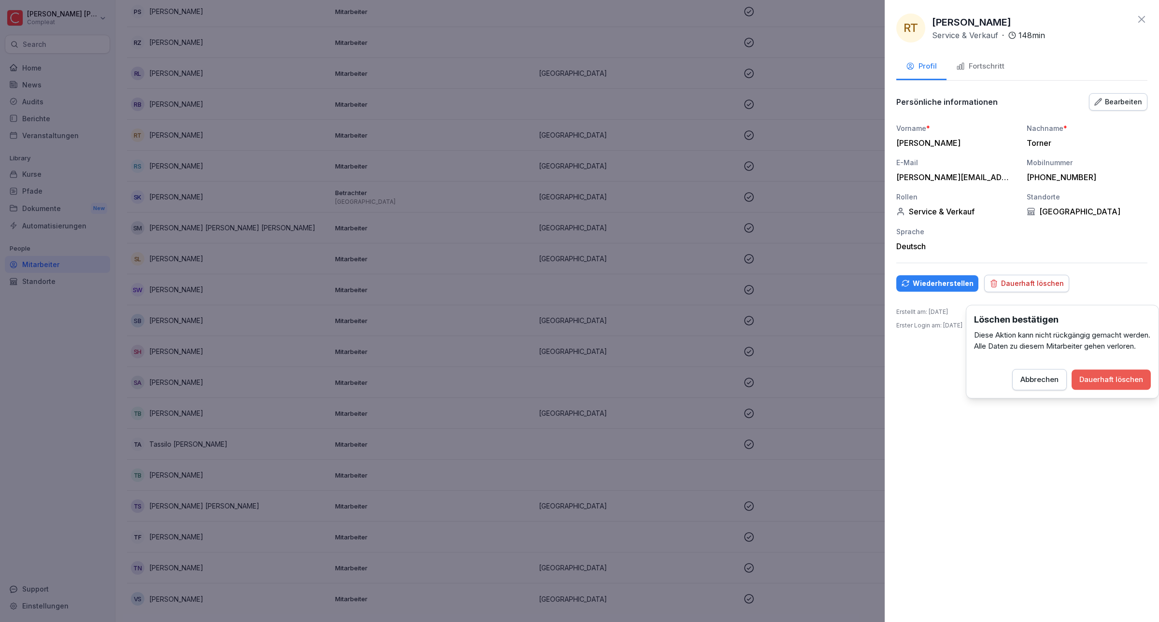
click at [1113, 385] on div "Dauerhaft löschen" at bounding box center [1111, 379] width 64 height 11
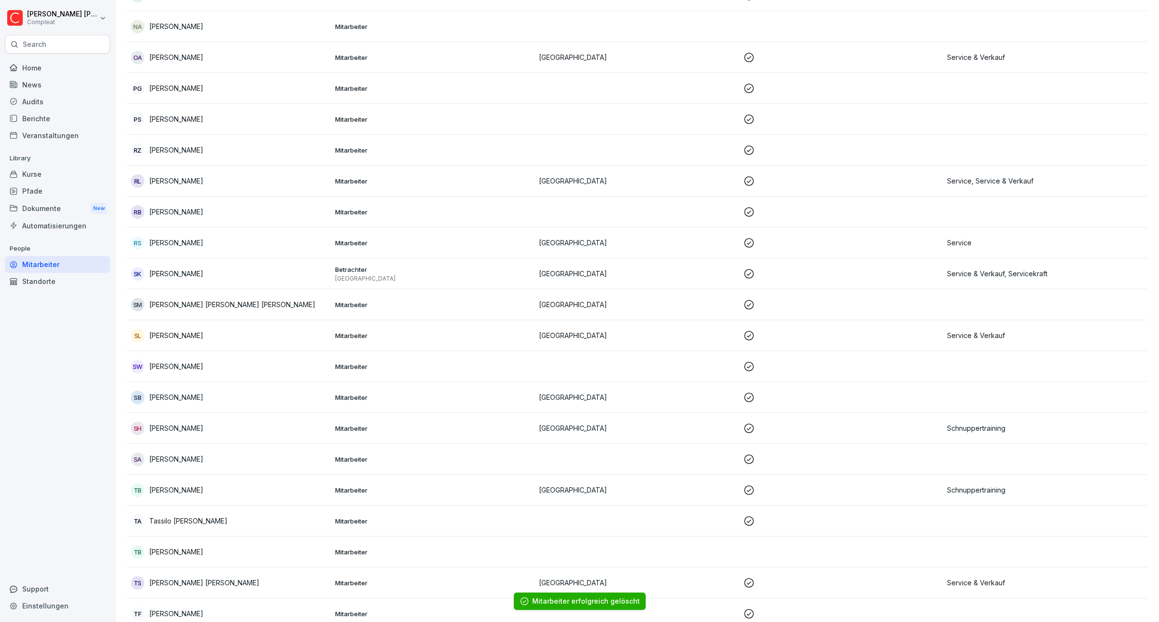
scroll to position [1363, 0]
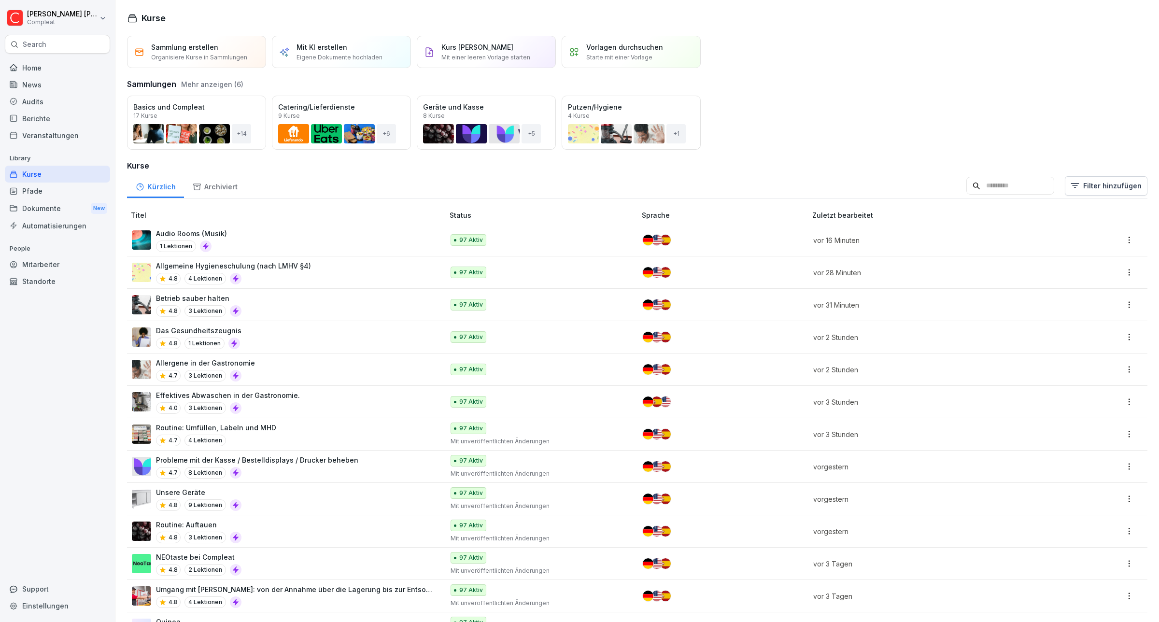
click at [44, 269] on div "Mitarbeiter" at bounding box center [57, 264] width 105 height 17
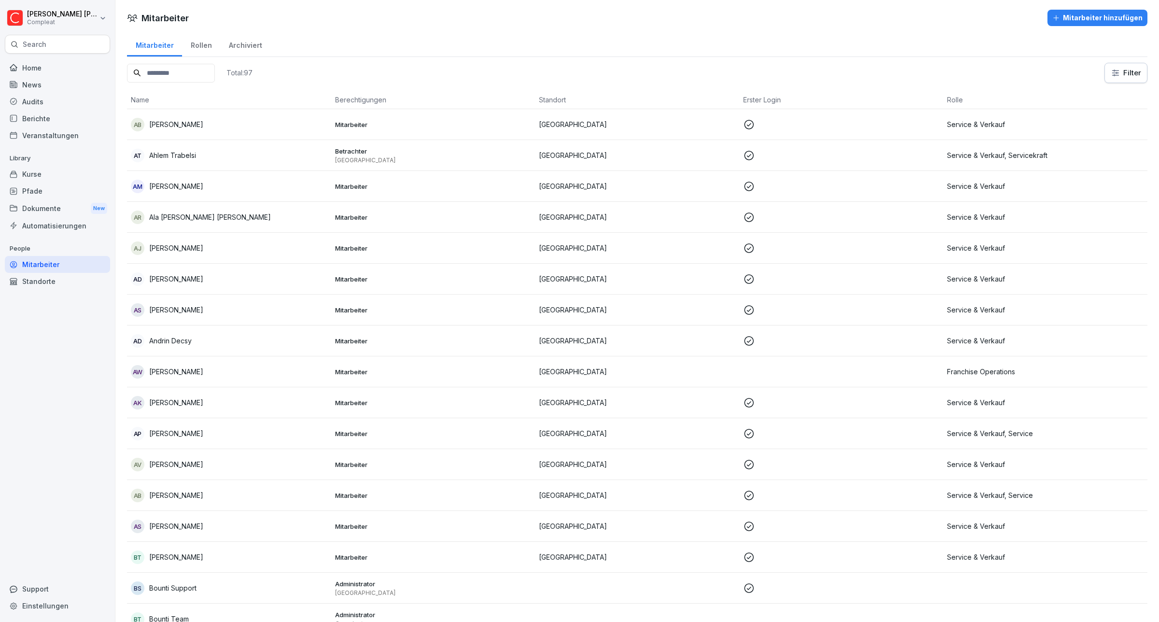
click at [236, 40] on div "Archiviert" at bounding box center [245, 44] width 50 height 25
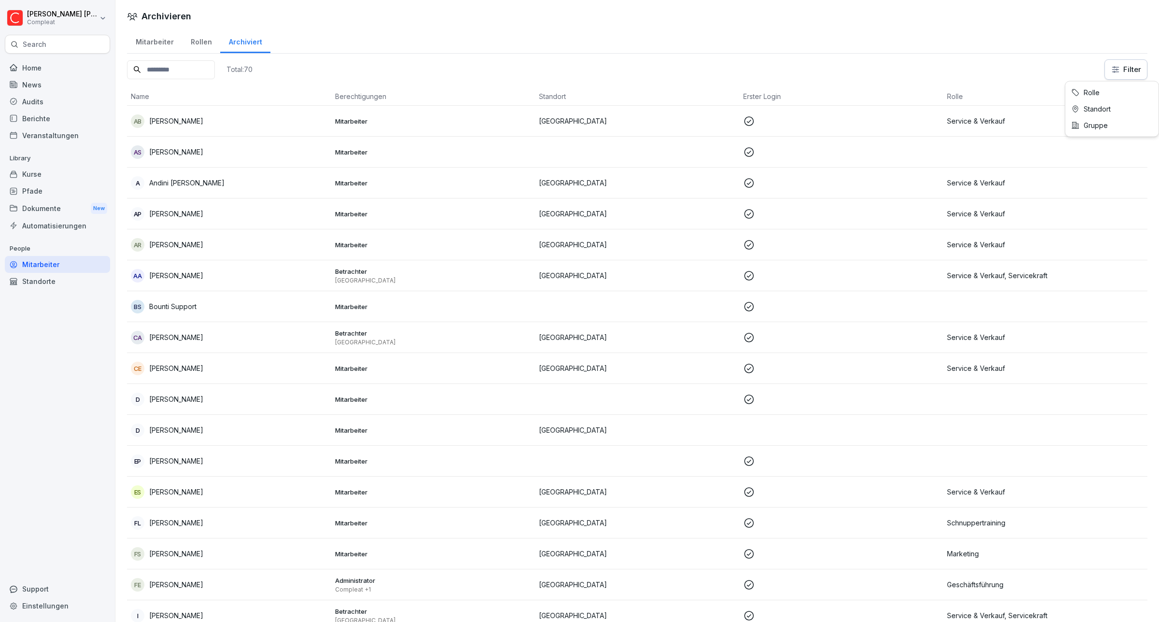
click at [1129, 75] on html "[PERSON_NAME] Compleat Search Home News Audits Berichte Veranstaltungen Library…" at bounding box center [579, 311] width 1159 height 622
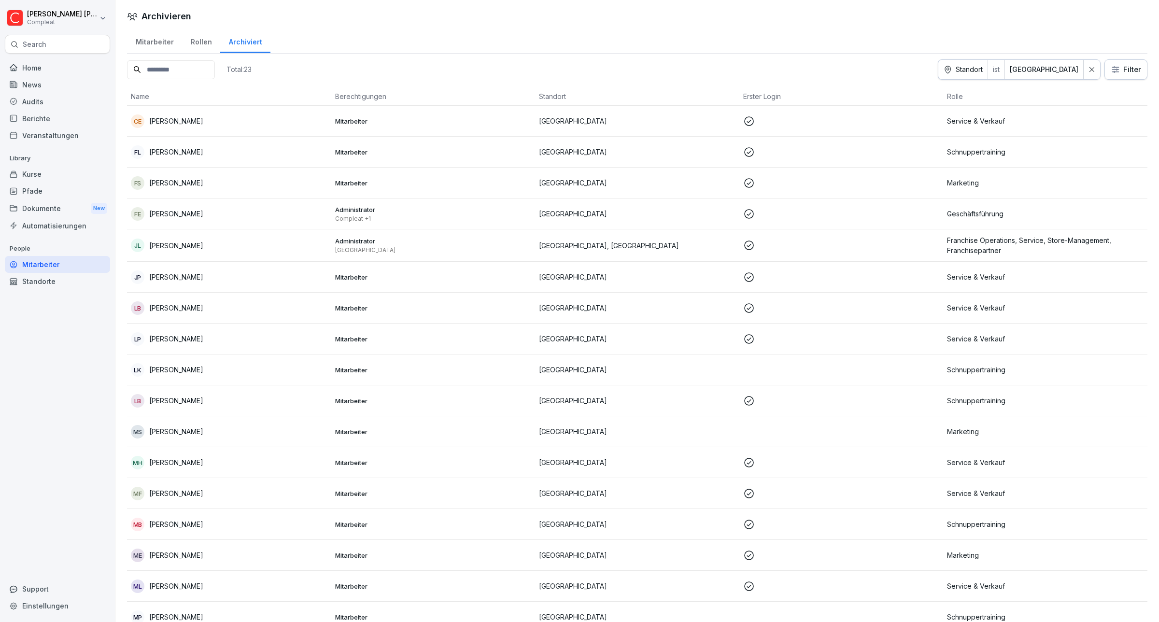
click at [759, 116] on p at bounding box center [841, 121] width 197 height 12
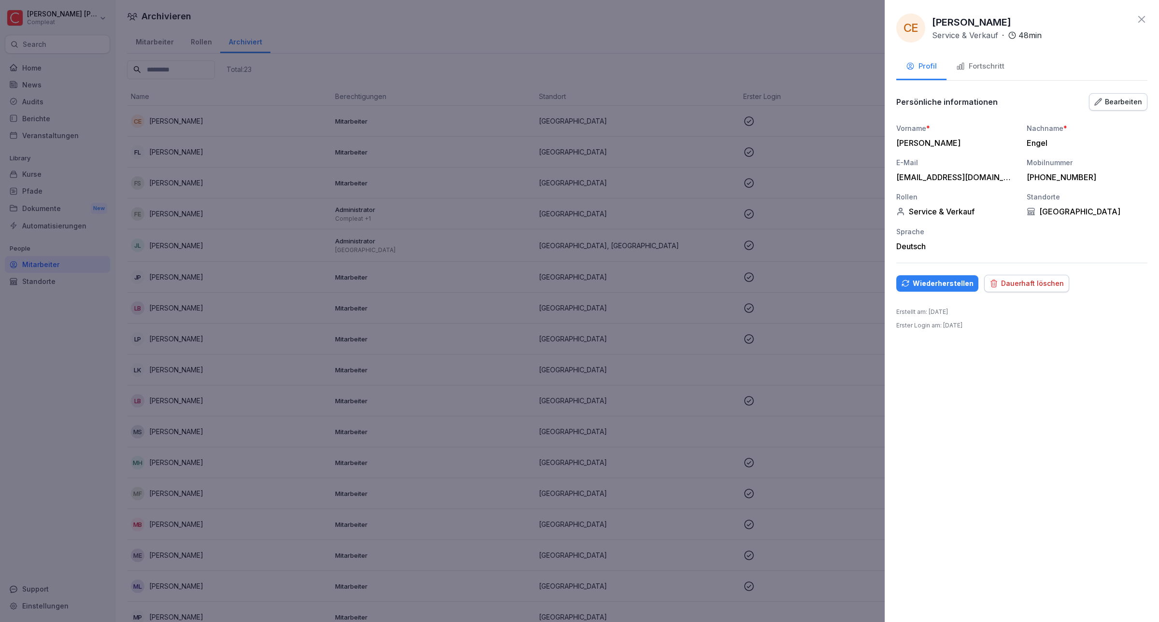
click at [1010, 289] on div "Dauerhaft löschen" at bounding box center [1026, 283] width 74 height 11
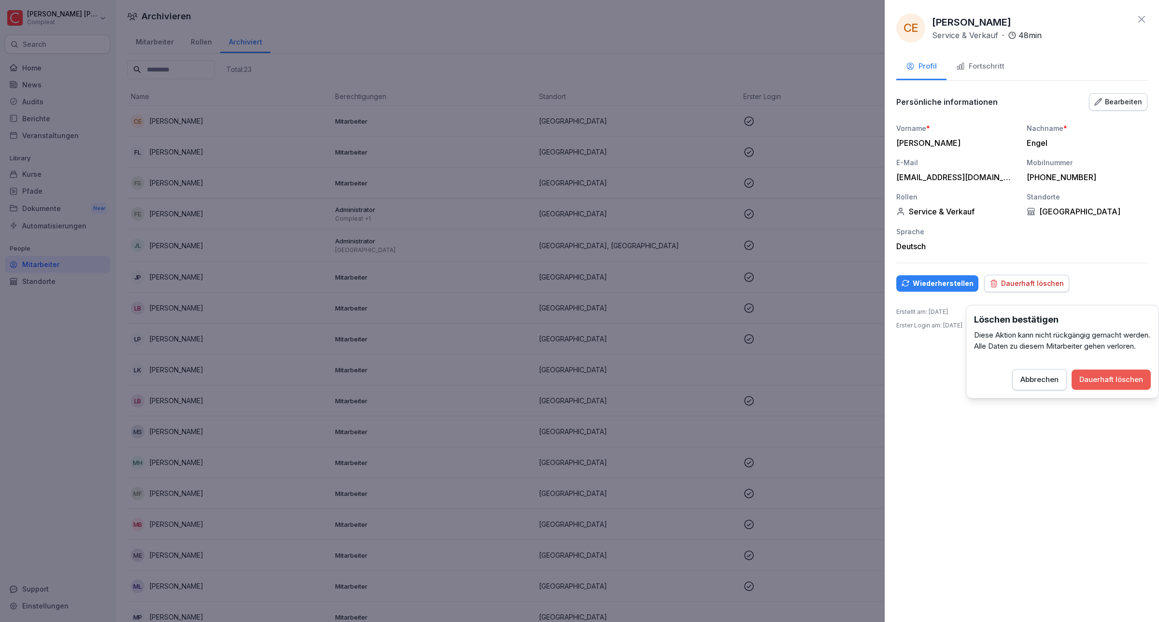
click at [1100, 385] on div "Dauerhaft löschen" at bounding box center [1111, 379] width 64 height 11
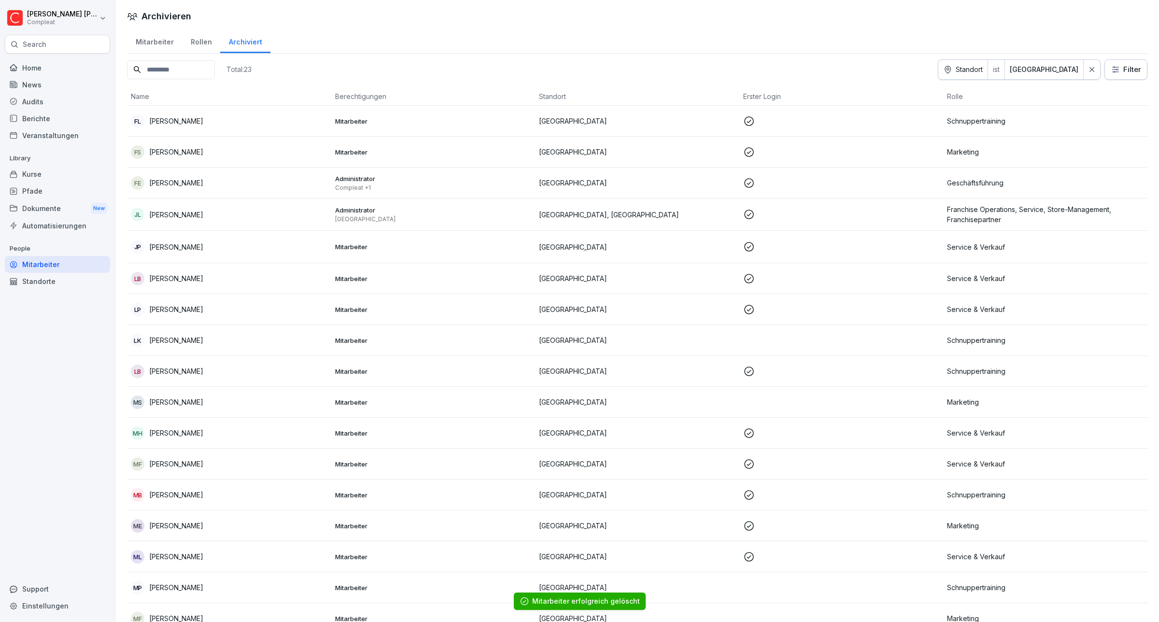
click at [203, 308] on p "[PERSON_NAME]" at bounding box center [176, 309] width 54 height 10
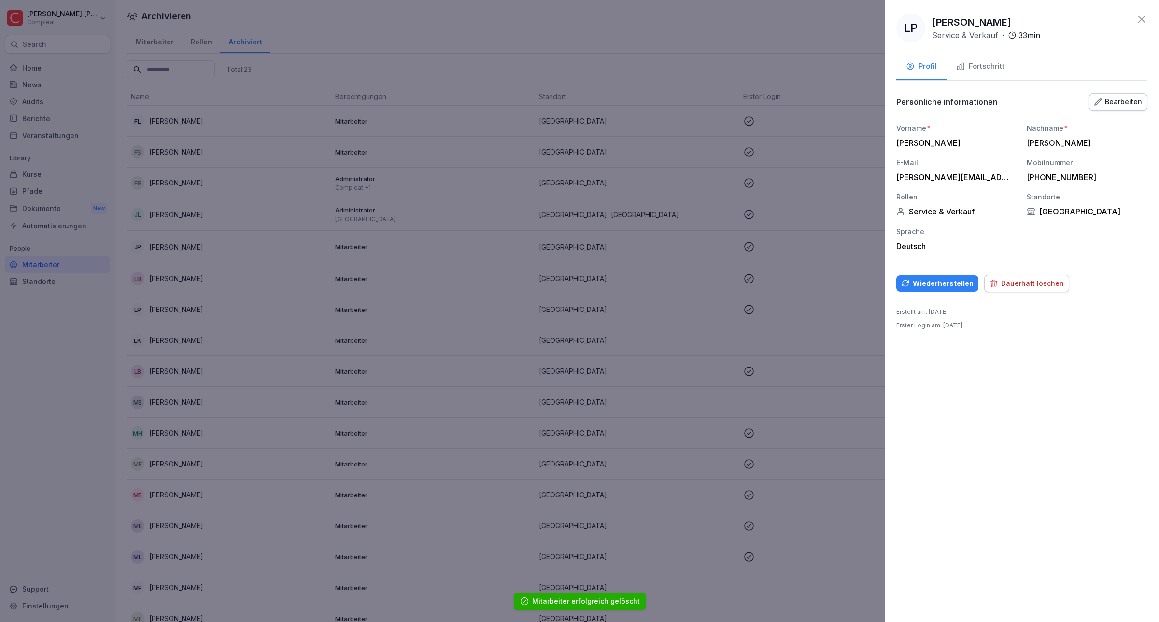
click at [1009, 289] on div "Dauerhaft löschen" at bounding box center [1026, 283] width 74 height 11
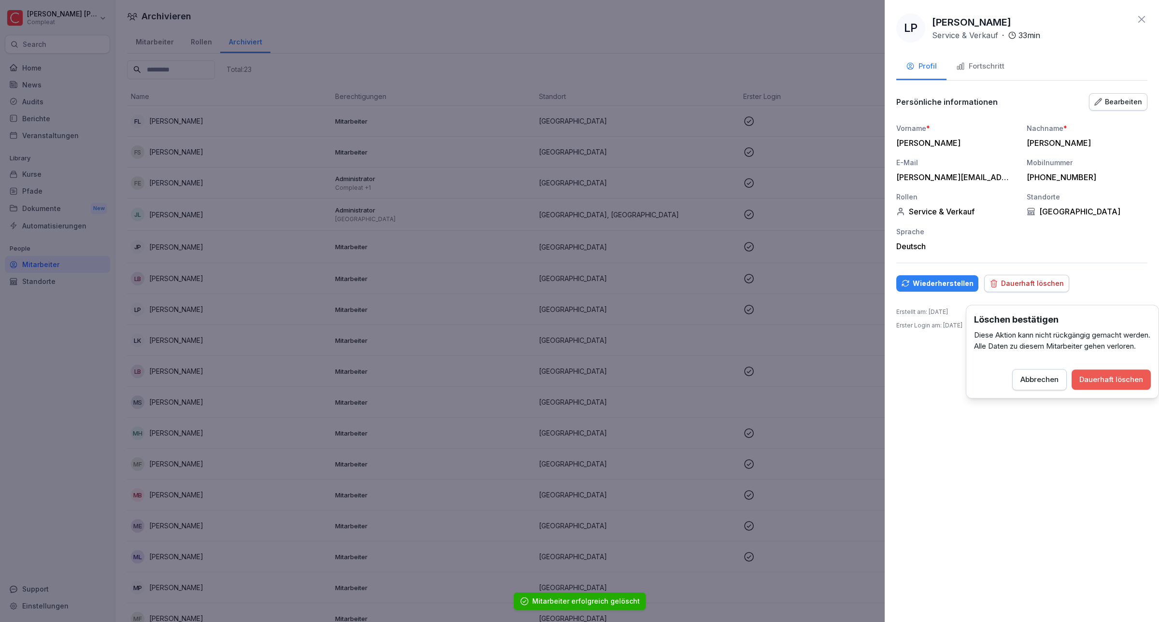
click at [1097, 385] on div "Dauerhaft löschen" at bounding box center [1111, 379] width 64 height 11
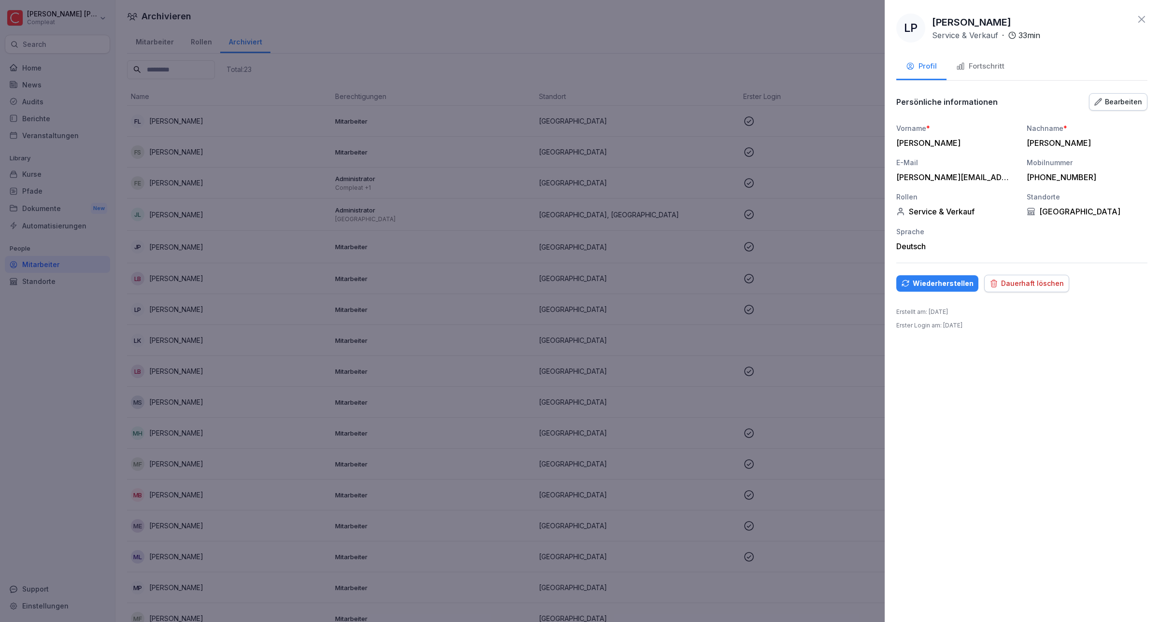
click at [1007, 289] on div "Dauerhaft löschen" at bounding box center [1026, 283] width 74 height 11
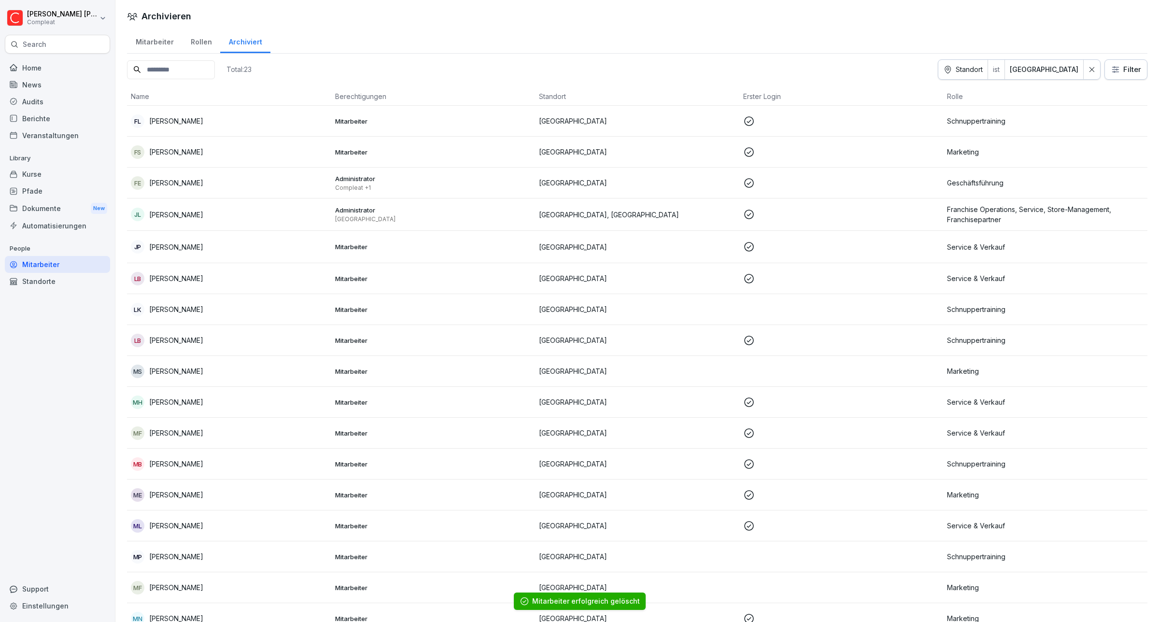
click at [182, 307] on p "[PERSON_NAME]" at bounding box center [176, 309] width 54 height 10
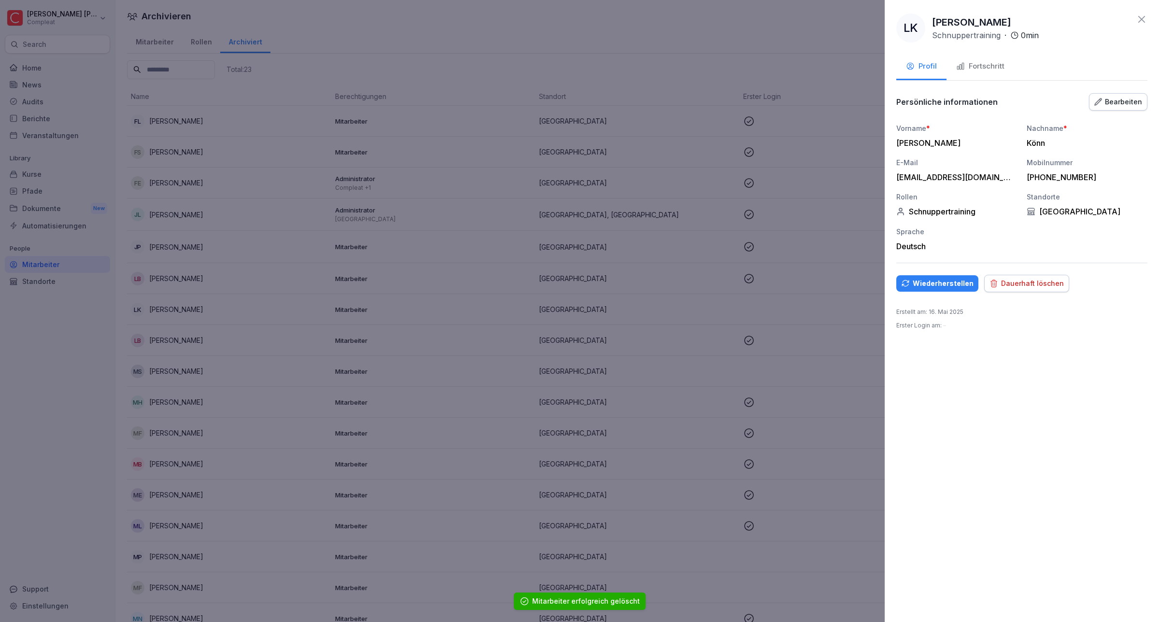
click at [1052, 287] on div "Dauerhaft löschen" at bounding box center [1026, 283] width 74 height 11
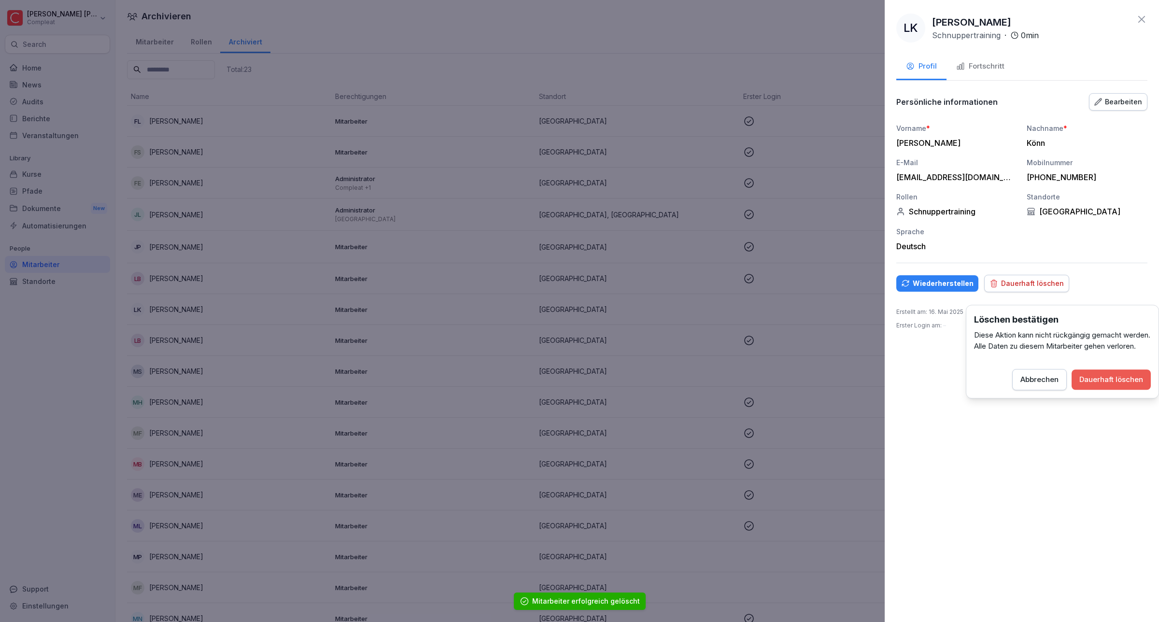
click at [1087, 385] on div "Dauerhaft löschen" at bounding box center [1111, 379] width 64 height 11
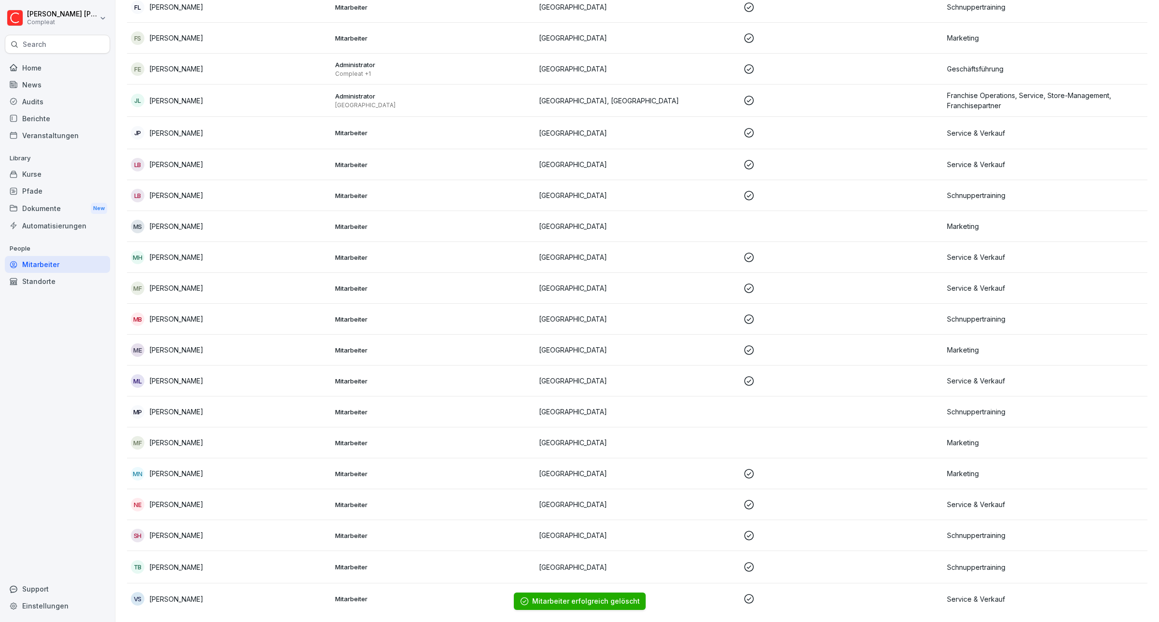
scroll to position [123, 0]
click at [155, 468] on p "[PERSON_NAME]" at bounding box center [176, 473] width 54 height 10
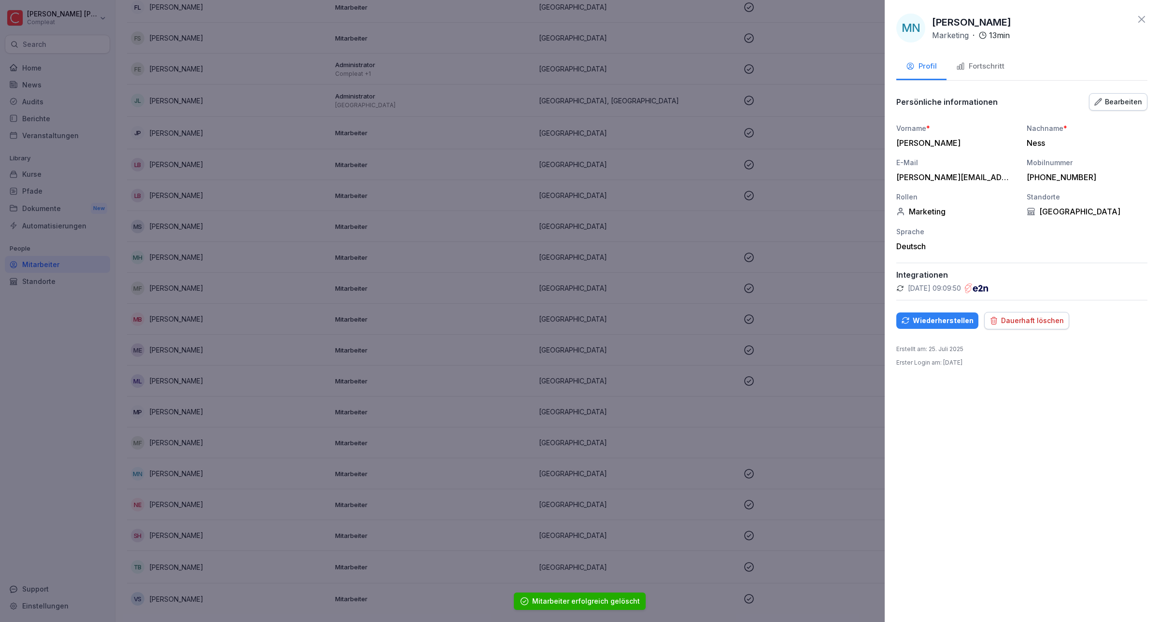
click at [995, 326] on div "Dauerhaft löschen" at bounding box center [1026, 320] width 74 height 11
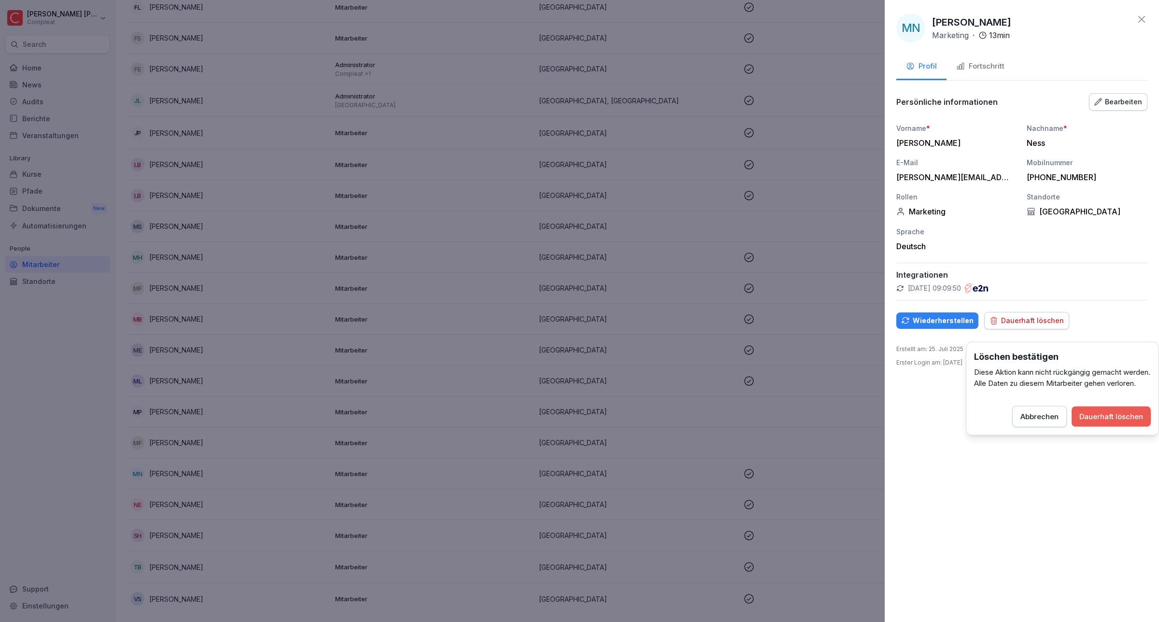
click at [1095, 422] on div "Dauerhaft löschen" at bounding box center [1111, 416] width 64 height 11
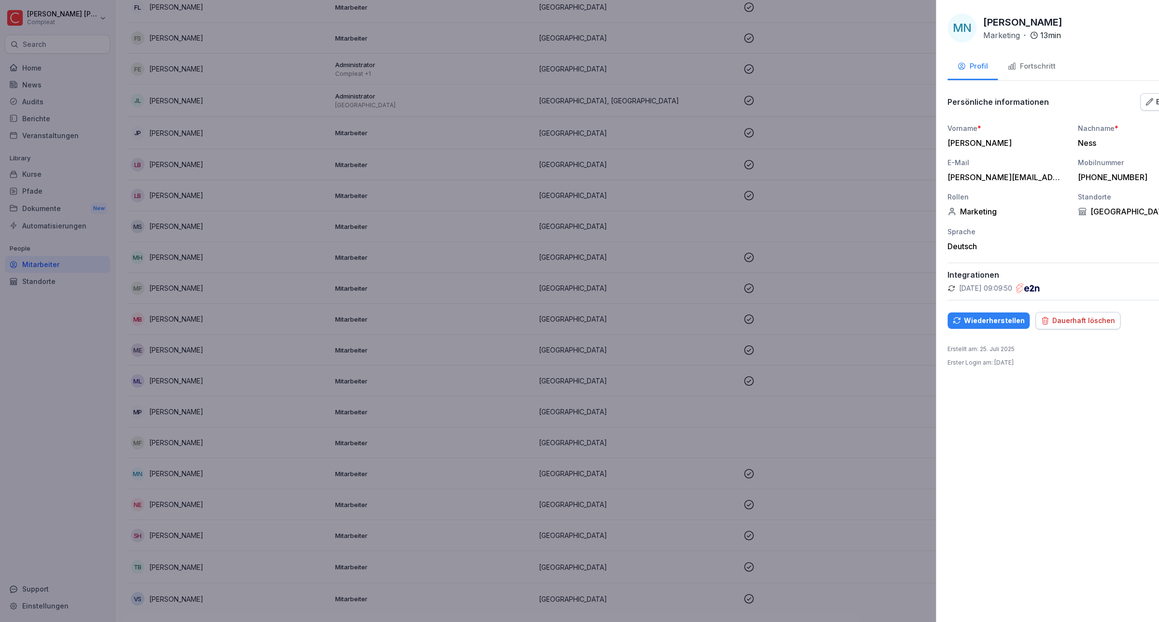
click at [173, 493] on div at bounding box center [579, 311] width 1159 height 622
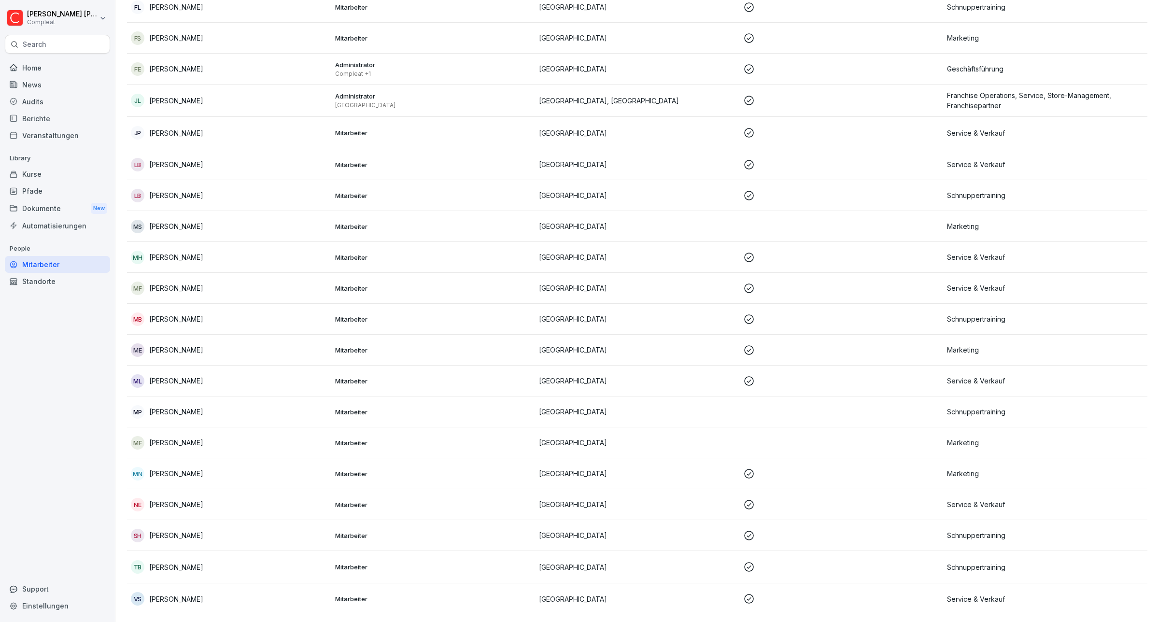
click at [180, 530] on p "[PERSON_NAME]" at bounding box center [176, 535] width 54 height 10
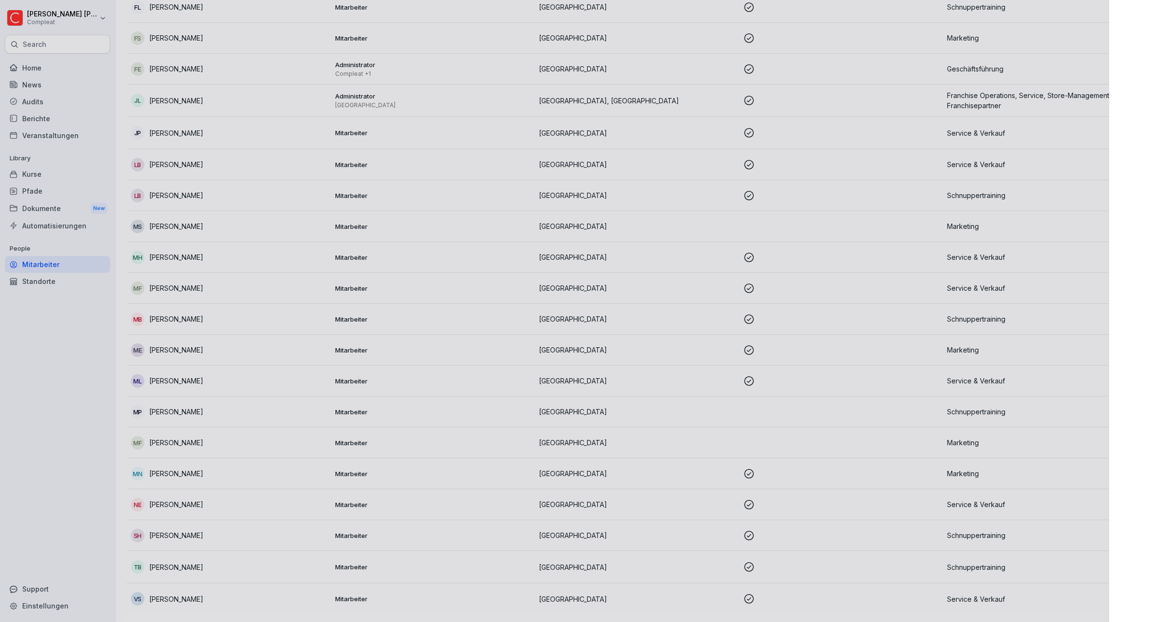
scroll to position [92, 0]
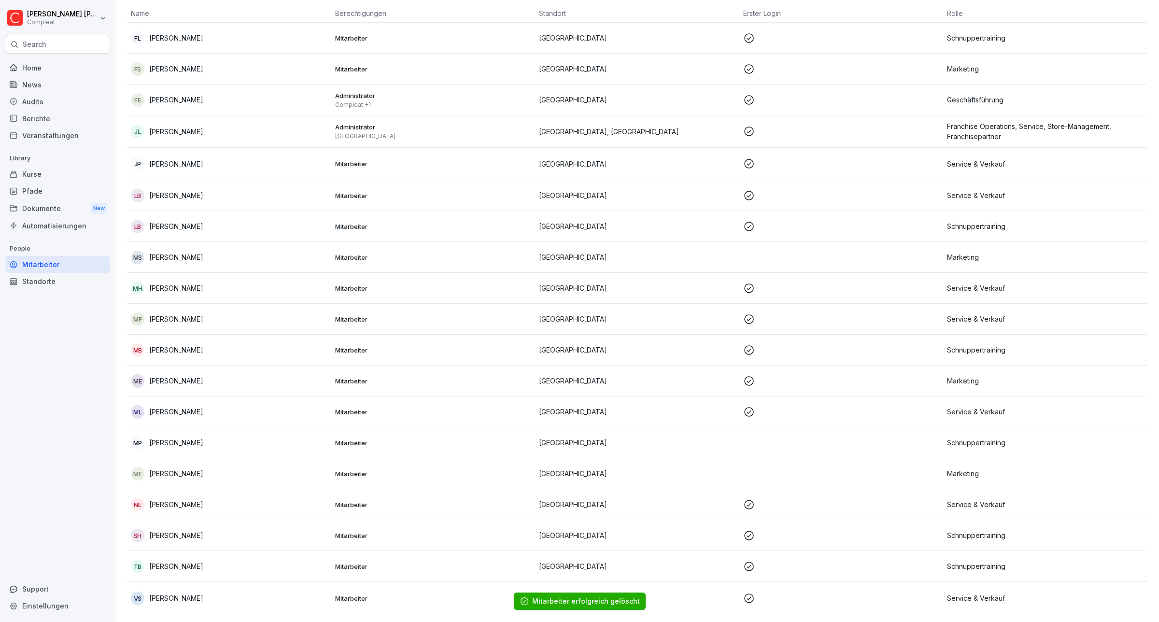
click at [170, 530] on p "[PERSON_NAME]" at bounding box center [176, 535] width 54 height 10
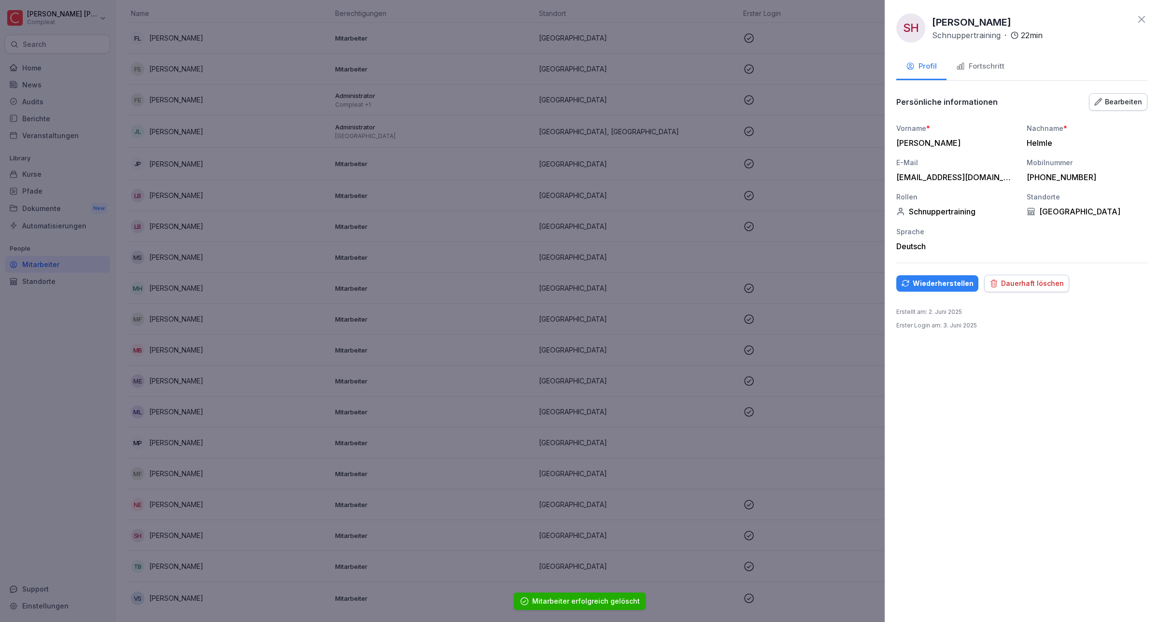
click at [1017, 289] on div "Dauerhaft löschen" at bounding box center [1026, 283] width 74 height 11
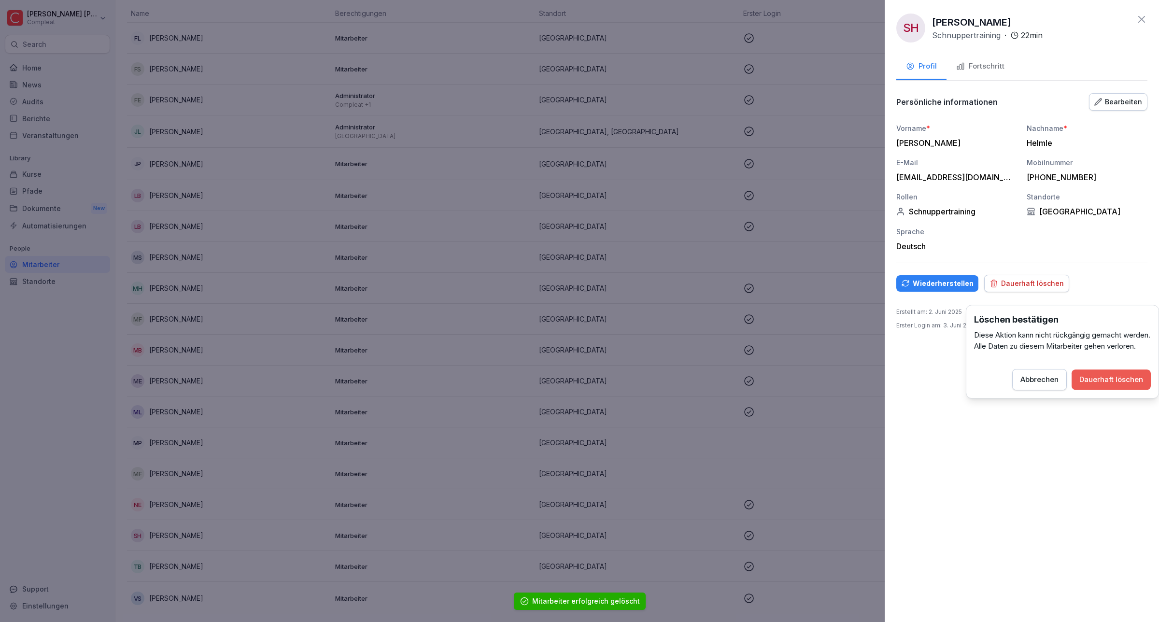
click at [1099, 385] on div "Dauerhaft löschen" at bounding box center [1111, 379] width 64 height 11
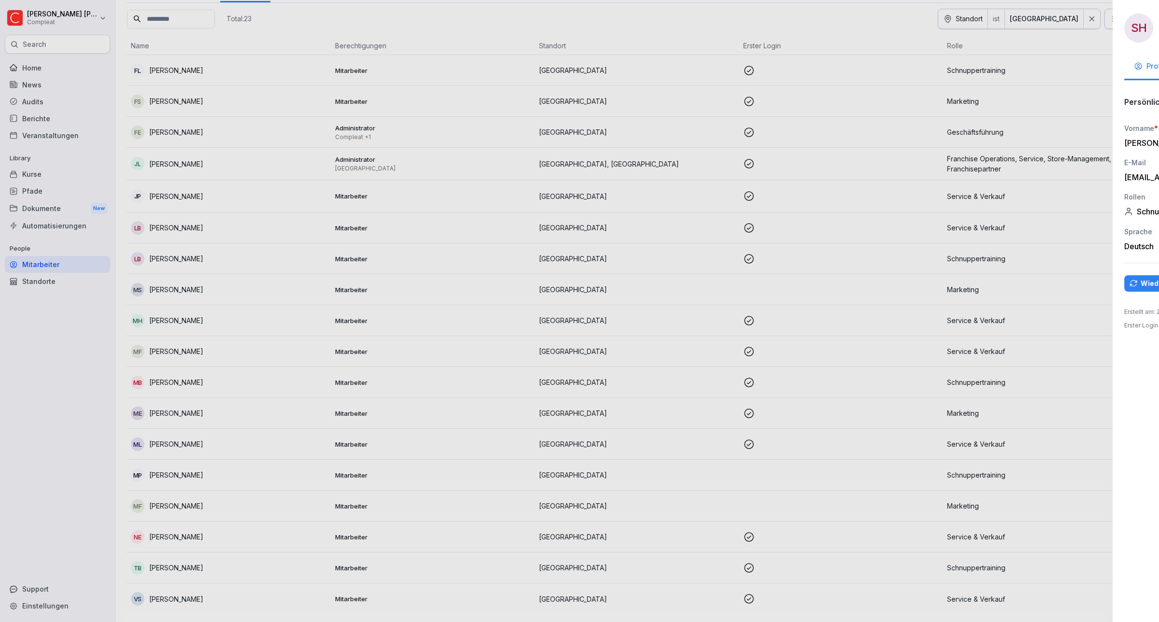
scroll to position [59, 0]
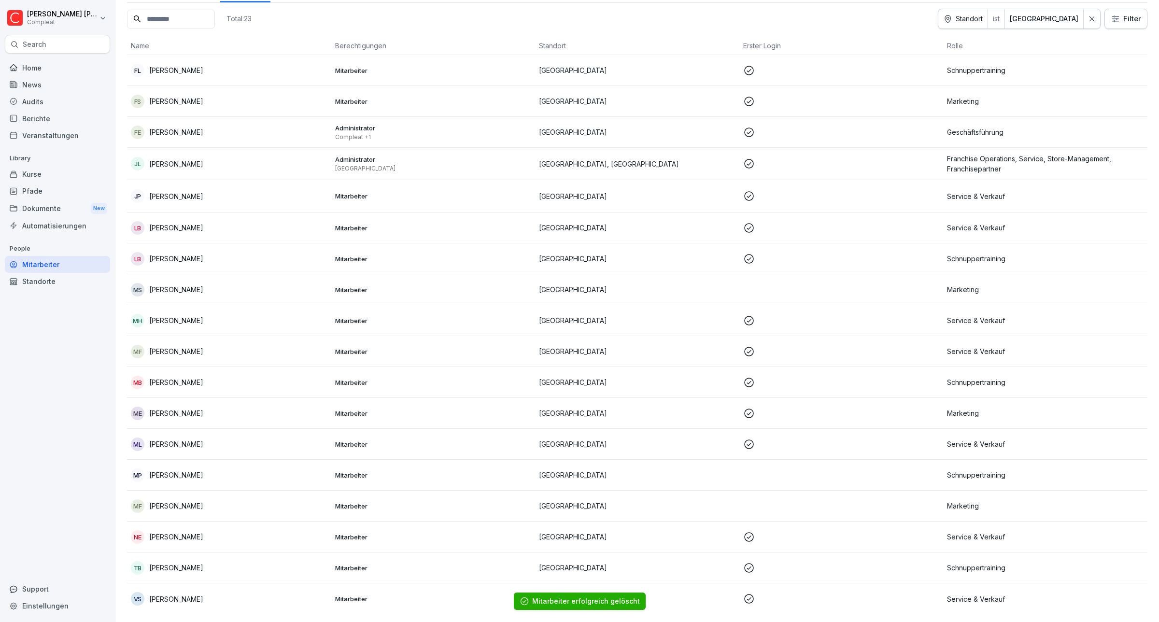
click at [203, 315] on p "[PERSON_NAME]" at bounding box center [176, 320] width 54 height 10
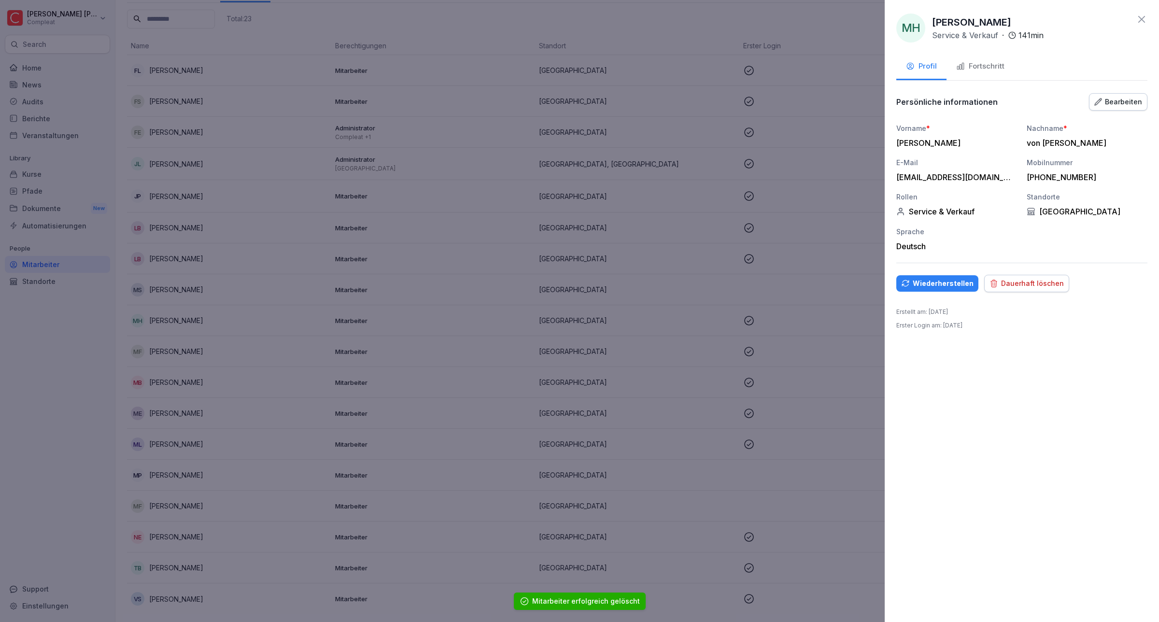
click at [1035, 289] on div "Dauerhaft löschen" at bounding box center [1026, 283] width 74 height 11
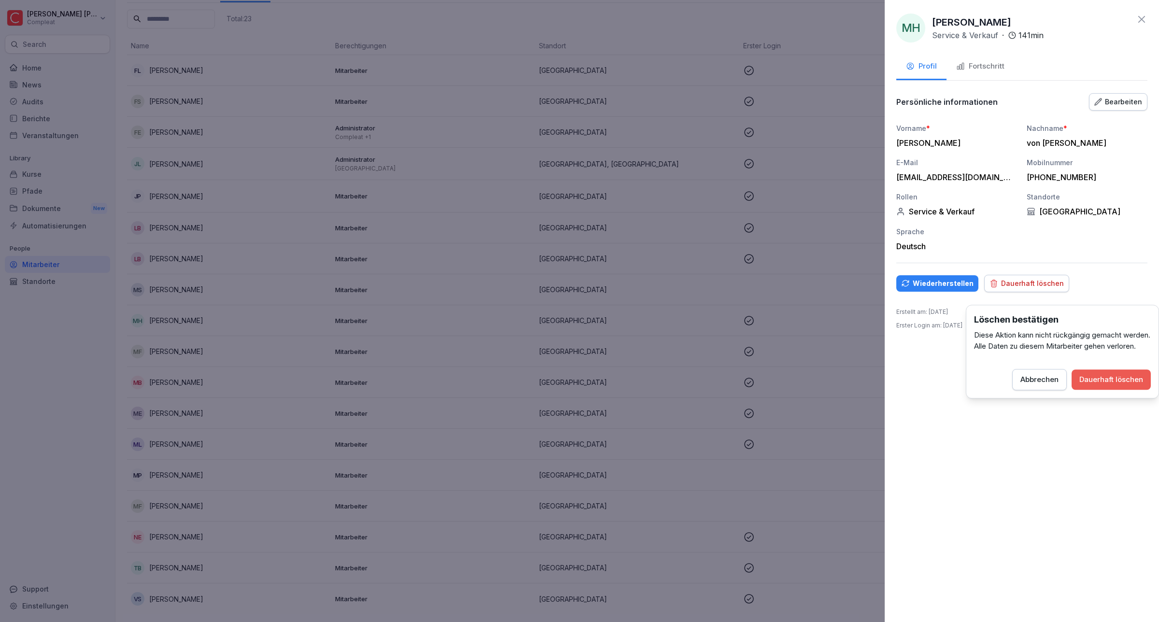
click at [1109, 385] on div "Dauerhaft löschen" at bounding box center [1111, 379] width 64 height 11
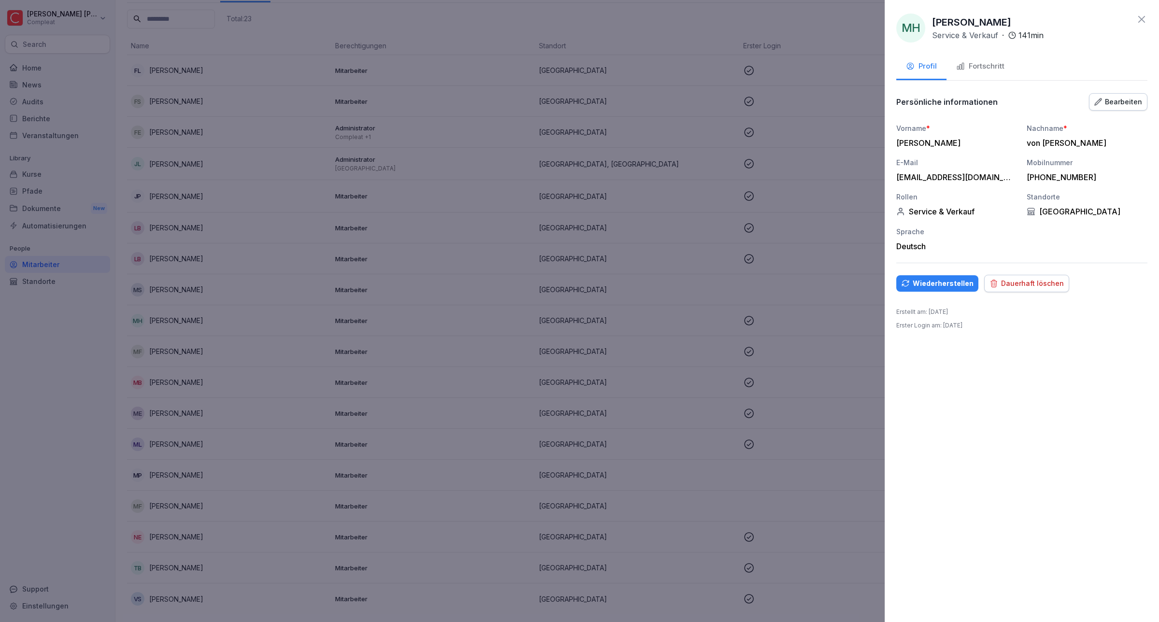
click at [1031, 289] on div "Dauerhaft löschen" at bounding box center [1026, 283] width 74 height 11
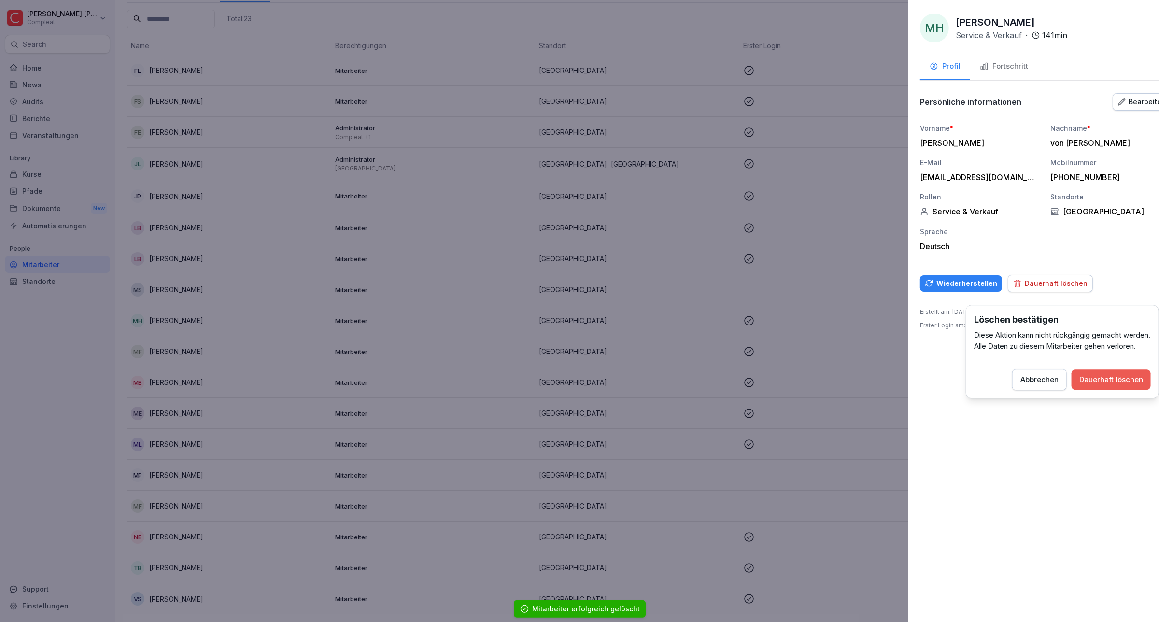
scroll to position [29, 0]
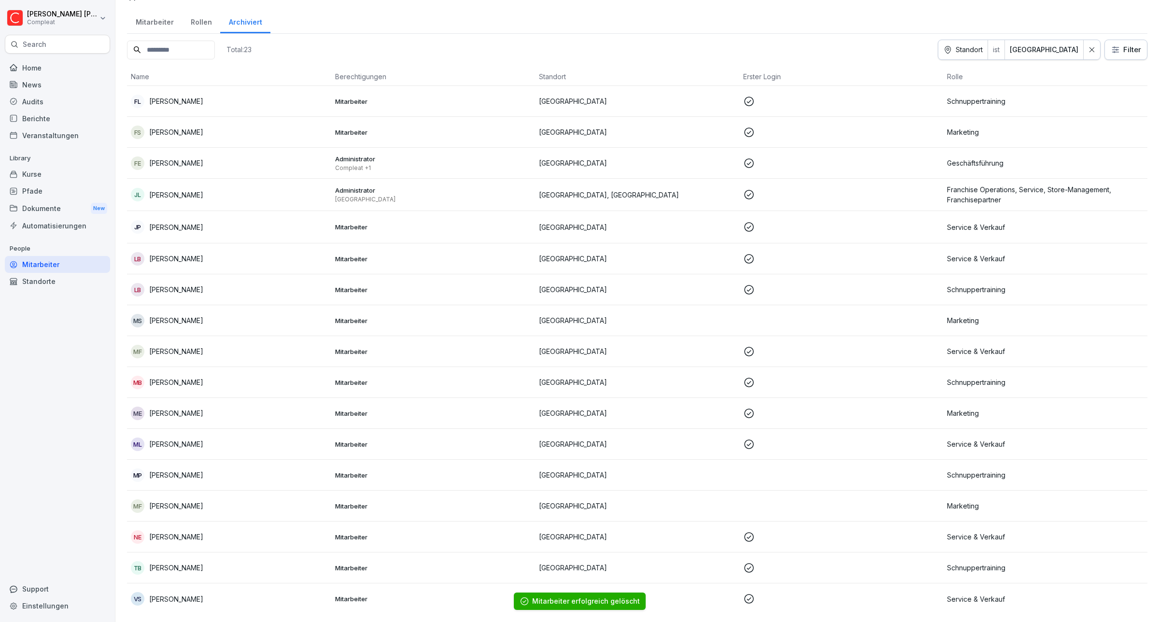
click at [199, 96] on p "[PERSON_NAME]" at bounding box center [176, 101] width 54 height 10
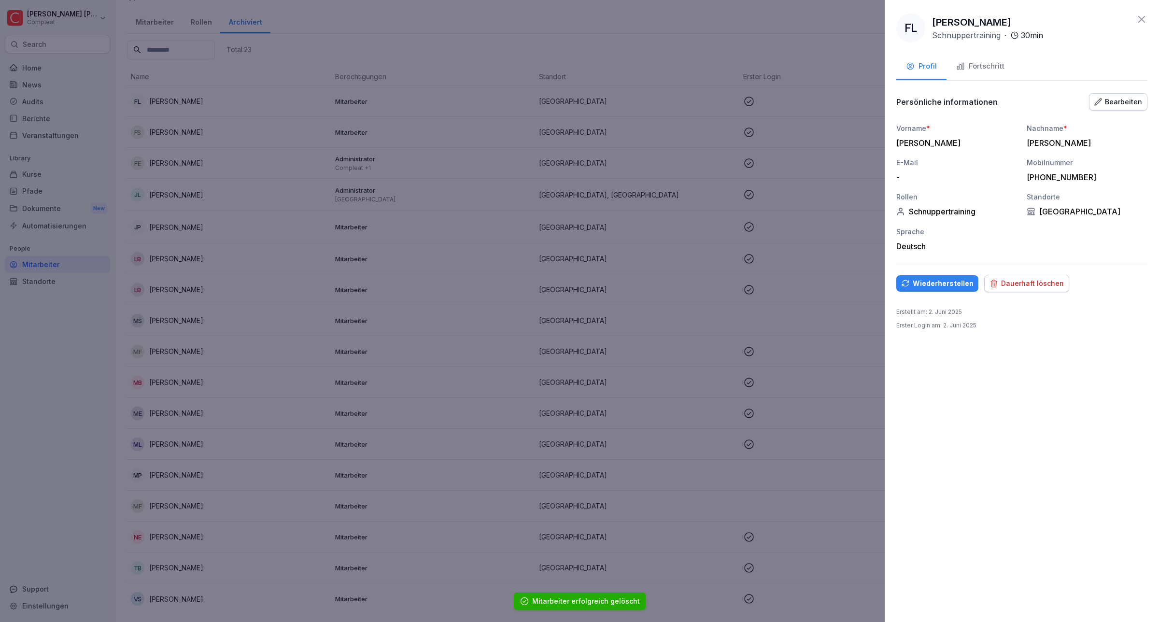
click at [1016, 289] on div "Dauerhaft löschen" at bounding box center [1026, 283] width 74 height 11
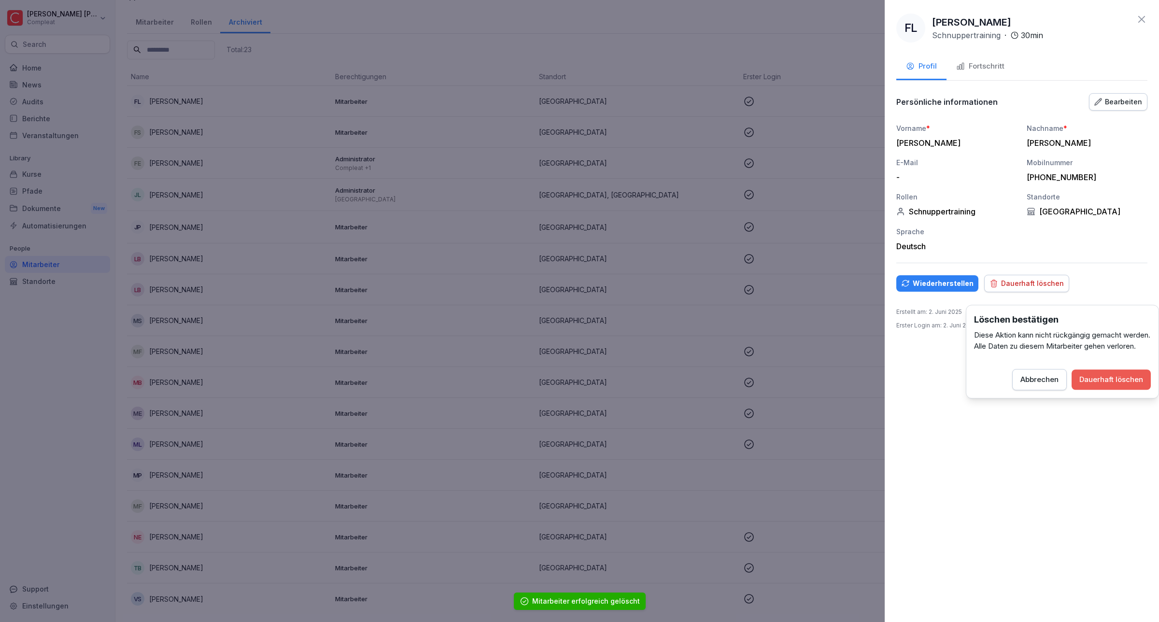
click at [1113, 385] on div "Dauerhaft löschen" at bounding box center [1111, 379] width 64 height 11
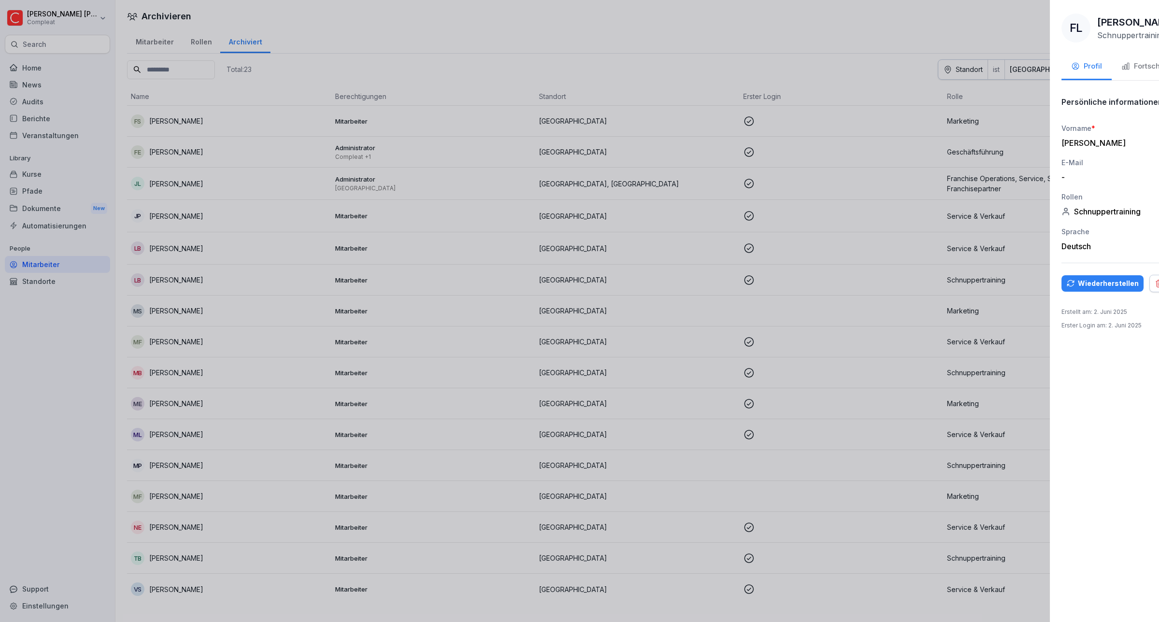
scroll to position [0, 0]
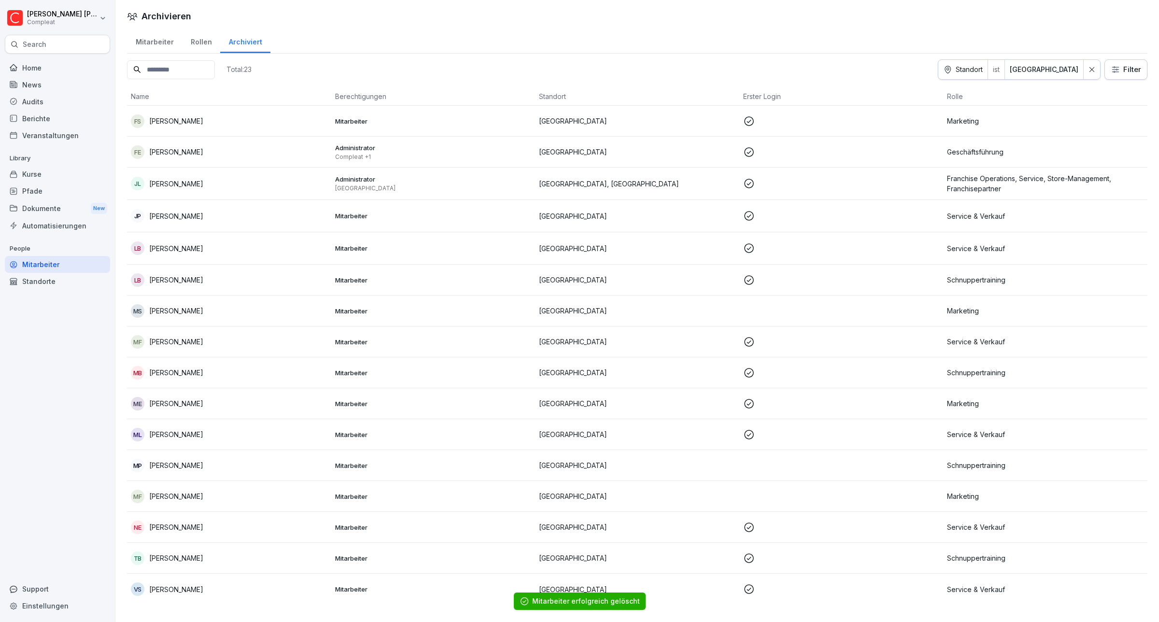
click at [215, 216] on div "[PERSON_NAME]" at bounding box center [229, 216] width 197 height 14
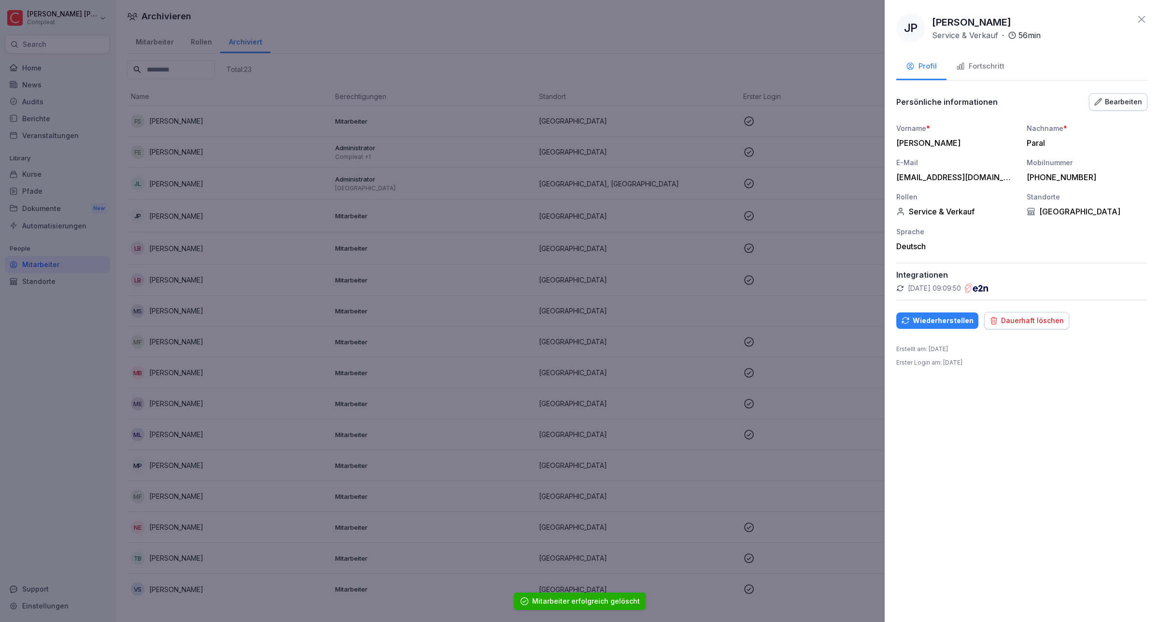
click at [1039, 326] on div "Dauerhaft löschen" at bounding box center [1026, 320] width 74 height 11
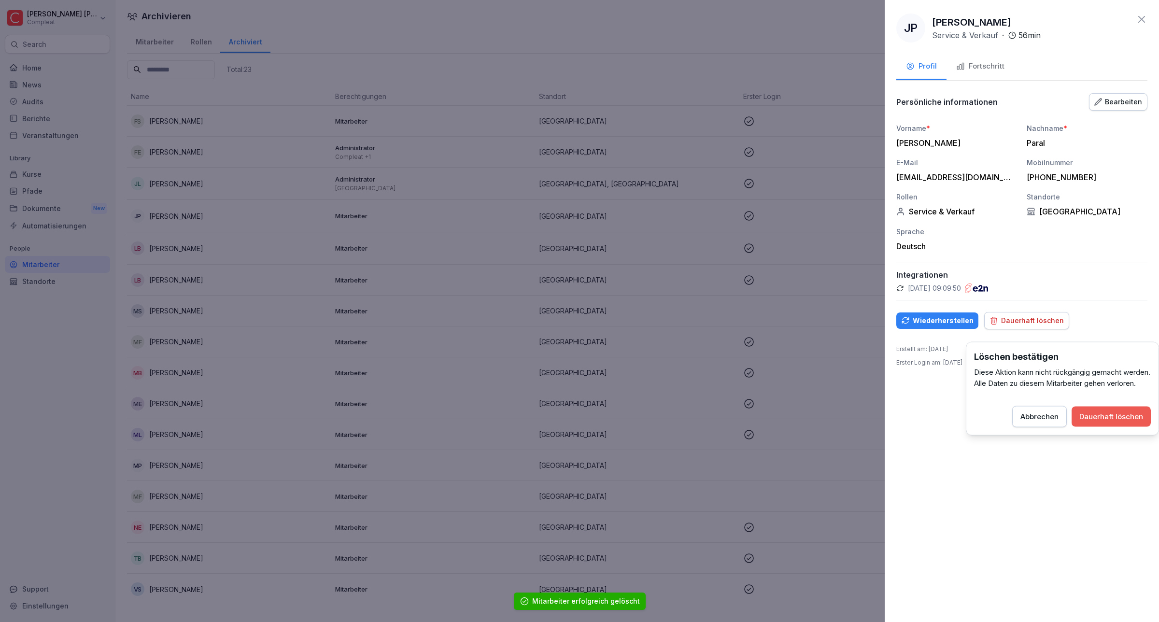
click at [1099, 422] on div "Dauerhaft löschen" at bounding box center [1111, 416] width 64 height 11
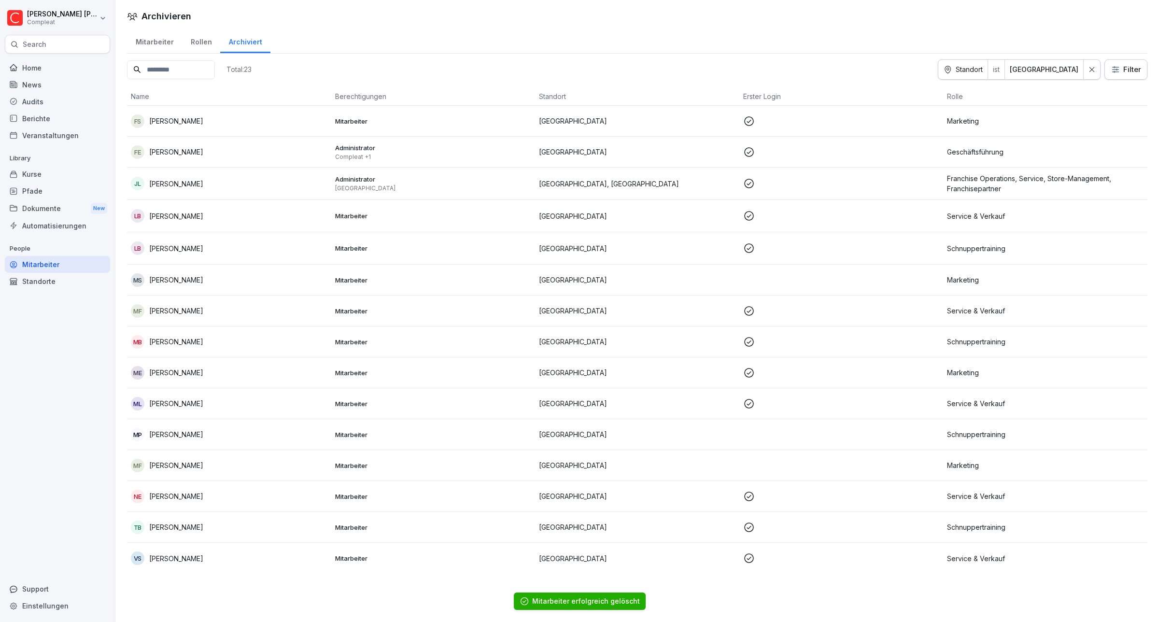
click at [186, 277] on p "[PERSON_NAME]" at bounding box center [176, 280] width 54 height 10
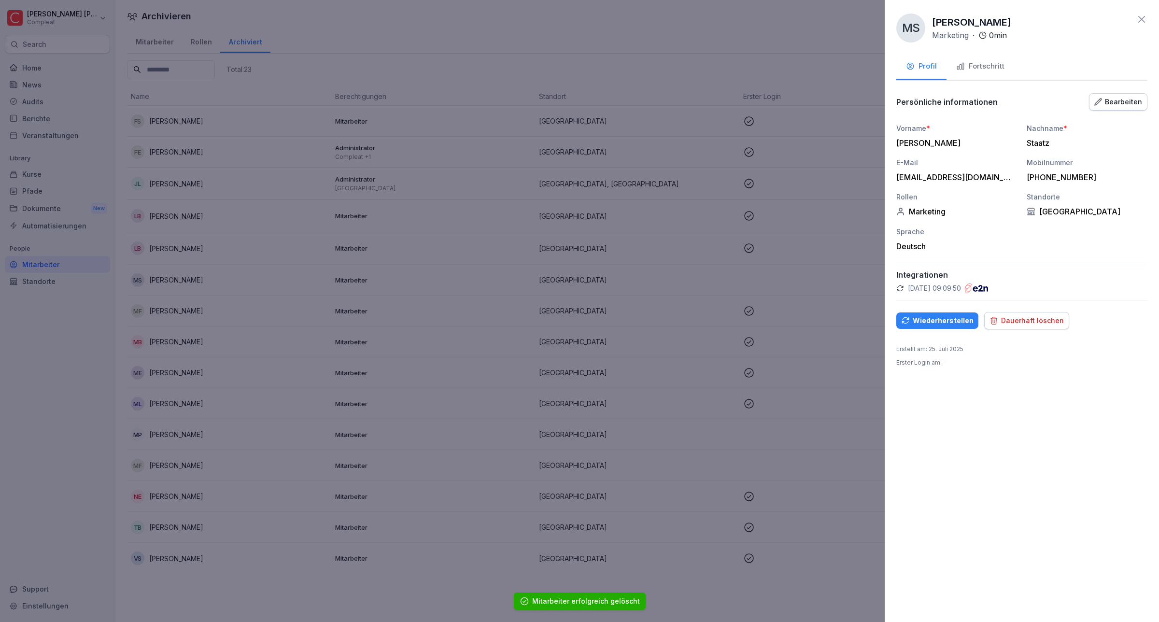
click at [1004, 326] on div "Dauerhaft löschen" at bounding box center [1026, 320] width 74 height 11
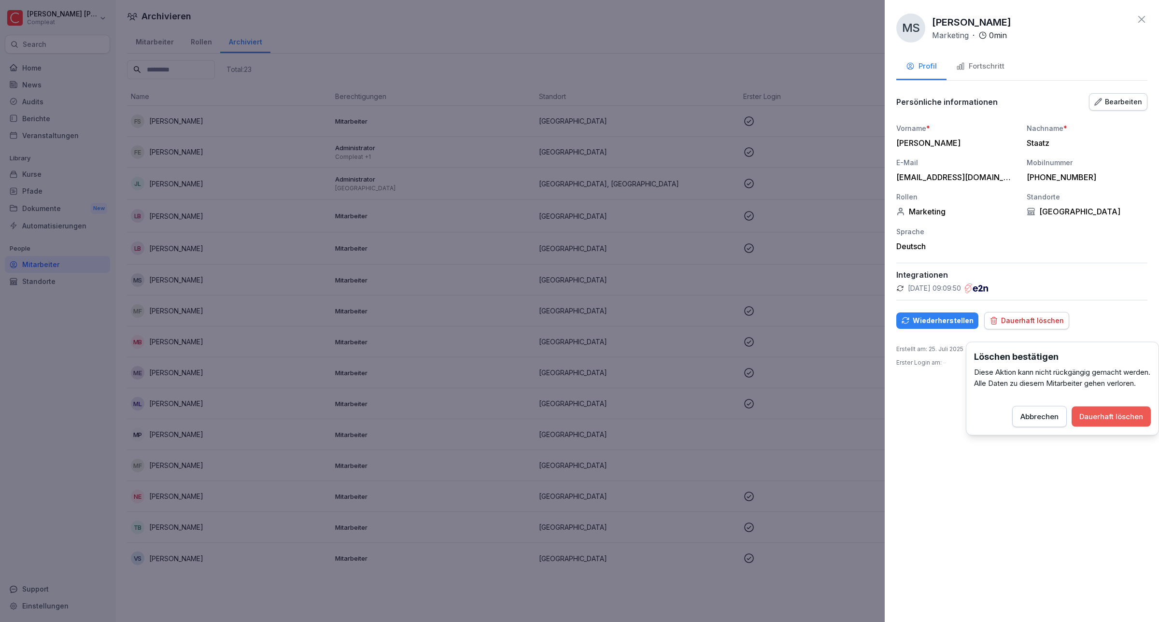
click at [1123, 422] on div "Dauerhaft löschen" at bounding box center [1111, 416] width 64 height 11
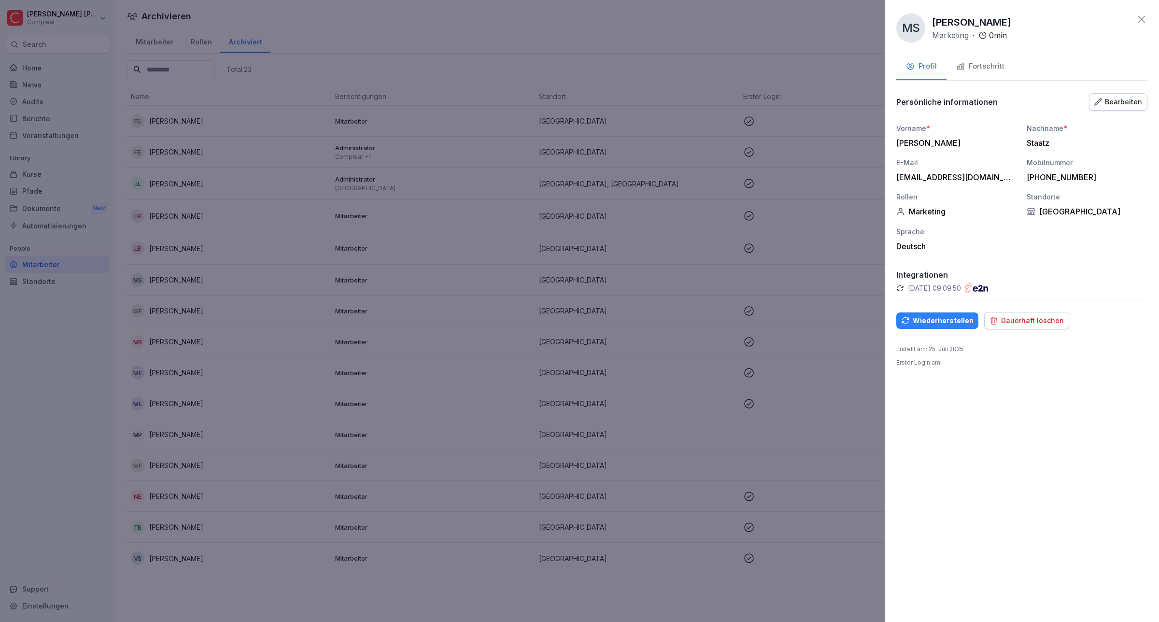
click at [1028, 326] on div "Dauerhaft löschen" at bounding box center [1026, 320] width 74 height 11
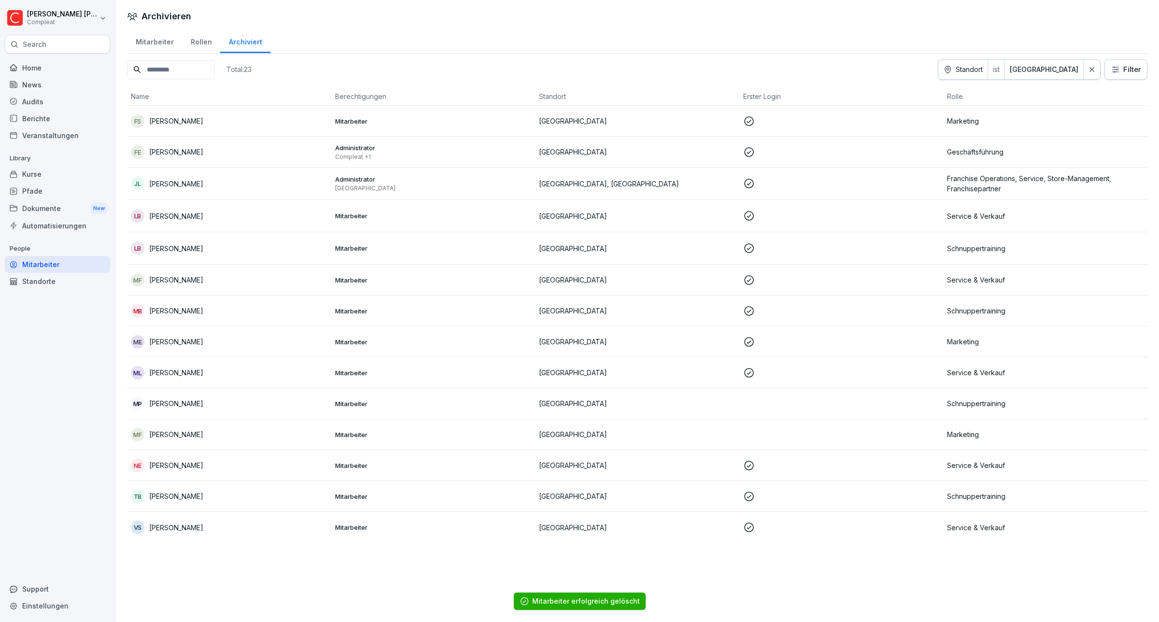
click at [186, 311] on p "[PERSON_NAME]" at bounding box center [176, 311] width 54 height 10
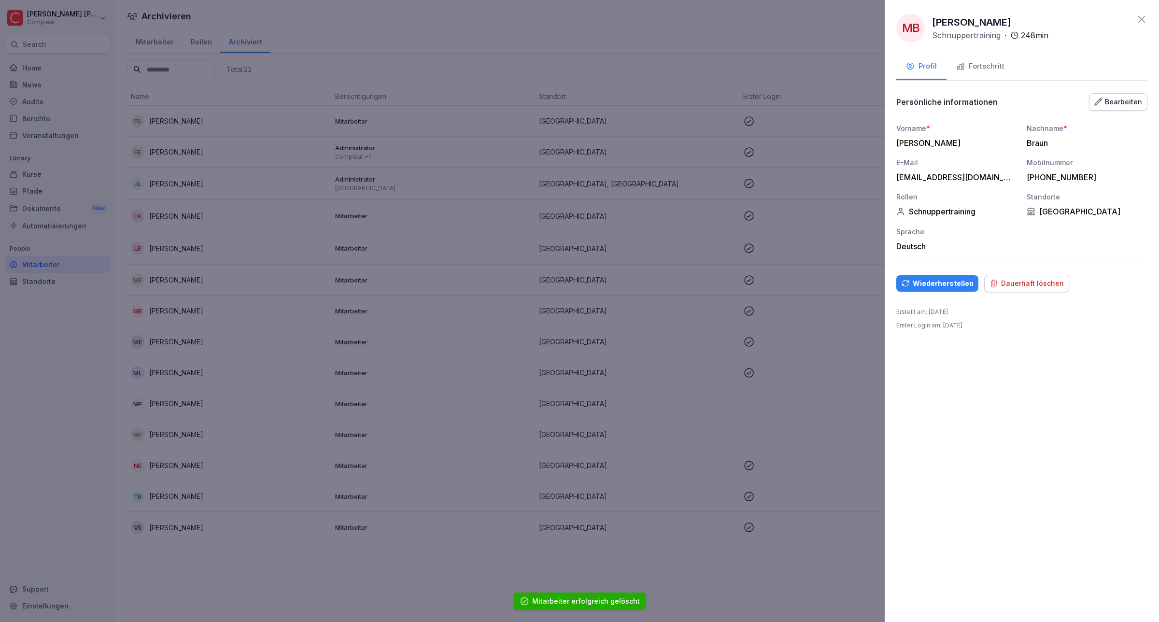
click at [1039, 288] on div "Dauerhaft löschen" at bounding box center [1026, 283] width 74 height 11
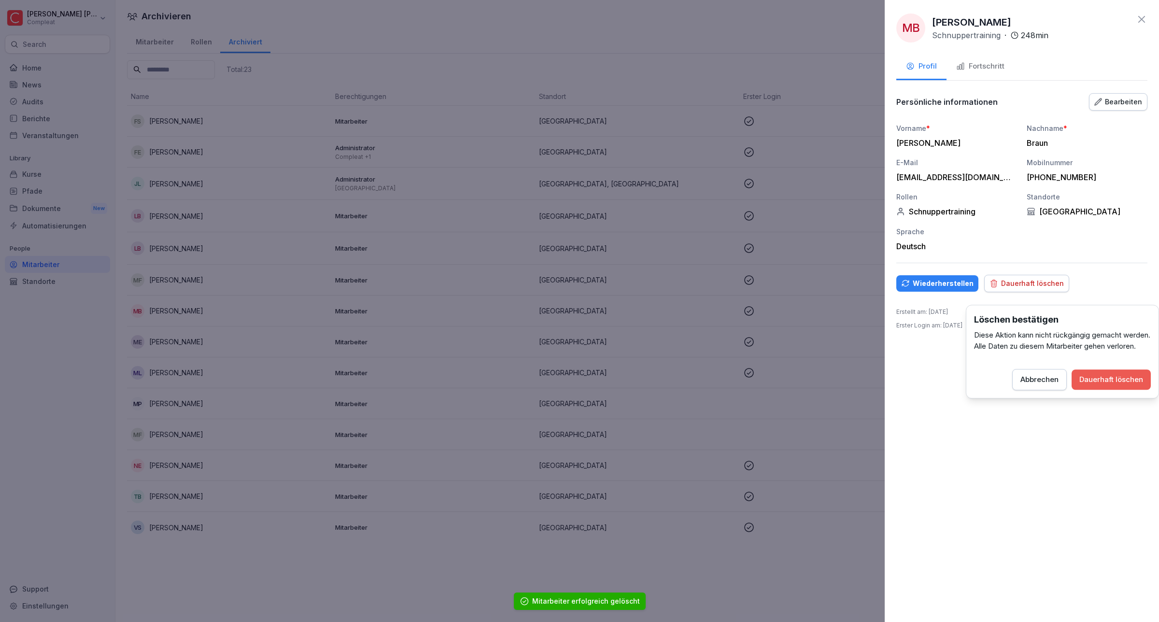
click at [1117, 385] on div "Dauerhaft löschen" at bounding box center [1111, 379] width 64 height 11
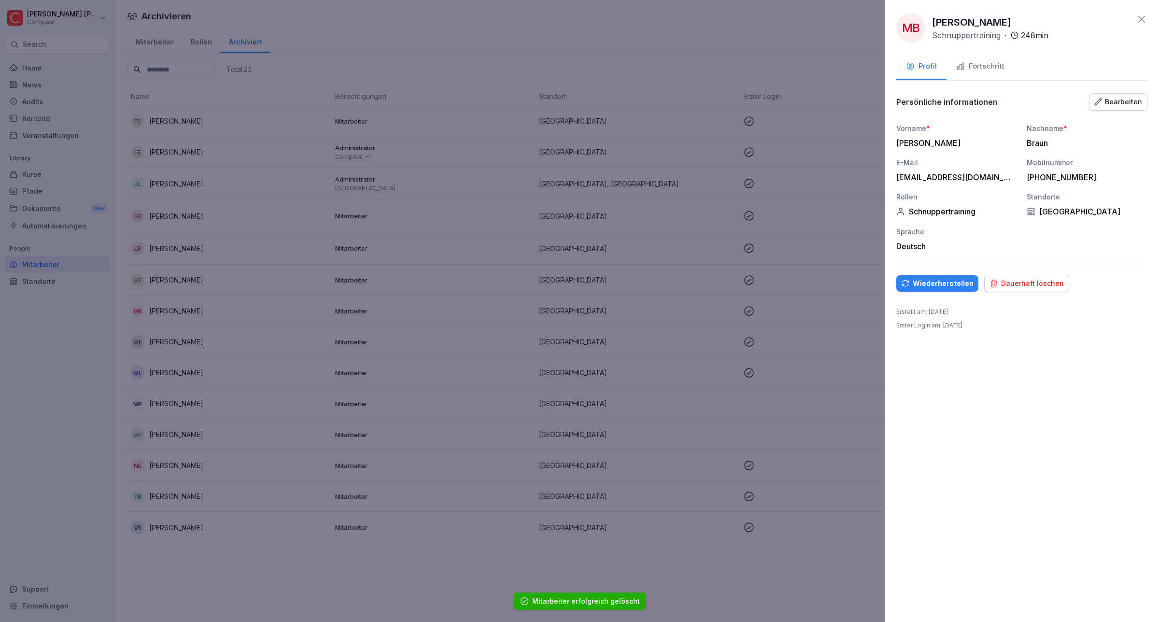
click at [1039, 289] on div "Dauerhaft löschen" at bounding box center [1026, 283] width 74 height 11
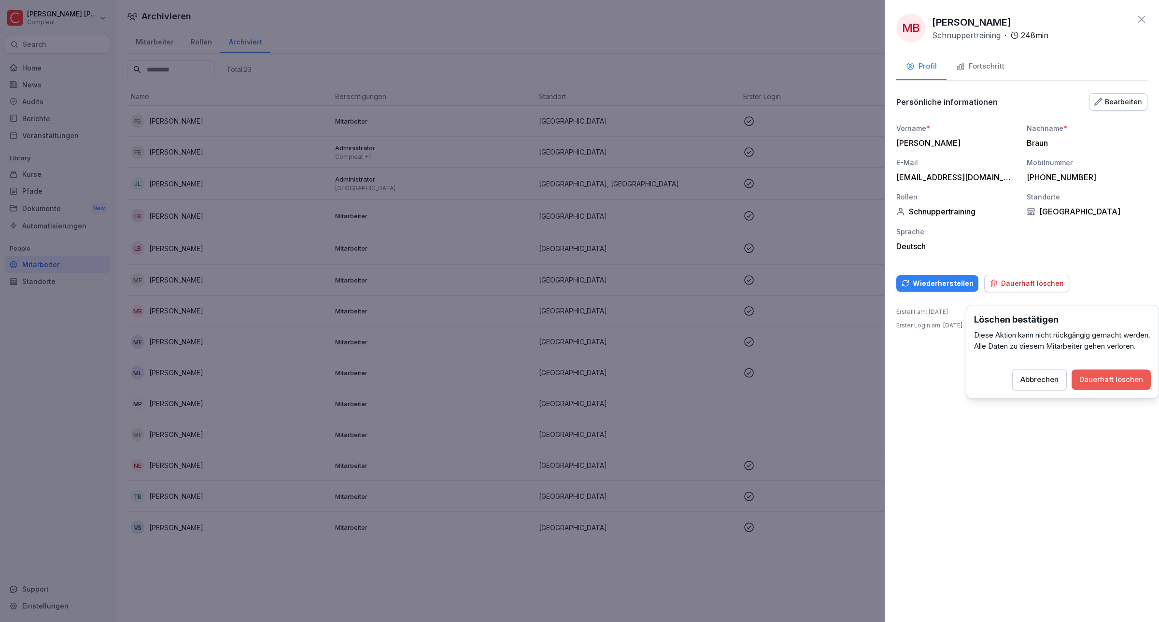
click at [1113, 385] on div "Dauerhaft löschen" at bounding box center [1111, 379] width 64 height 11
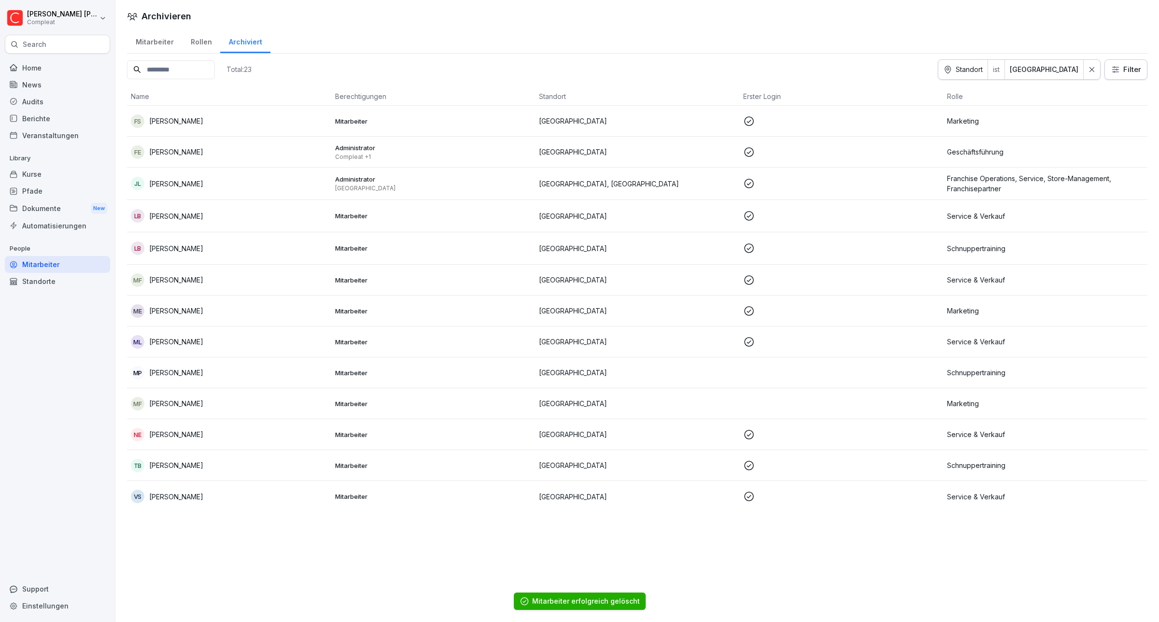
click at [191, 463] on p "[PERSON_NAME]" at bounding box center [176, 465] width 54 height 10
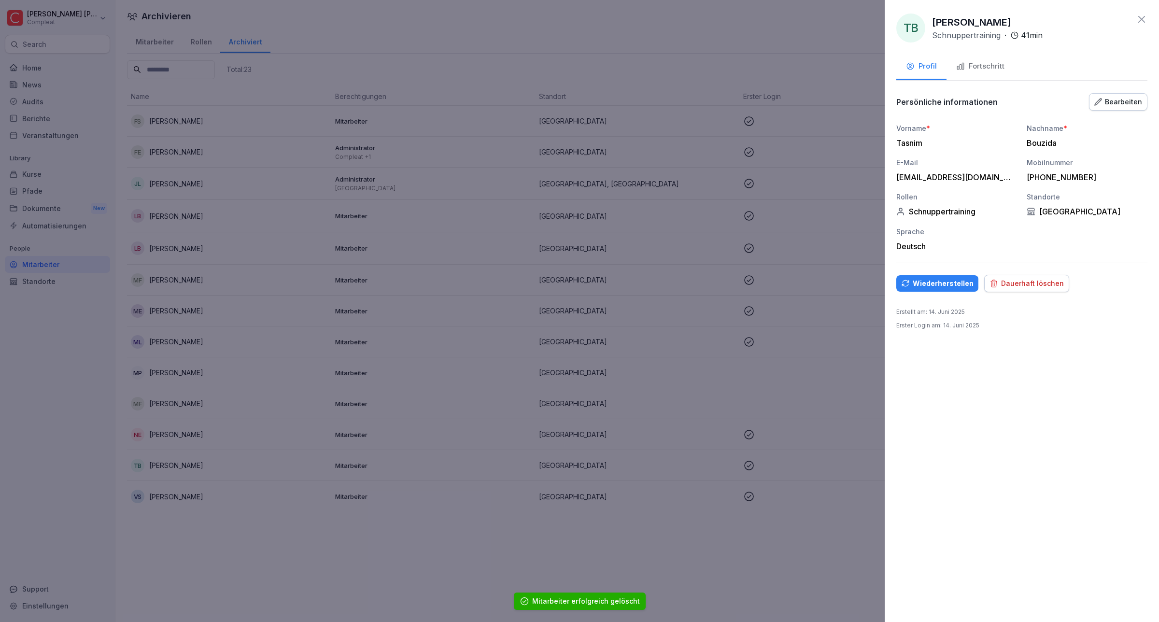
click at [1003, 288] on div "Dauerhaft löschen" at bounding box center [1026, 283] width 74 height 11
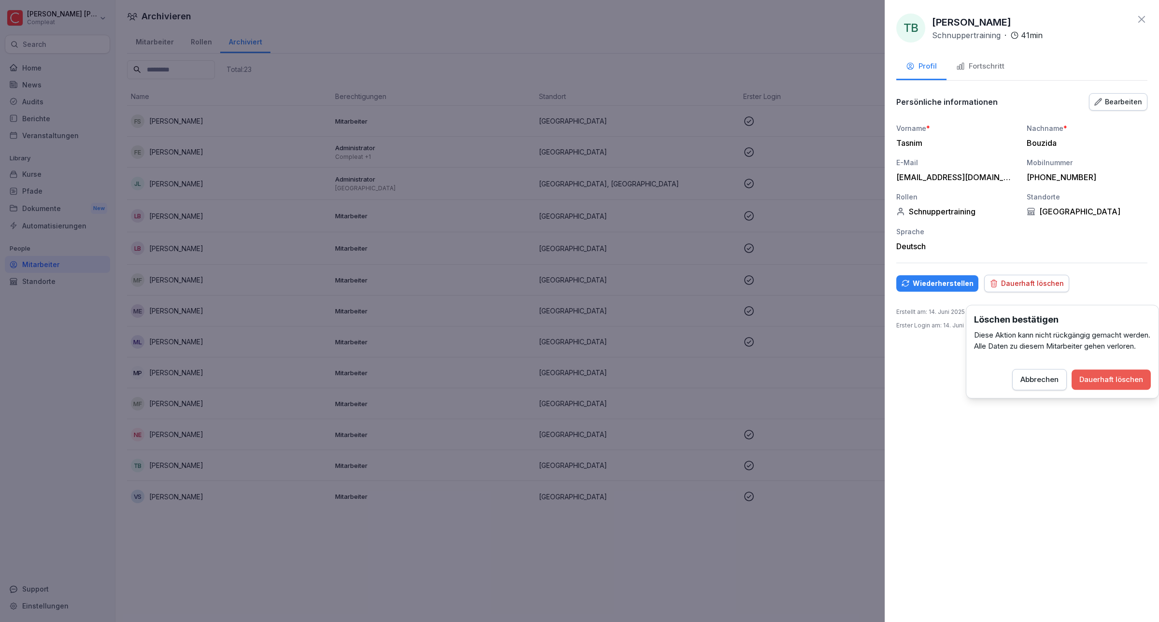
click at [1116, 383] on button "Dauerhaft löschen" at bounding box center [1111, 379] width 79 height 20
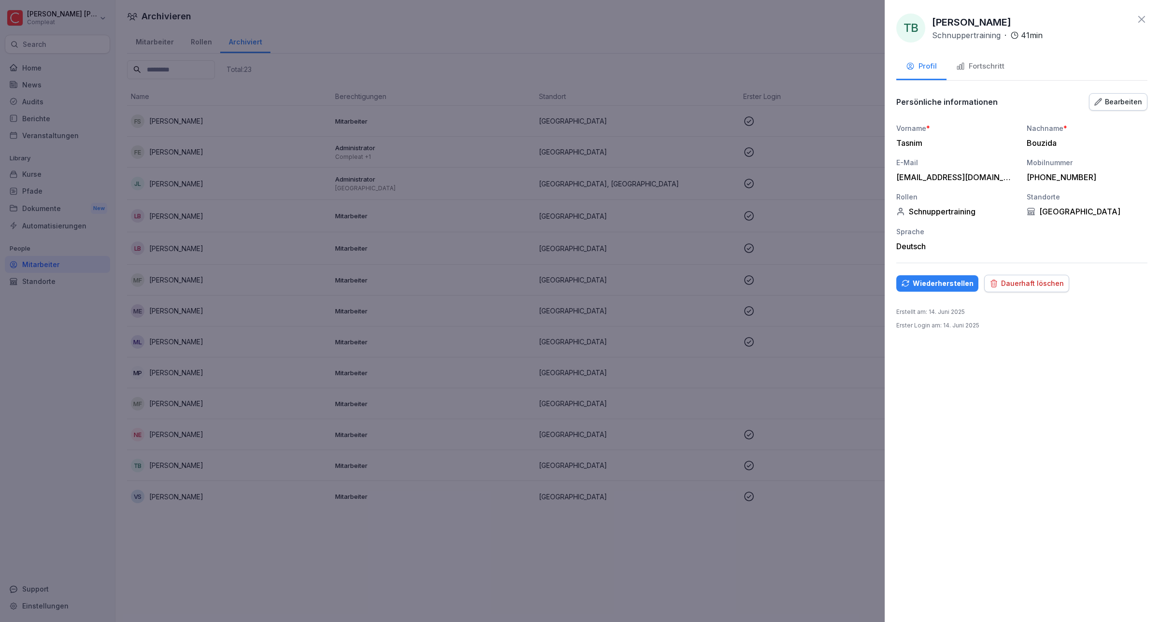
click at [1014, 289] on div "Dauerhaft löschen" at bounding box center [1026, 283] width 74 height 11
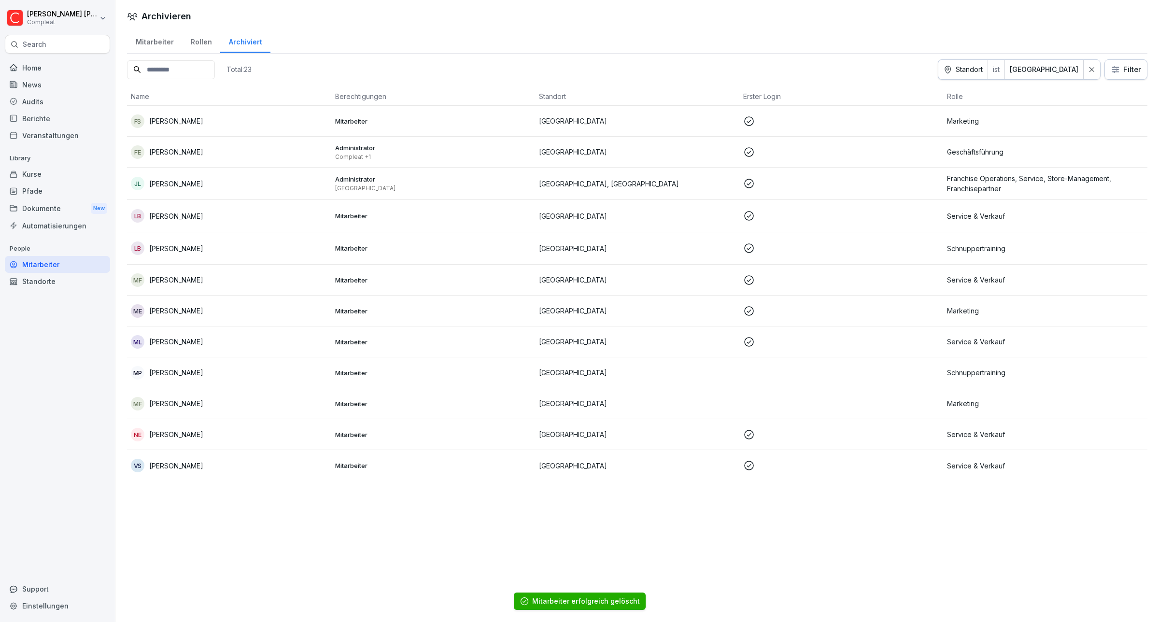
click at [199, 374] on p "[PERSON_NAME]" at bounding box center [176, 373] width 54 height 10
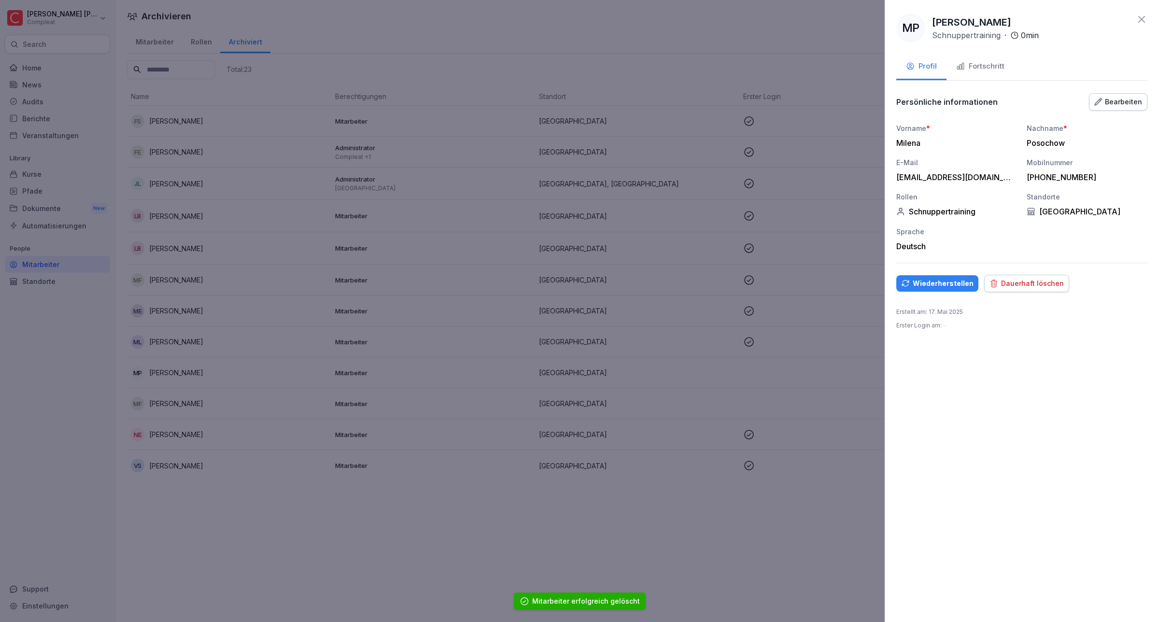
click at [1005, 289] on div "Dauerhaft löschen" at bounding box center [1026, 283] width 74 height 11
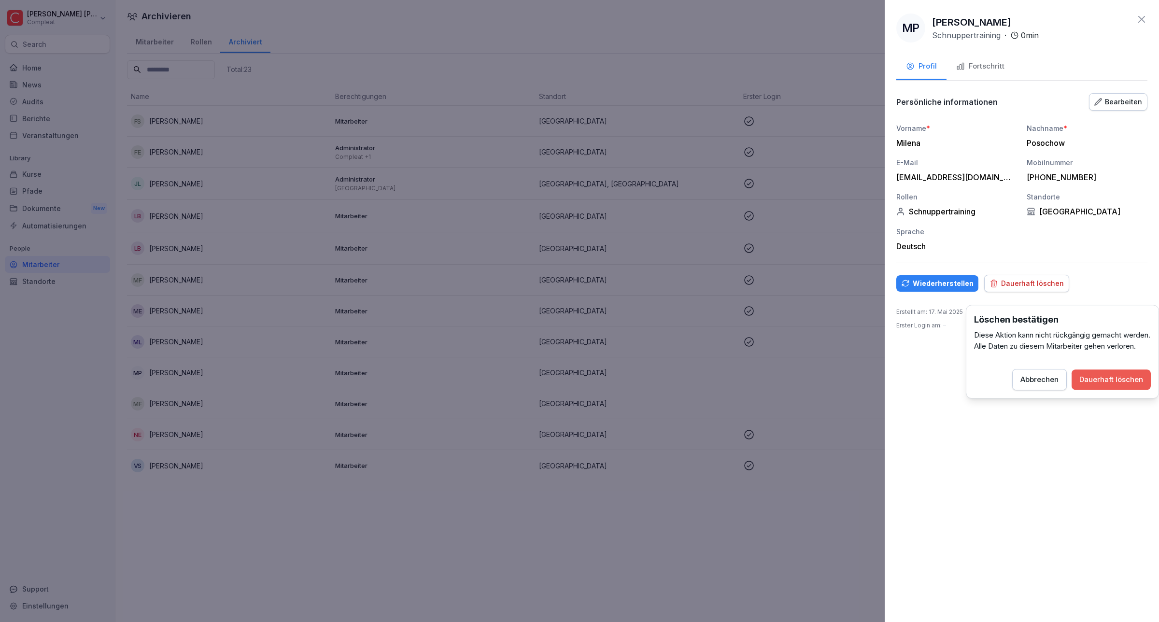
click at [1089, 385] on div "Dauerhaft löschen" at bounding box center [1111, 379] width 64 height 11
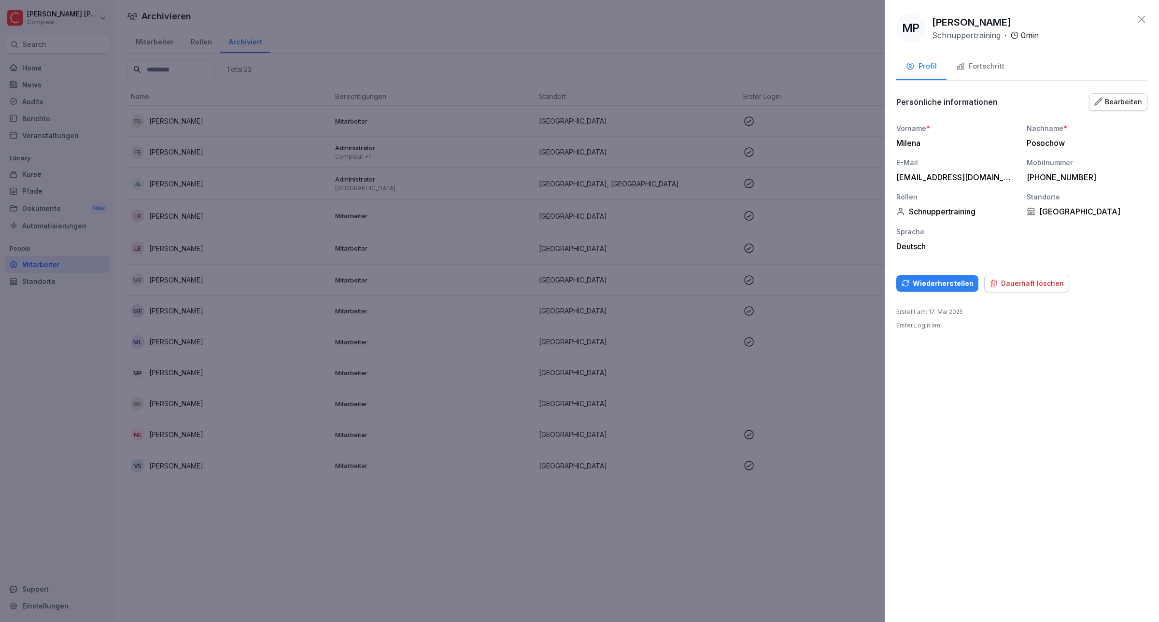
click at [1020, 284] on button "Dauerhaft löschen" at bounding box center [1026, 283] width 85 height 17
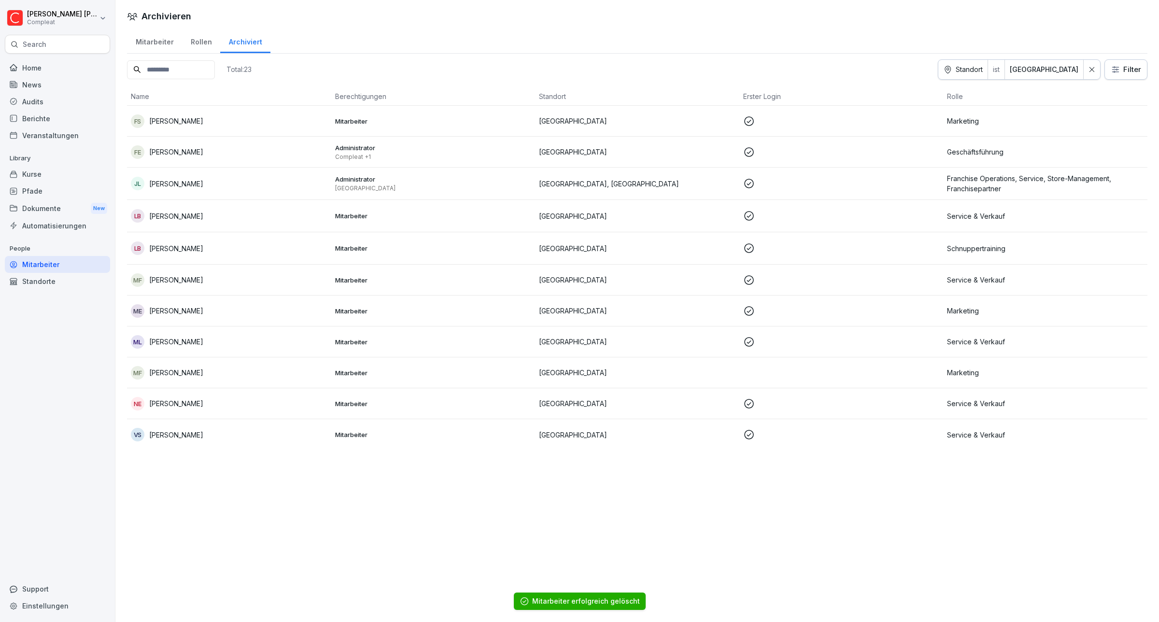
click at [187, 215] on p "[PERSON_NAME]" at bounding box center [176, 216] width 54 height 10
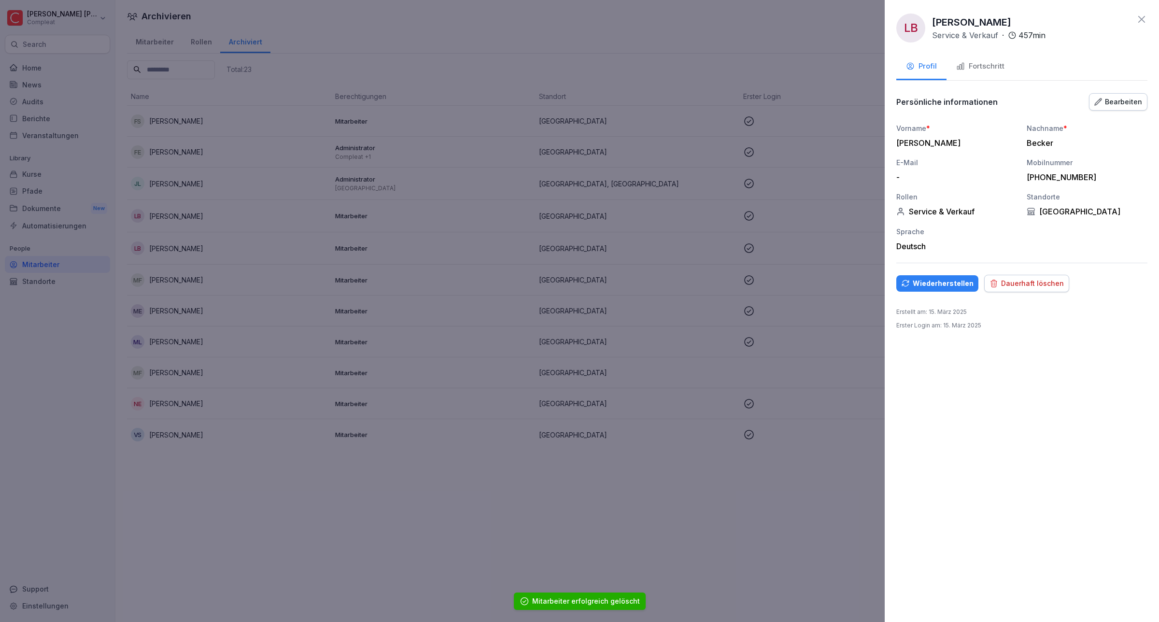
click at [1015, 289] on div "Dauerhaft löschen" at bounding box center [1026, 283] width 74 height 11
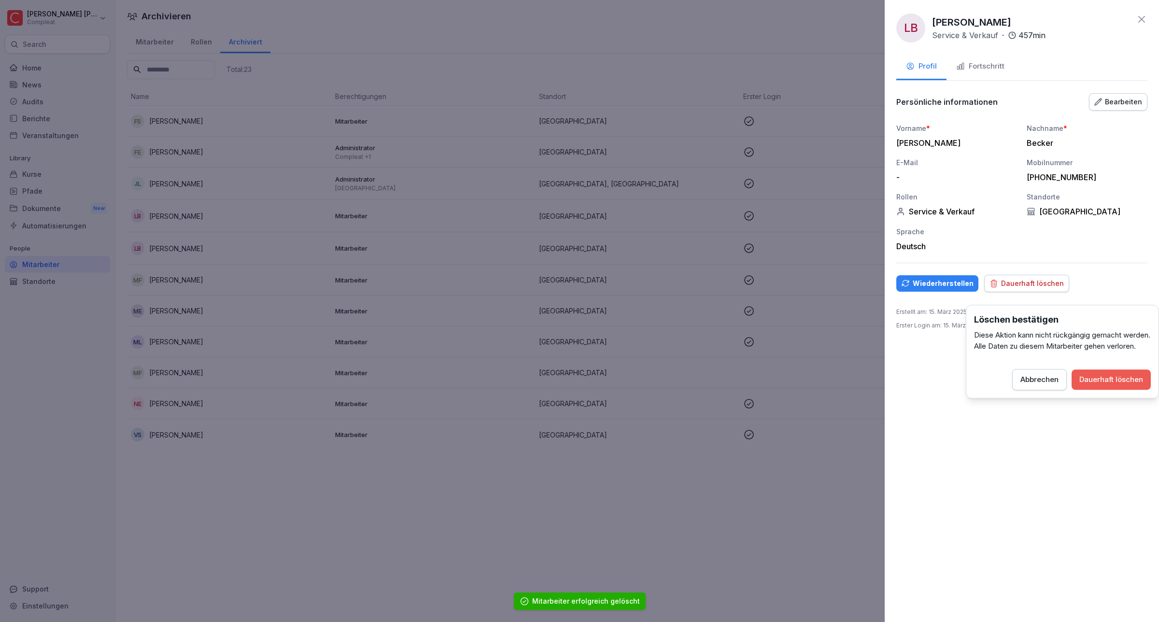
click at [1092, 385] on div "Dauerhaft löschen" at bounding box center [1111, 379] width 64 height 11
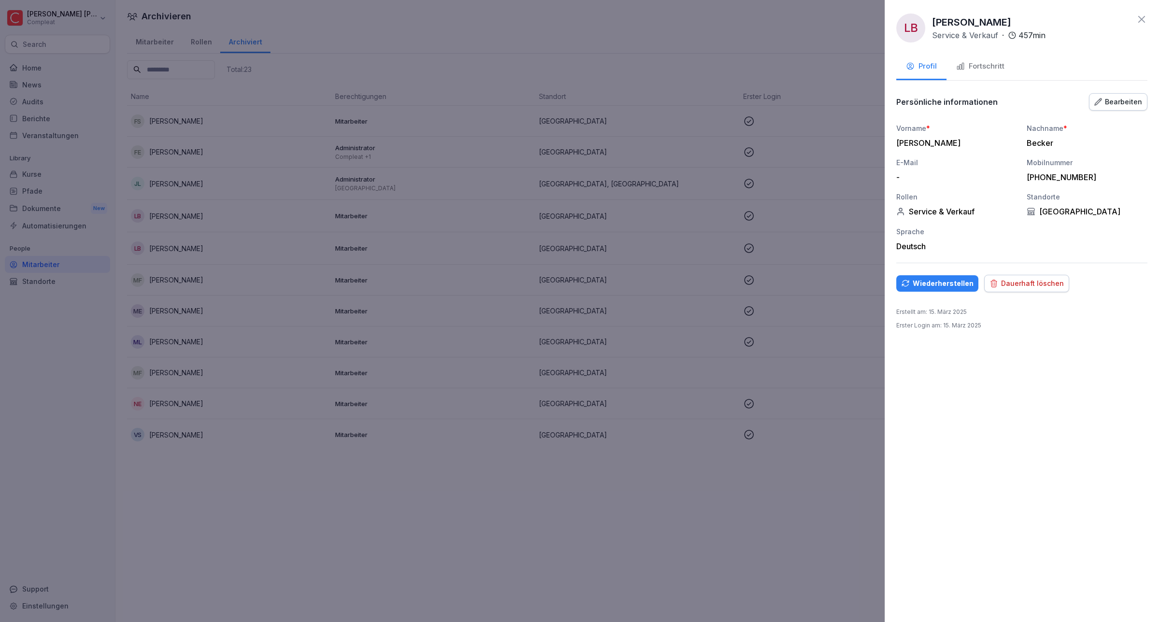
click at [1011, 289] on div "Dauerhaft löschen" at bounding box center [1026, 283] width 74 height 11
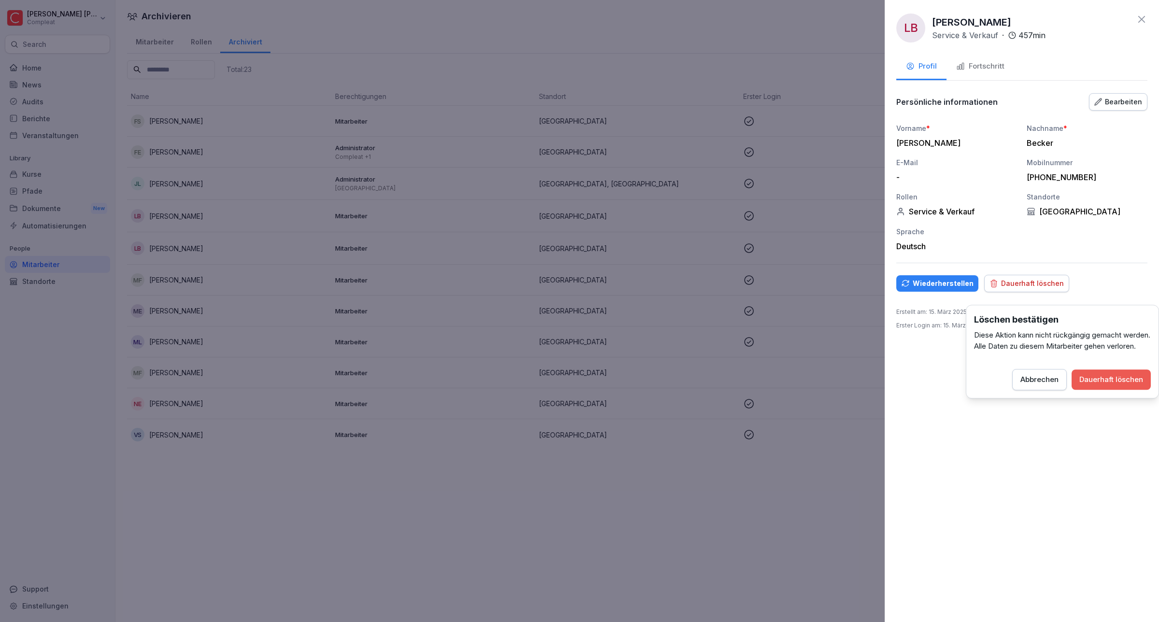
click at [1091, 385] on div "Dauerhaft löschen" at bounding box center [1111, 379] width 64 height 11
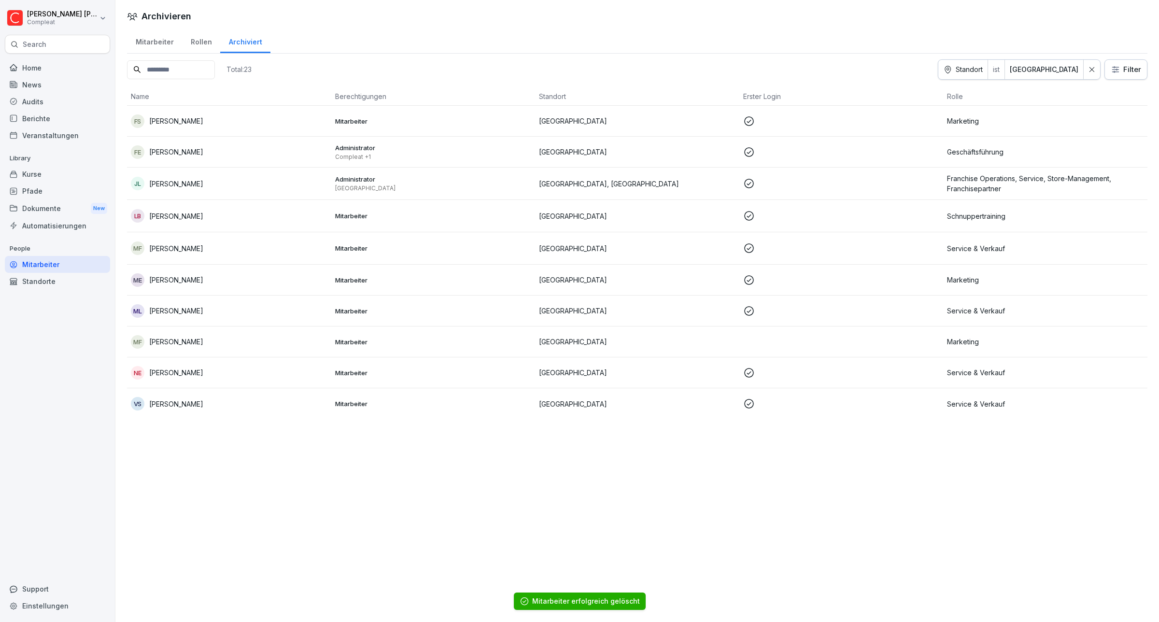
click at [185, 341] on p "[PERSON_NAME]" at bounding box center [176, 342] width 54 height 10
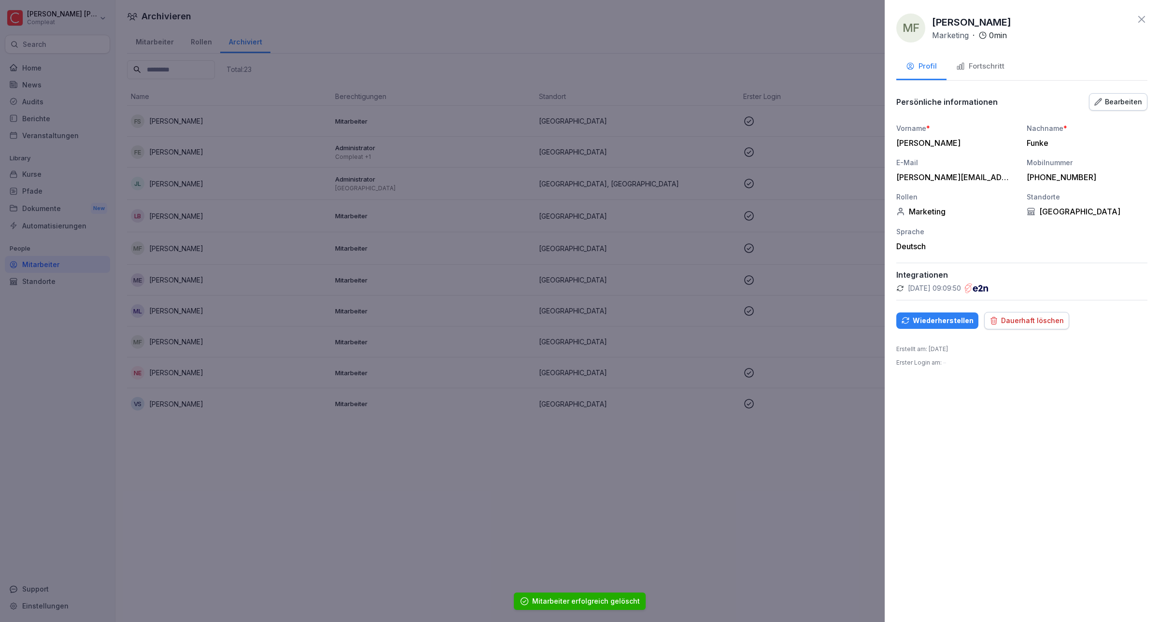
click at [1032, 326] on div "Dauerhaft löschen" at bounding box center [1026, 320] width 74 height 11
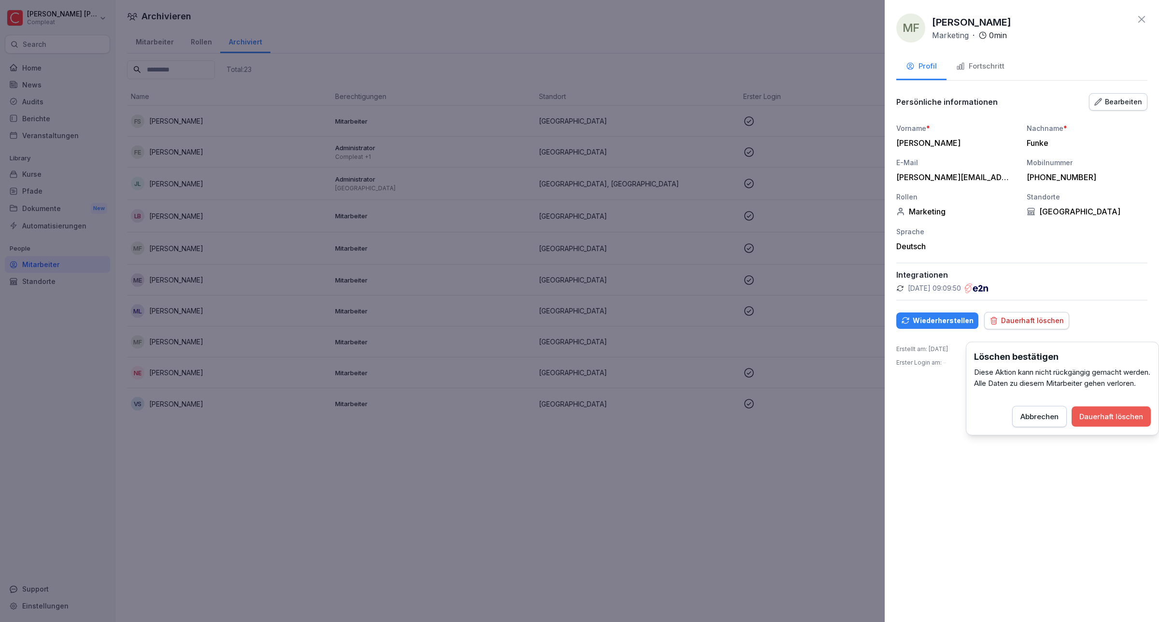
click at [1123, 422] on div "Dauerhaft löschen" at bounding box center [1111, 416] width 64 height 11
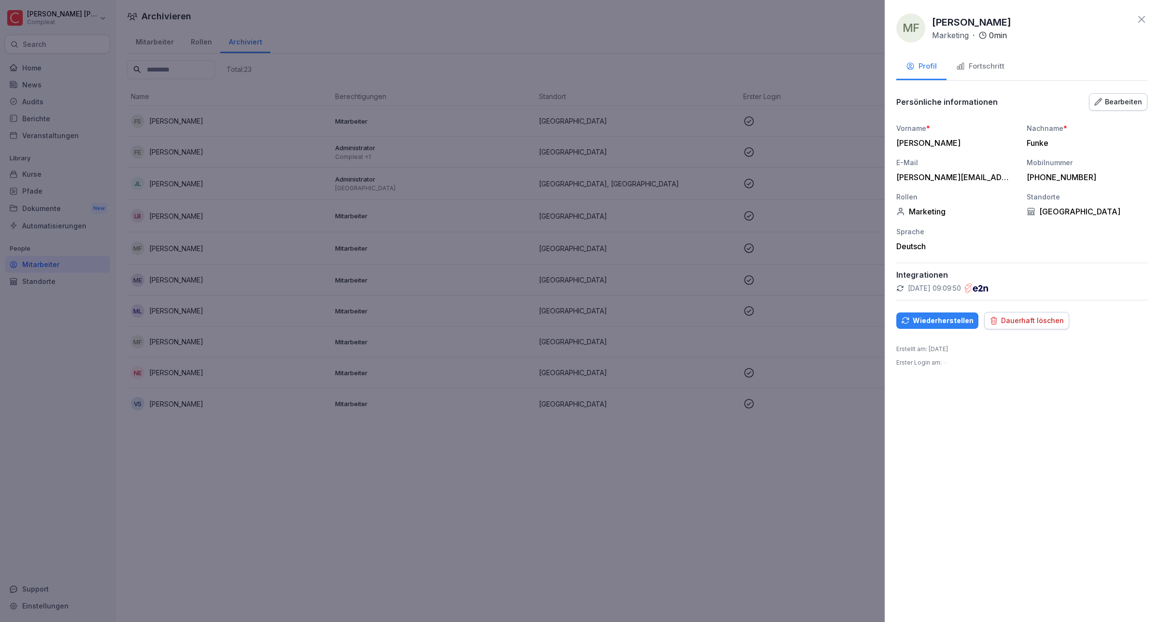
click at [1007, 325] on div "Dauerhaft löschen" at bounding box center [1026, 320] width 74 height 11
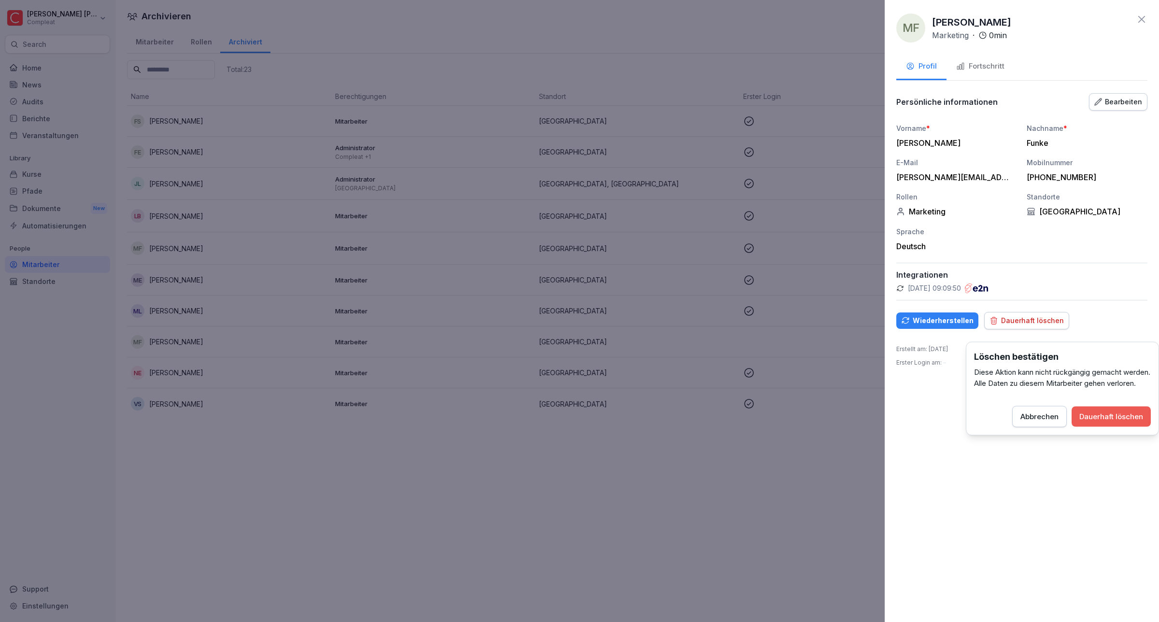
click at [1116, 422] on div "Dauerhaft löschen" at bounding box center [1111, 416] width 64 height 11
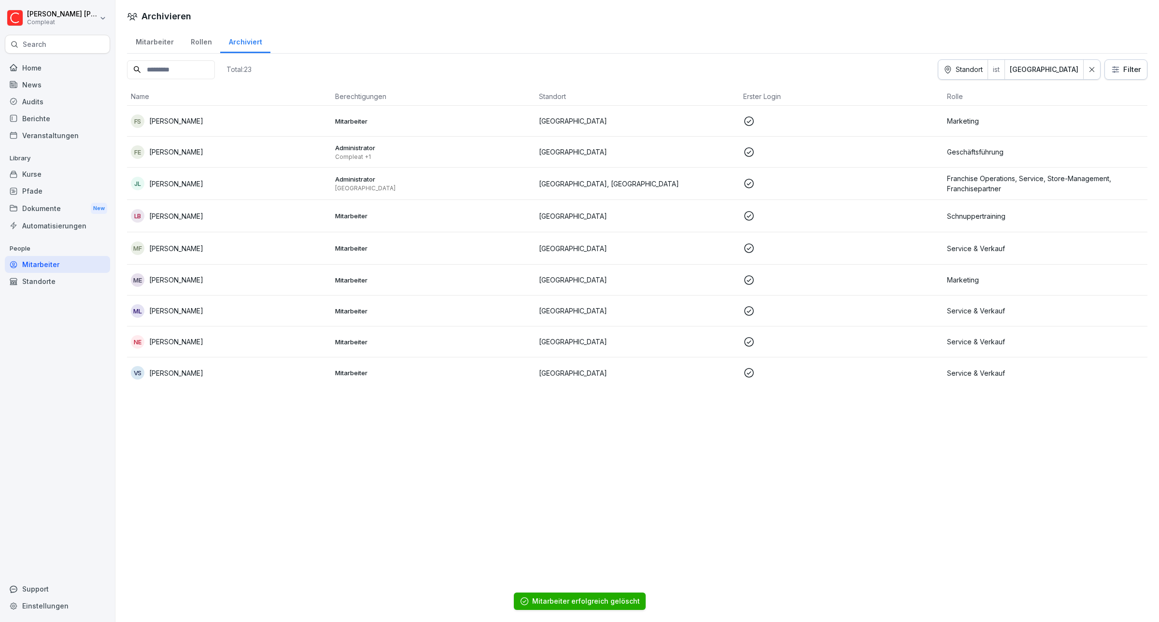
click at [179, 310] on p "[PERSON_NAME]" at bounding box center [176, 311] width 54 height 10
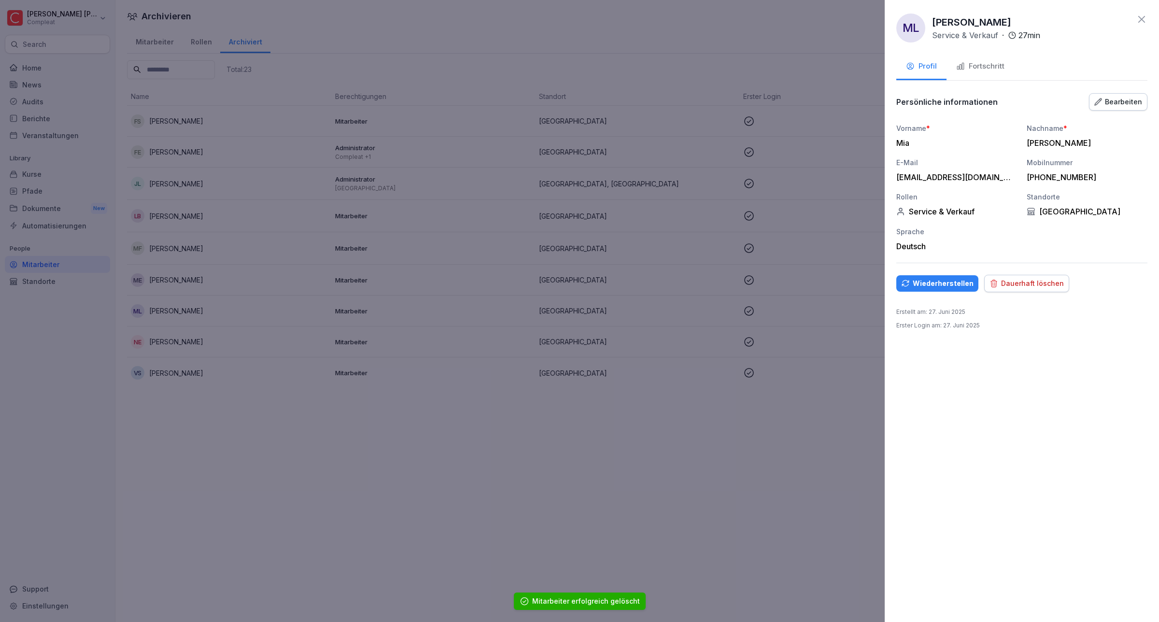
click at [1041, 292] on button "Dauerhaft löschen" at bounding box center [1026, 283] width 85 height 17
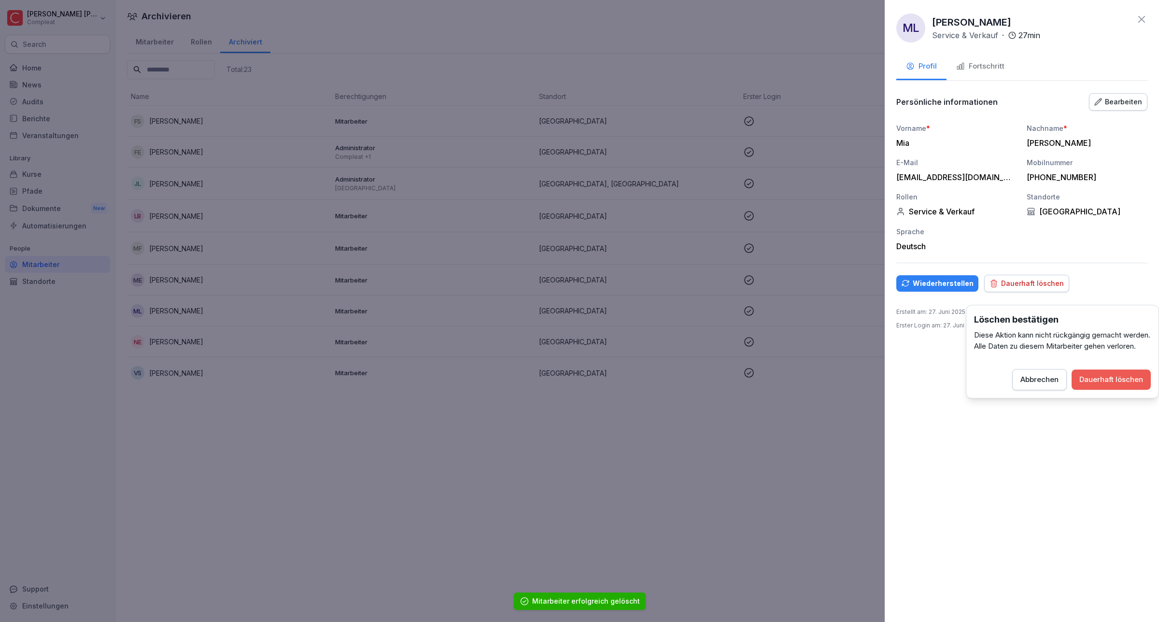
click at [1124, 385] on div "Dauerhaft löschen" at bounding box center [1111, 379] width 64 height 11
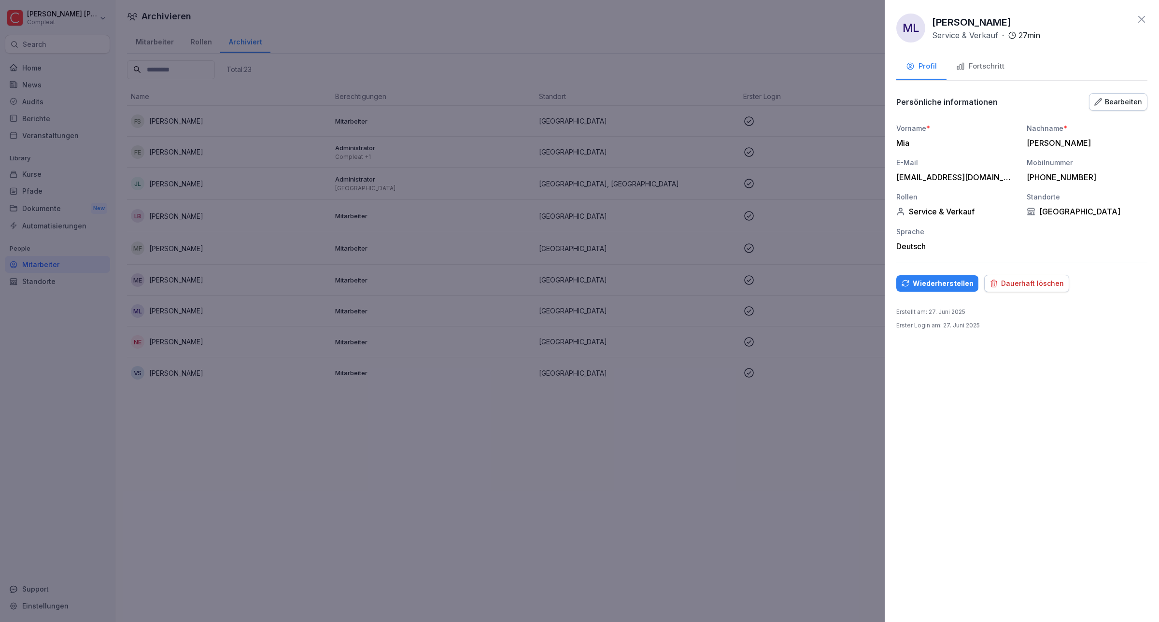
click at [1025, 291] on div "Wiederherstellen Dauerhaft löschen" at bounding box center [1021, 283] width 251 height 17
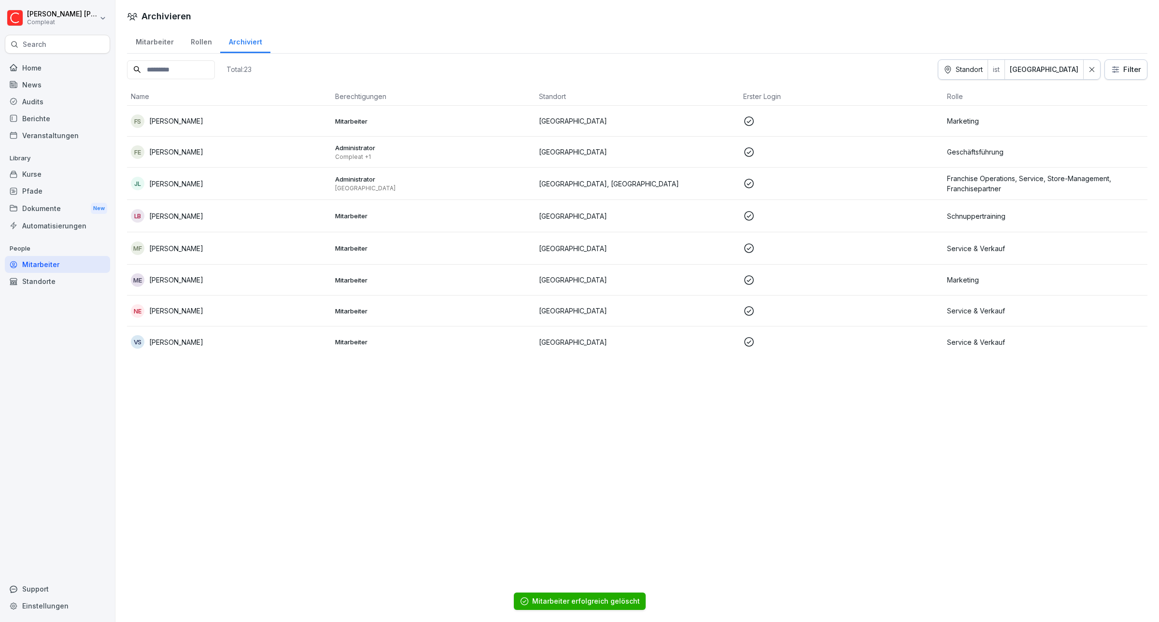
click at [188, 246] on p "[PERSON_NAME]" at bounding box center [176, 248] width 54 height 10
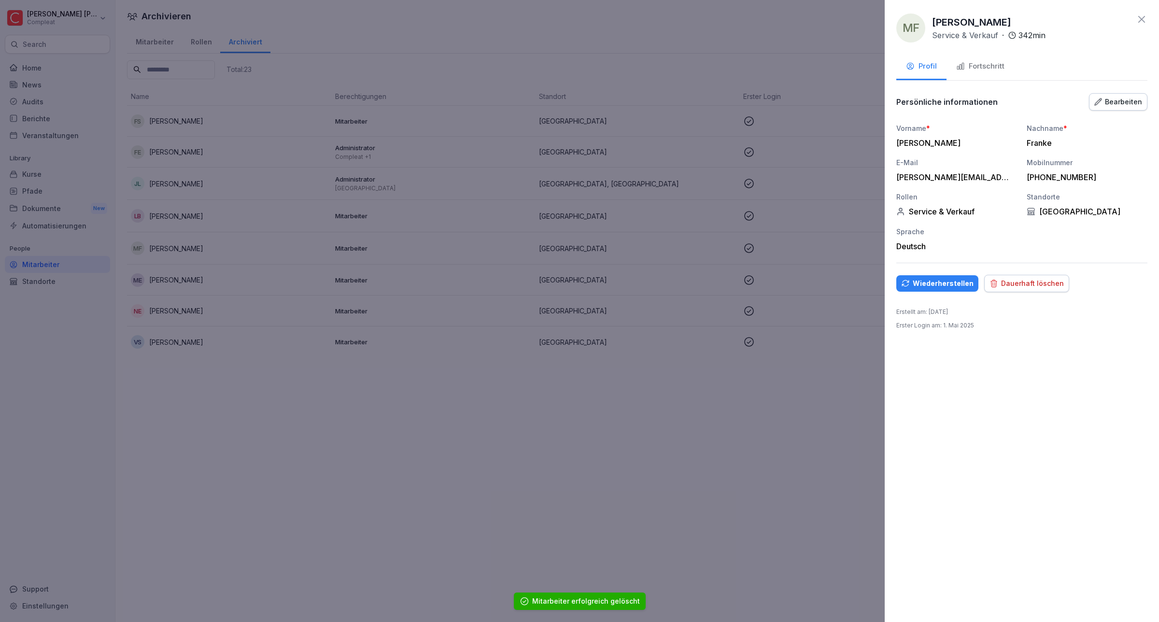
click at [1046, 289] on div "Dauerhaft löschen" at bounding box center [1026, 283] width 74 height 11
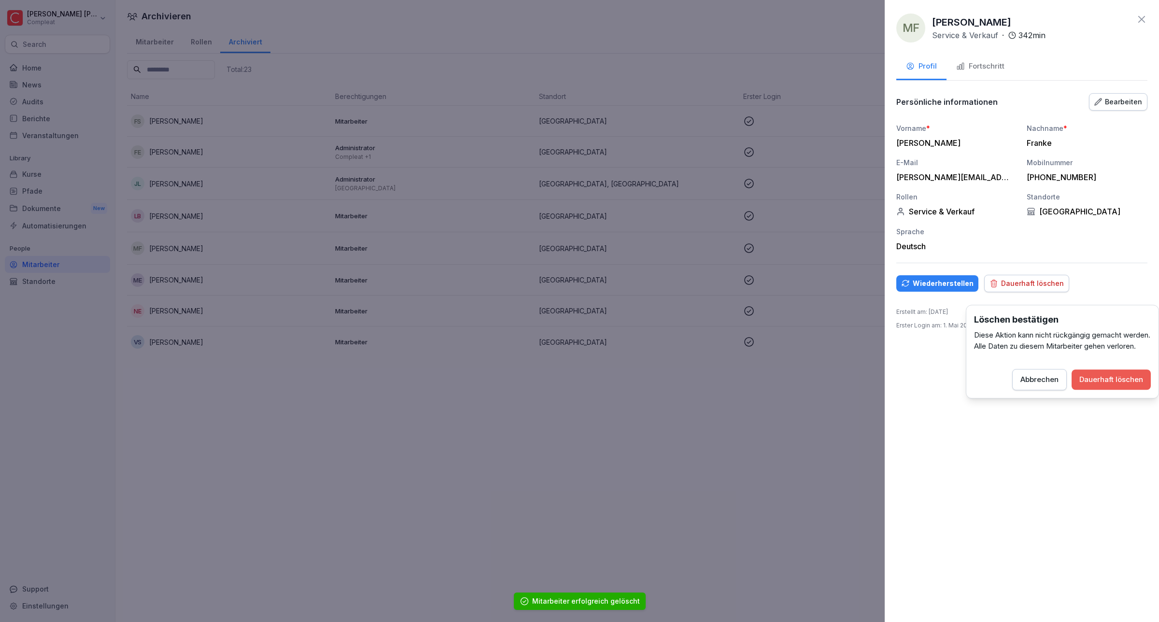
click at [1095, 385] on div "Dauerhaft löschen" at bounding box center [1111, 379] width 64 height 11
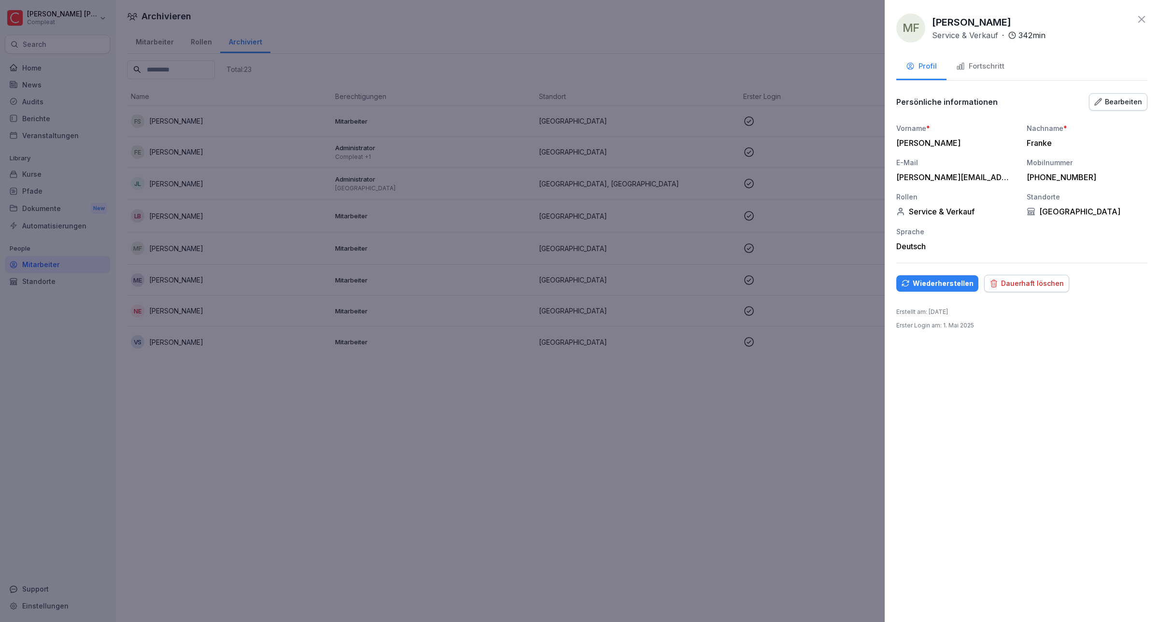
click at [1010, 289] on div "Dauerhaft löschen" at bounding box center [1026, 283] width 74 height 11
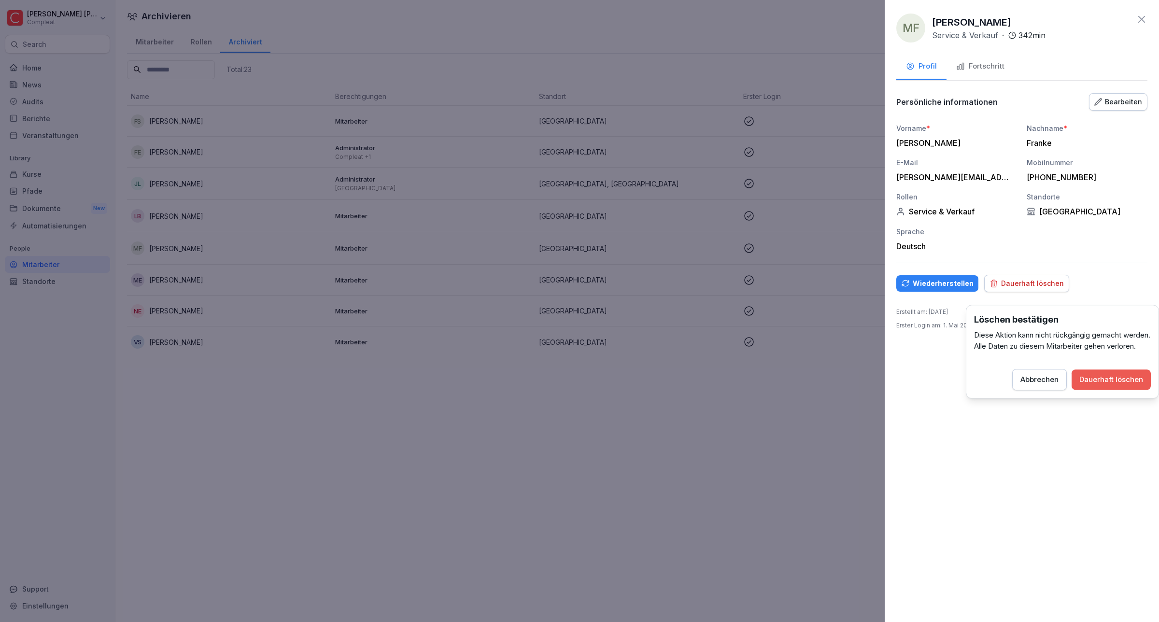
click at [1095, 385] on div "Dauerhaft löschen" at bounding box center [1111, 379] width 64 height 11
